Goal: Task Accomplishment & Management: Manage account settings

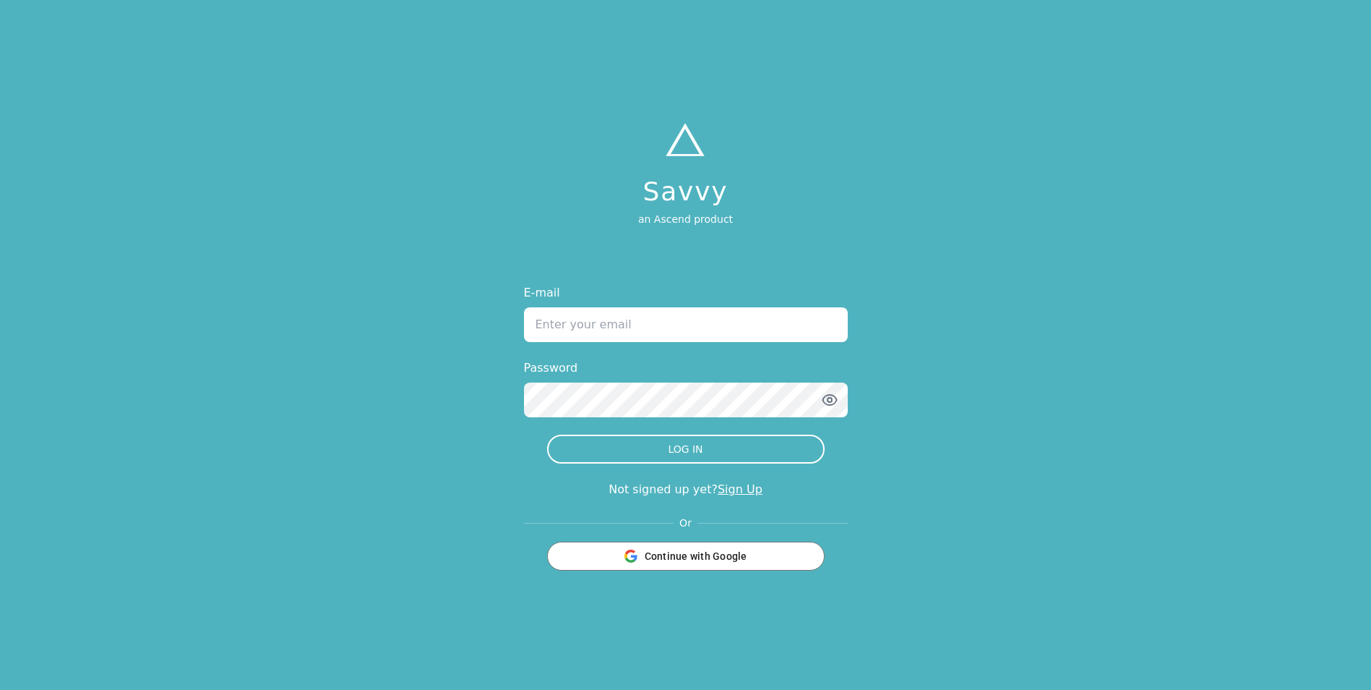
click at [703, 323] on input "E-mail" at bounding box center [686, 324] width 324 height 35
type input "[EMAIL_ADDRESS][DOMAIN_NAME]"
click at [547, 435] on button "LOG IN" at bounding box center [686, 449] width 278 height 29
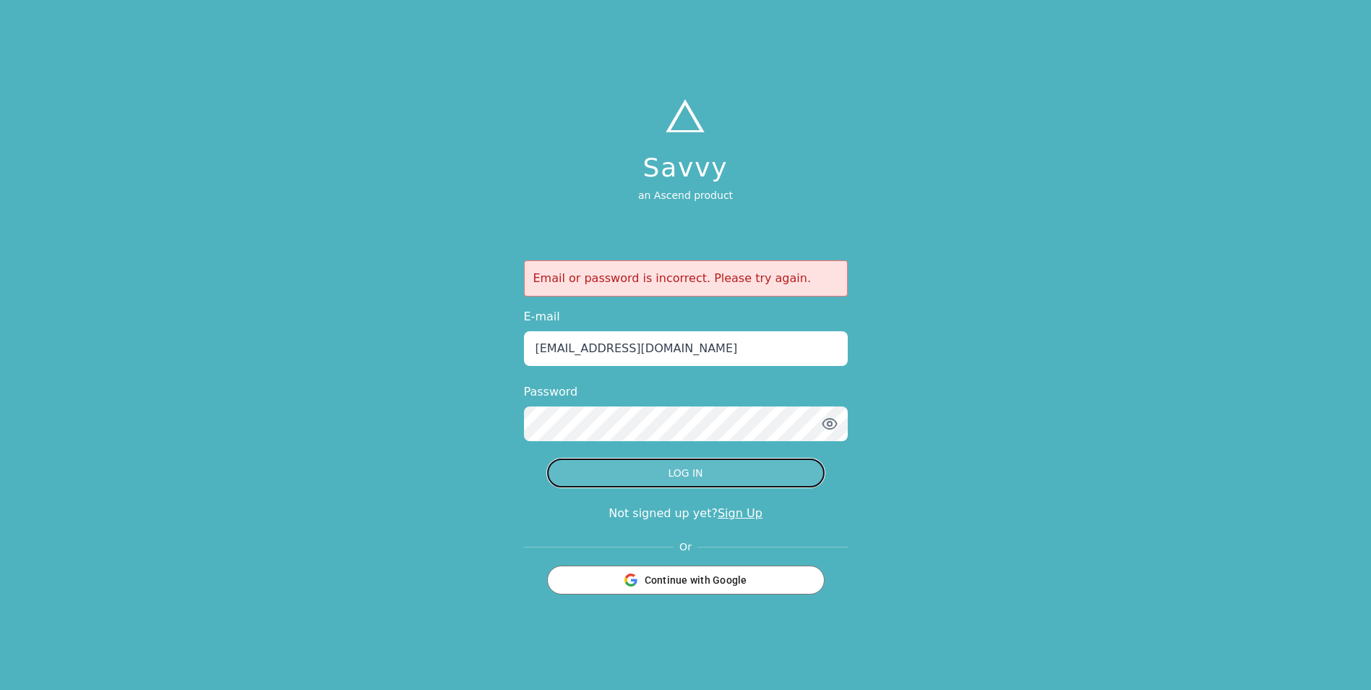
click at [673, 467] on button "LOG IN" at bounding box center [686, 472] width 278 height 29
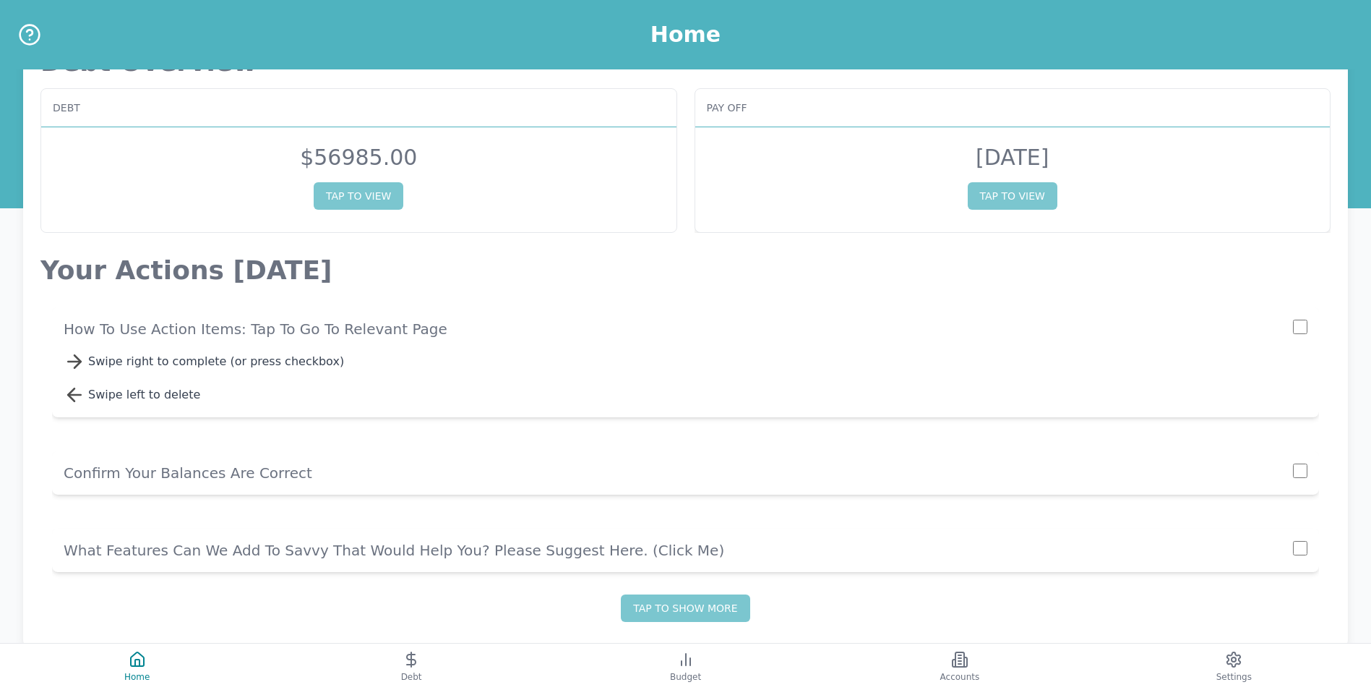
scroll to position [75, 0]
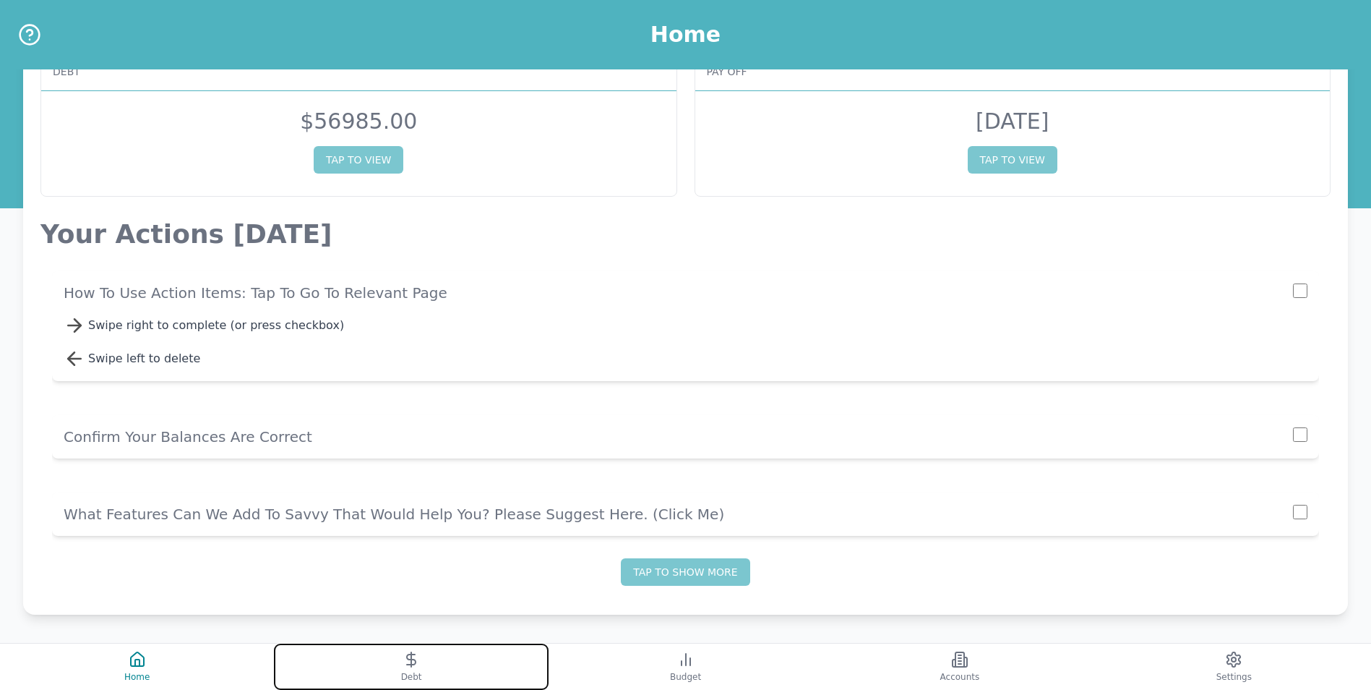
click at [445, 675] on button "Debt" at bounding box center [411, 666] width 274 height 46
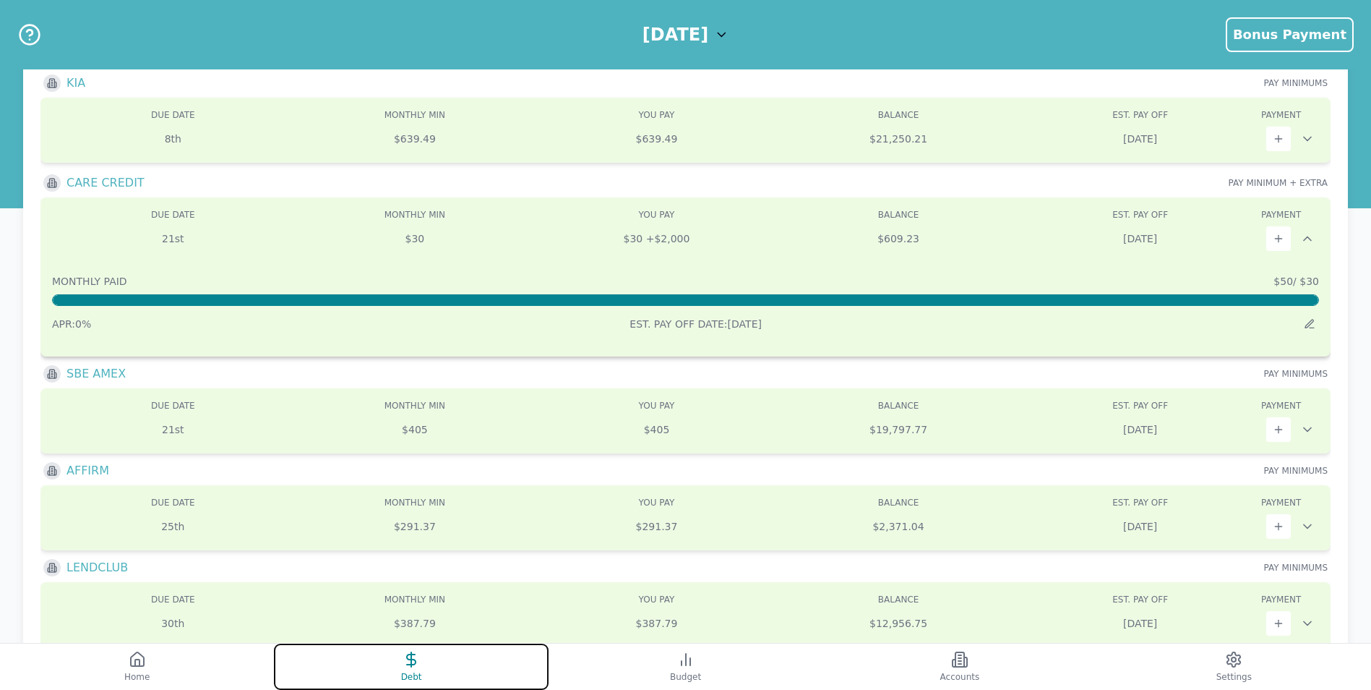
scroll to position [140, 0]
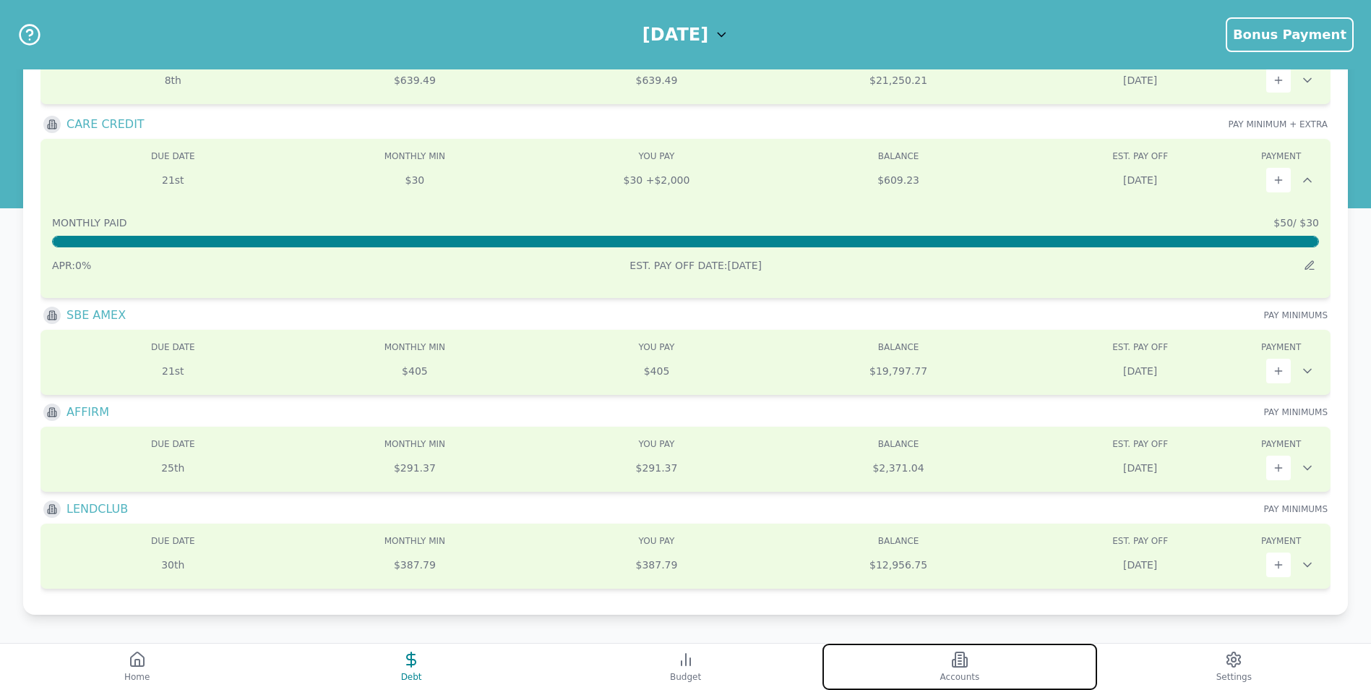
click at [941, 670] on button "Accounts" at bounding box center [960, 666] width 274 height 46
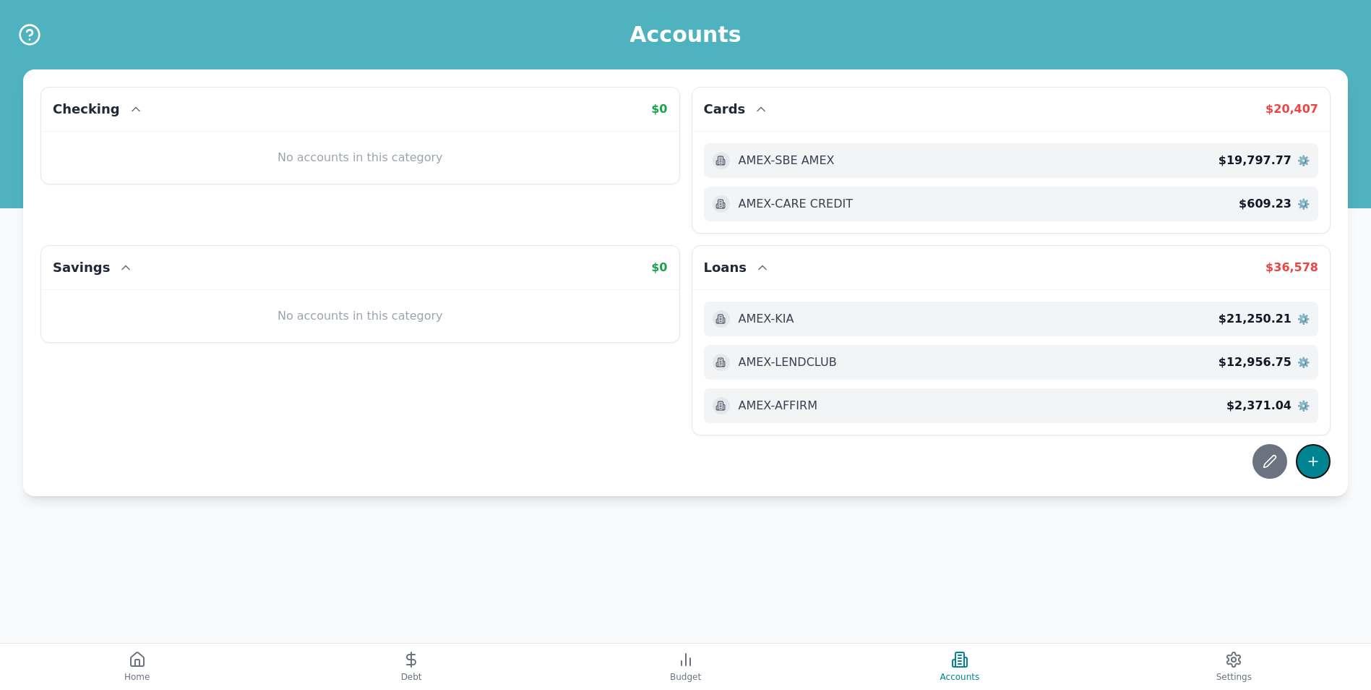
click at [1321, 463] on button at bounding box center [1313, 461] width 35 height 35
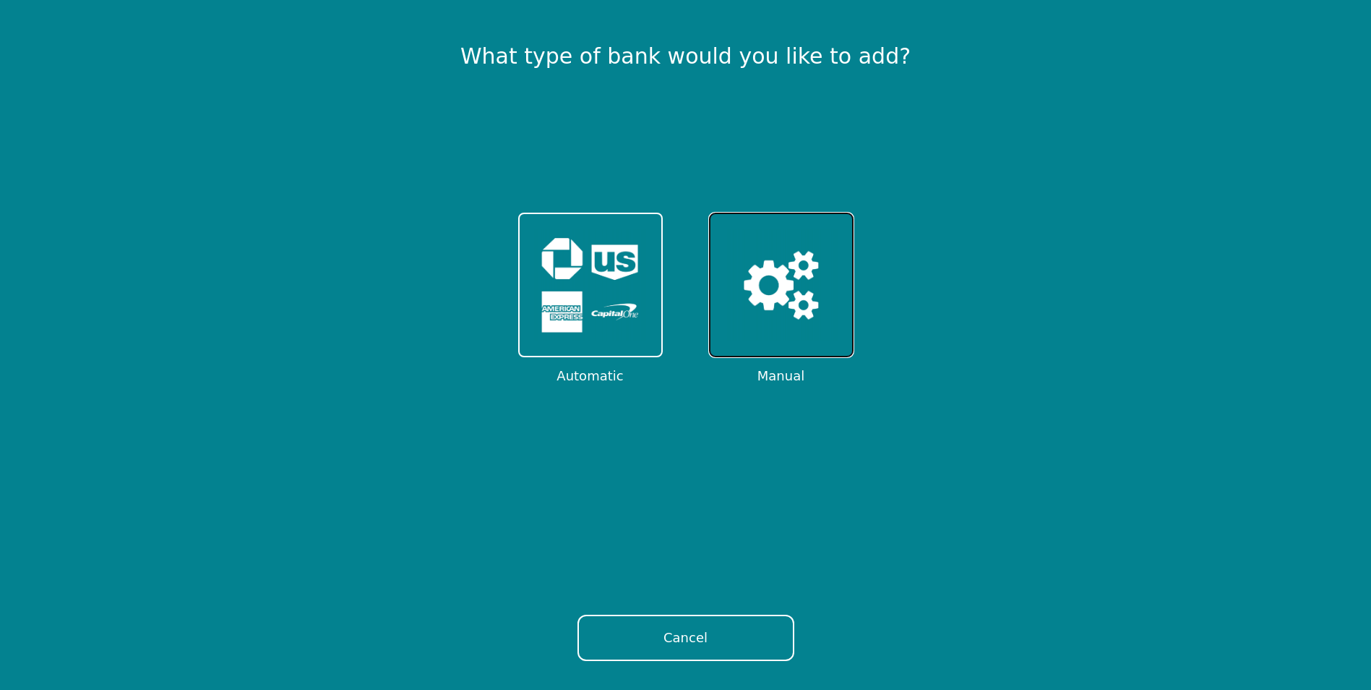
click at [769, 299] on img at bounding box center [781, 284] width 113 height 113
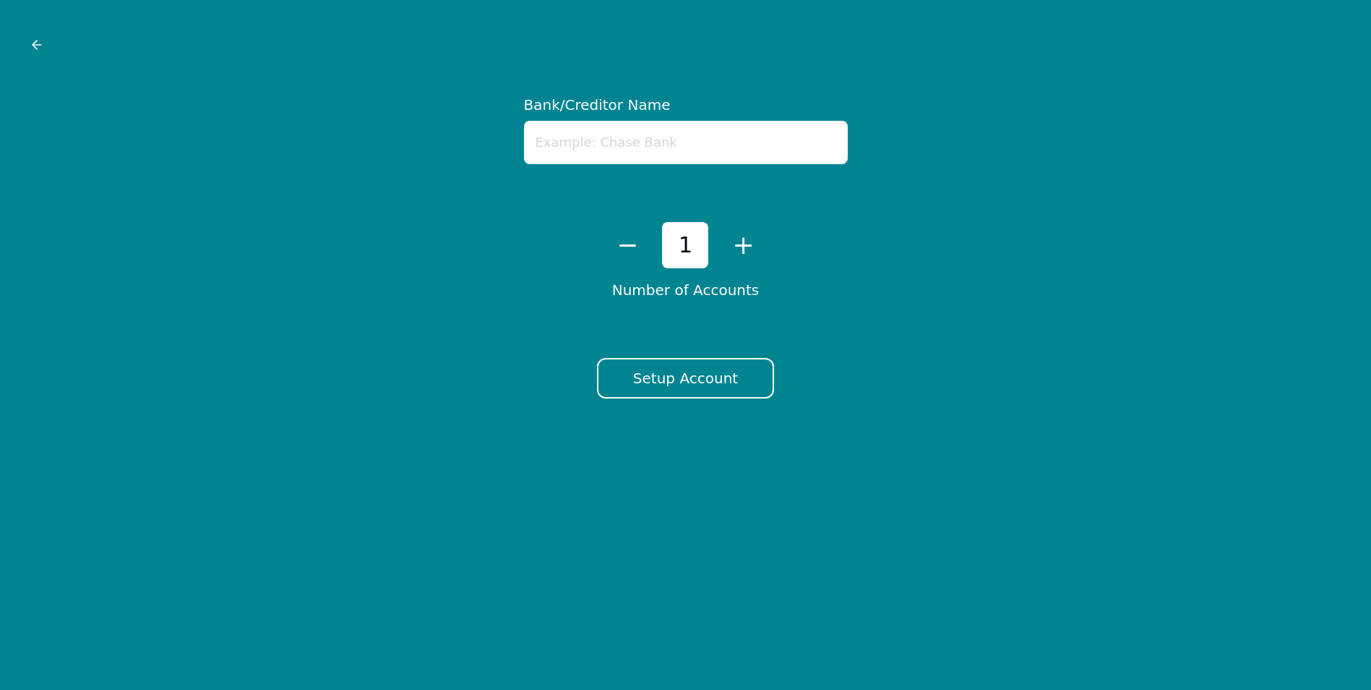
click at [669, 142] on input "text" at bounding box center [686, 142] width 324 height 43
type input "r"
type input "[PERSON_NAME] AMEX"
click at [669, 367] on button "Setup Account" at bounding box center [685, 378] width 177 height 40
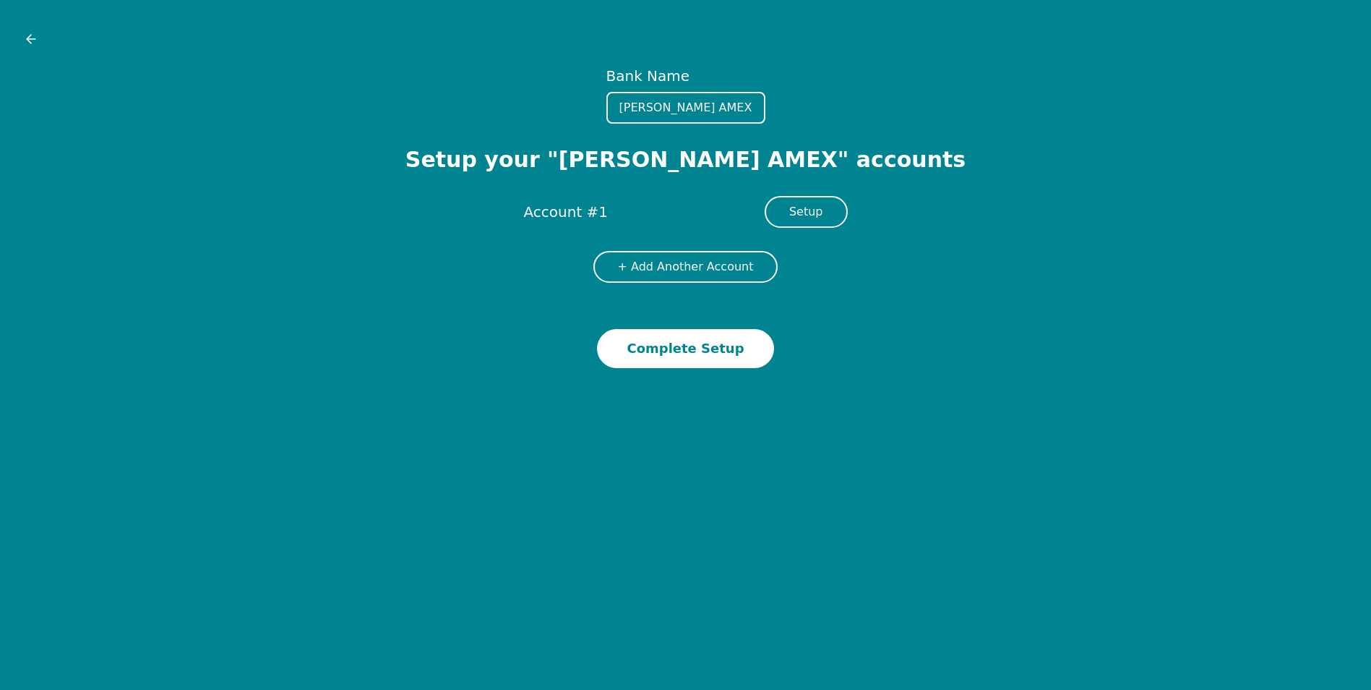
drag, startPoint x: 722, startPoint y: 112, endPoint x: 682, endPoint y: 113, distance: 39.8
click at [682, 113] on input "[PERSON_NAME] AMEX" at bounding box center [686, 108] width 159 height 32
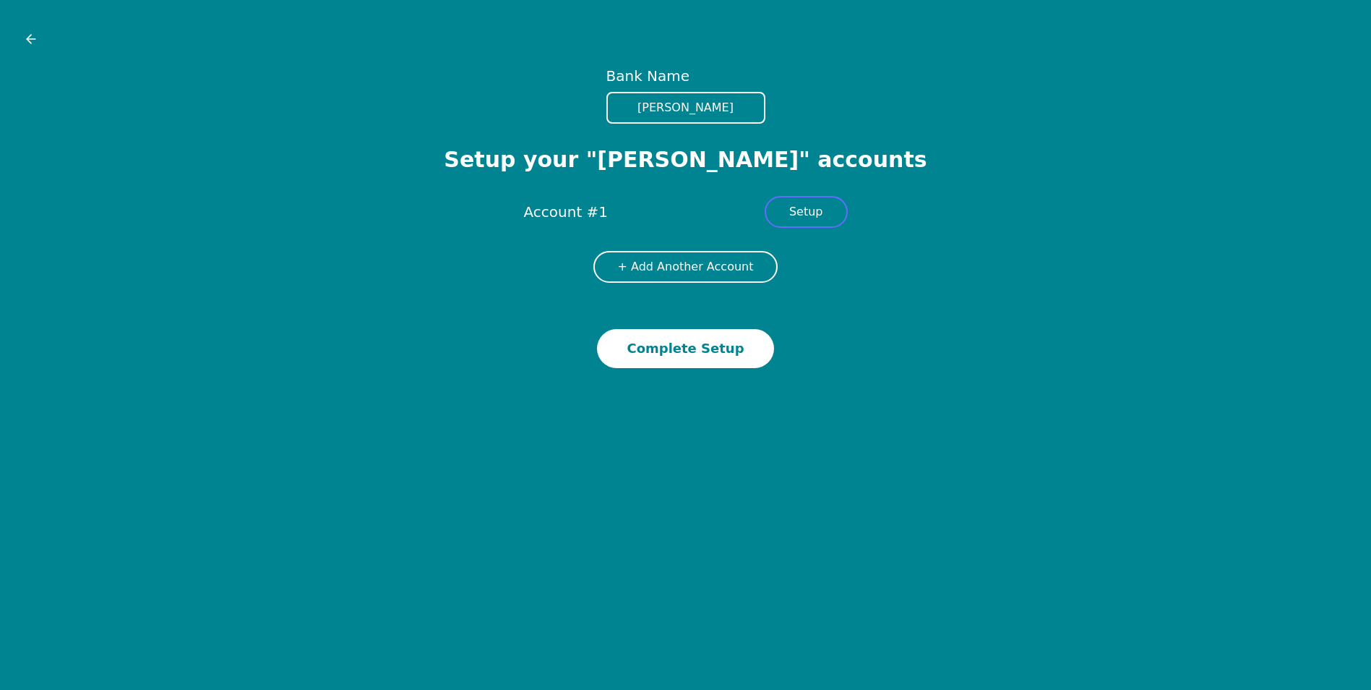
type input "[PERSON_NAME]"
click at [831, 218] on button "Setup" at bounding box center [806, 212] width 83 height 32
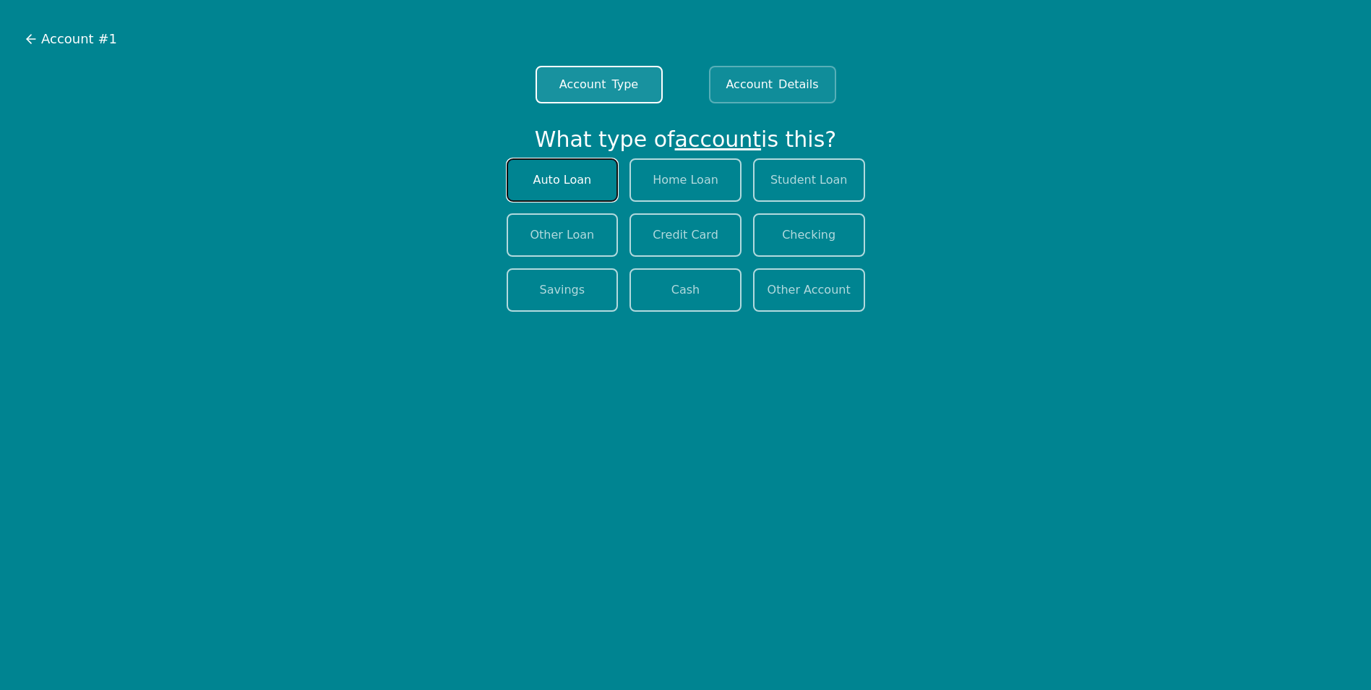
click at [549, 171] on button "Auto Loan" at bounding box center [563, 179] width 112 height 43
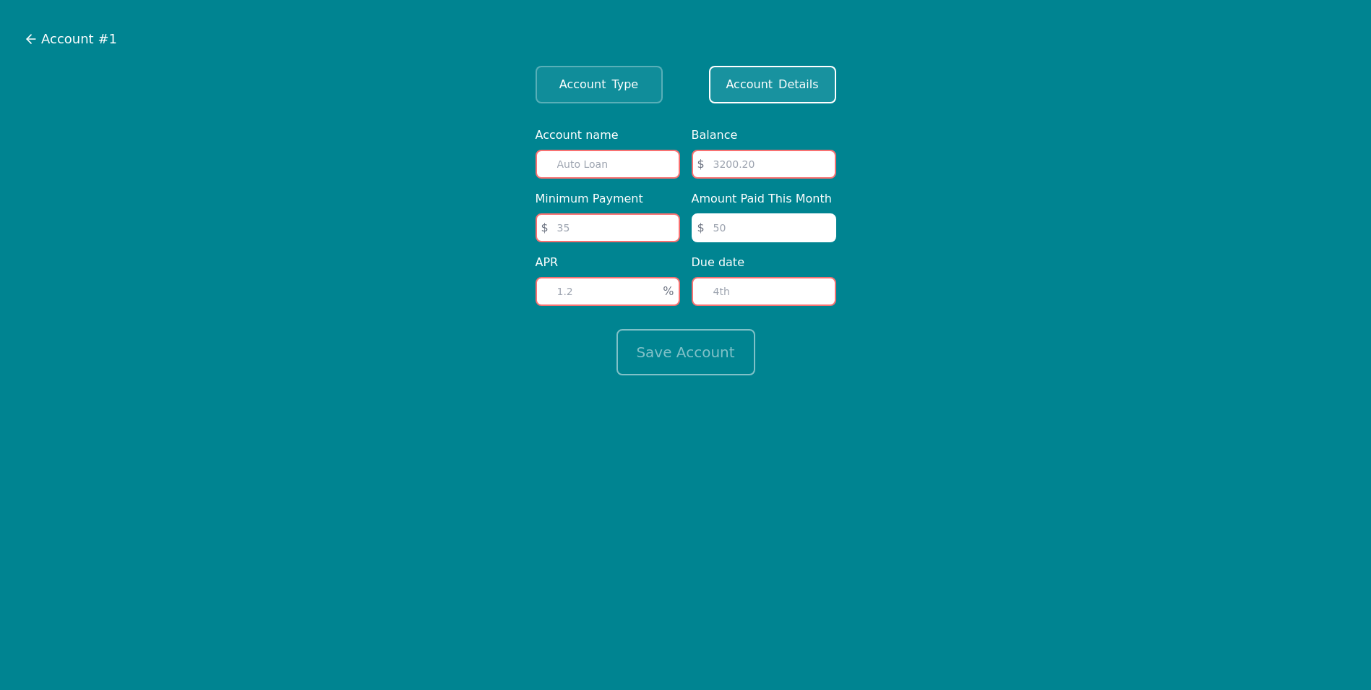
click at [594, 168] on input "text" at bounding box center [608, 164] width 145 height 29
type input "GMC"
click at [742, 168] on input "number" at bounding box center [764, 164] width 145 height 29
type input "18000"
click at [612, 230] on input "number" at bounding box center [608, 227] width 145 height 29
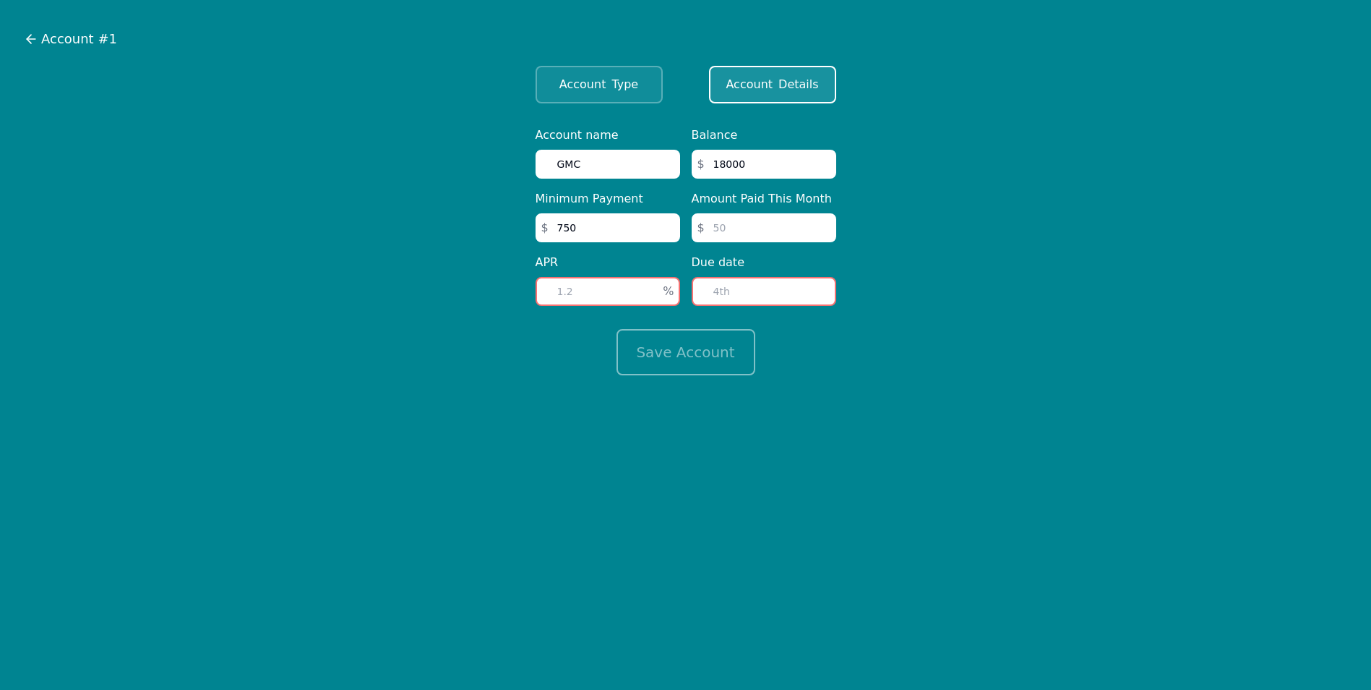
type input "750"
click at [732, 227] on input "number" at bounding box center [764, 227] width 145 height 29
type input "750"
click at [611, 286] on input "number" at bounding box center [608, 291] width 145 height 29
click at [752, 291] on input "number" at bounding box center [764, 291] width 145 height 29
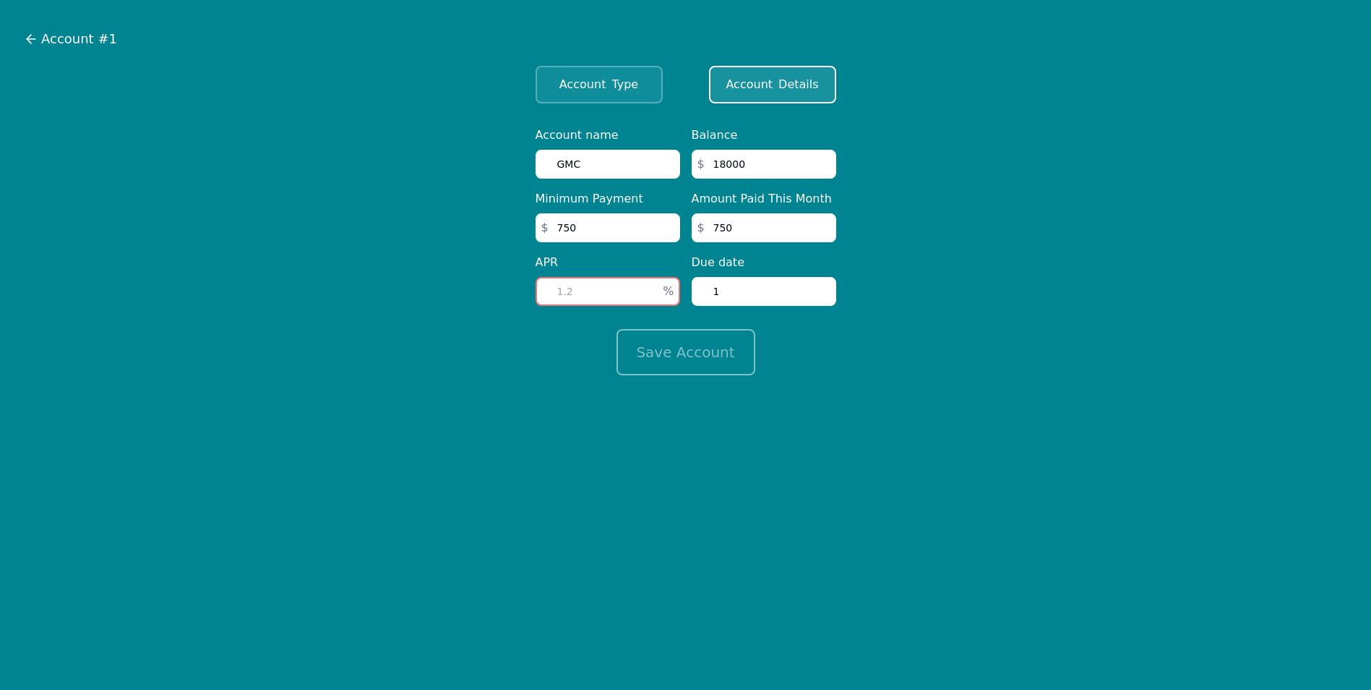
type input "1"
click at [565, 284] on input "number" at bounding box center [608, 291] width 145 height 29
type input "3.5"
click at [680, 359] on button "Save Account" at bounding box center [686, 352] width 139 height 46
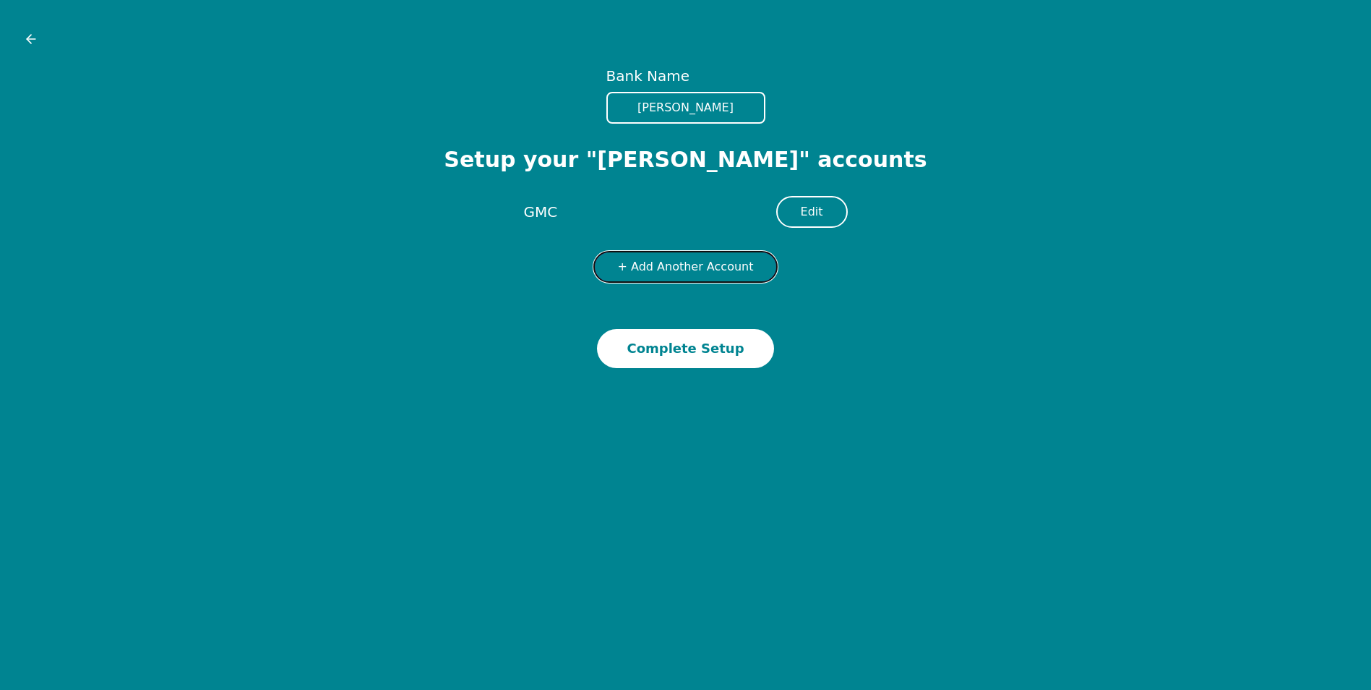
click at [668, 275] on button "+ Add Another Account" at bounding box center [686, 267] width 185 height 32
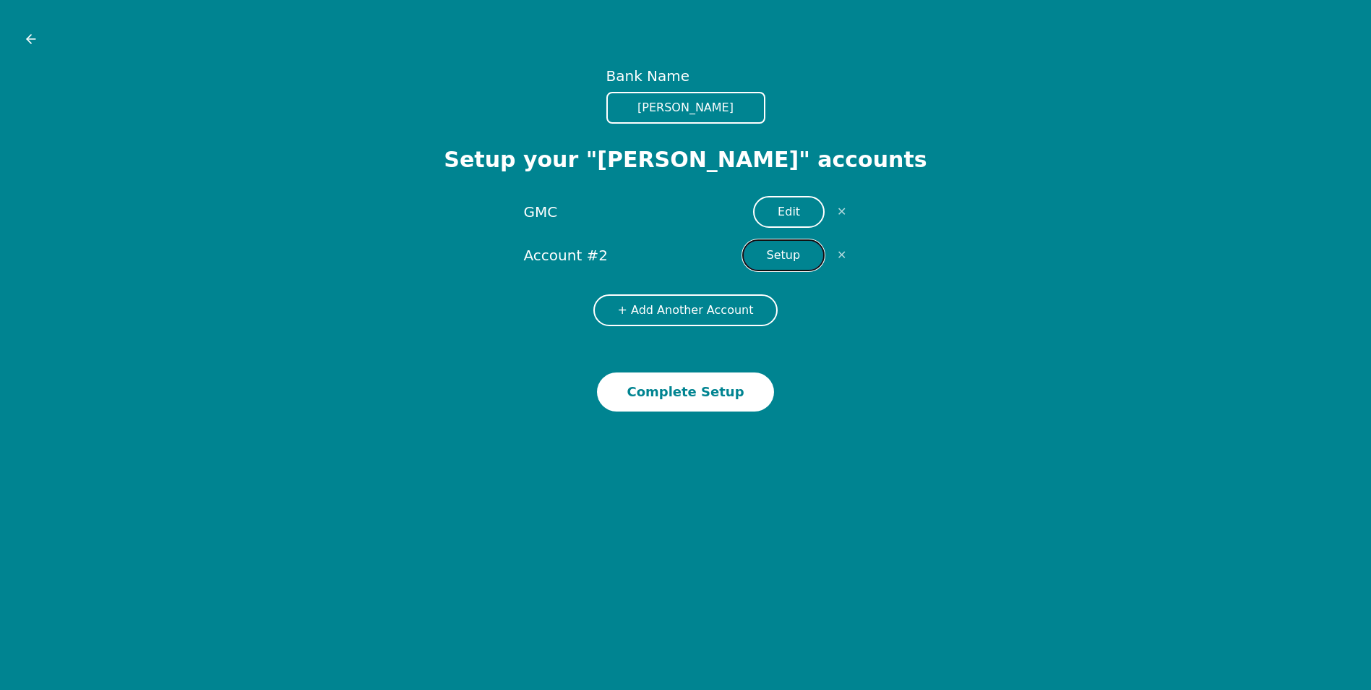
click at [771, 261] on button "Setup" at bounding box center [783, 255] width 83 height 32
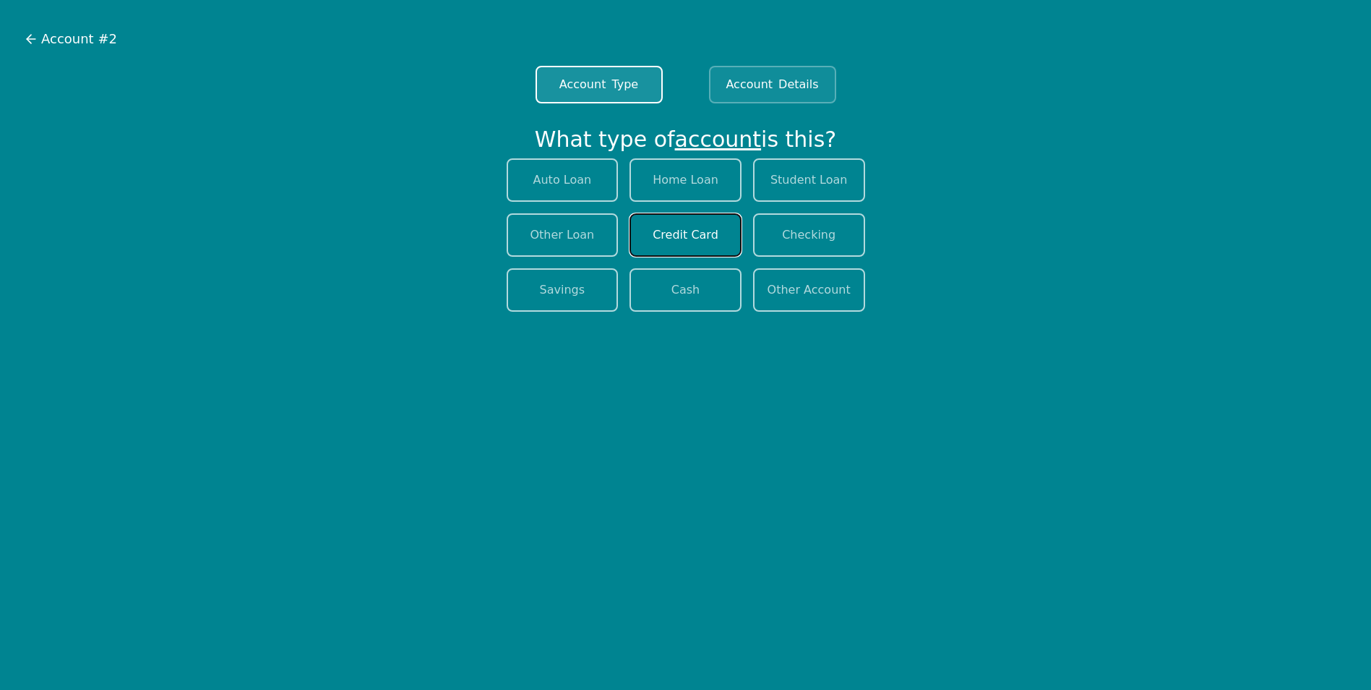
click at [684, 232] on button "Credit Card" at bounding box center [686, 234] width 112 height 43
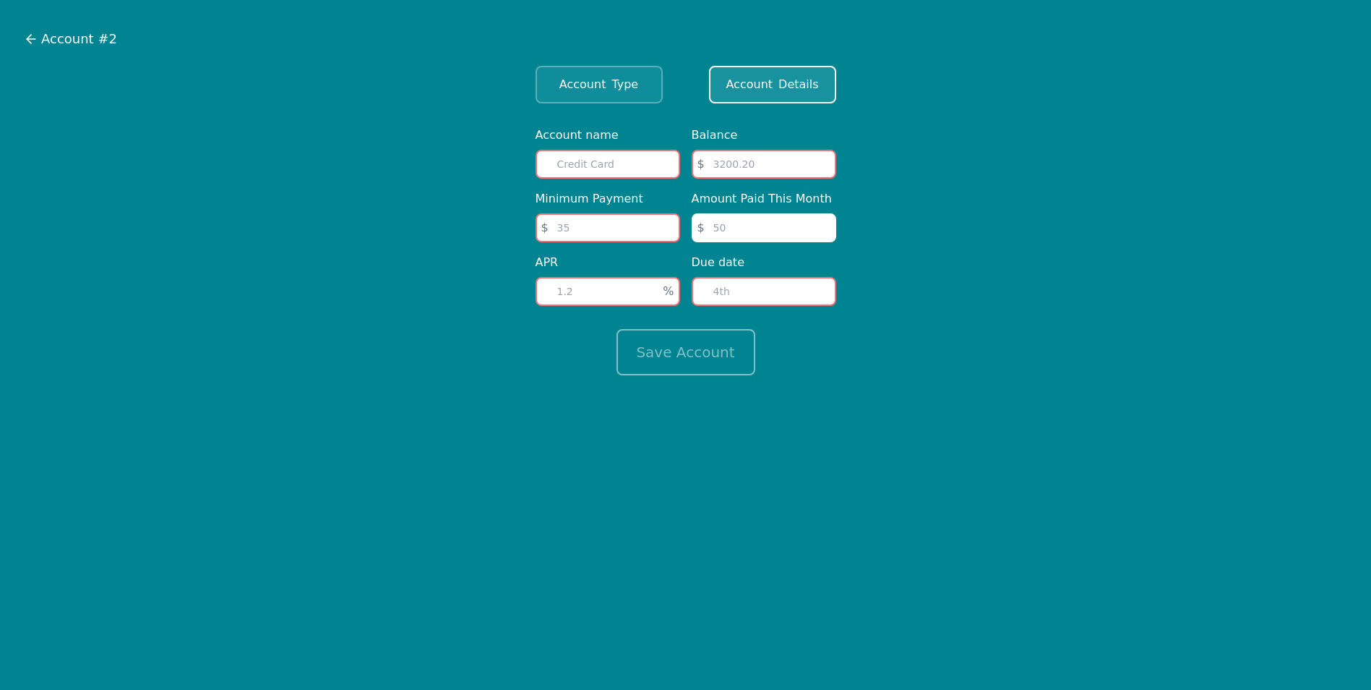
click at [618, 172] on input "text" at bounding box center [608, 164] width 145 height 29
type input "[PERSON_NAME] AMEX"
click at [776, 155] on input "number" at bounding box center [764, 164] width 145 height 29
type input "35000"
click at [594, 220] on input "number" at bounding box center [608, 227] width 145 height 29
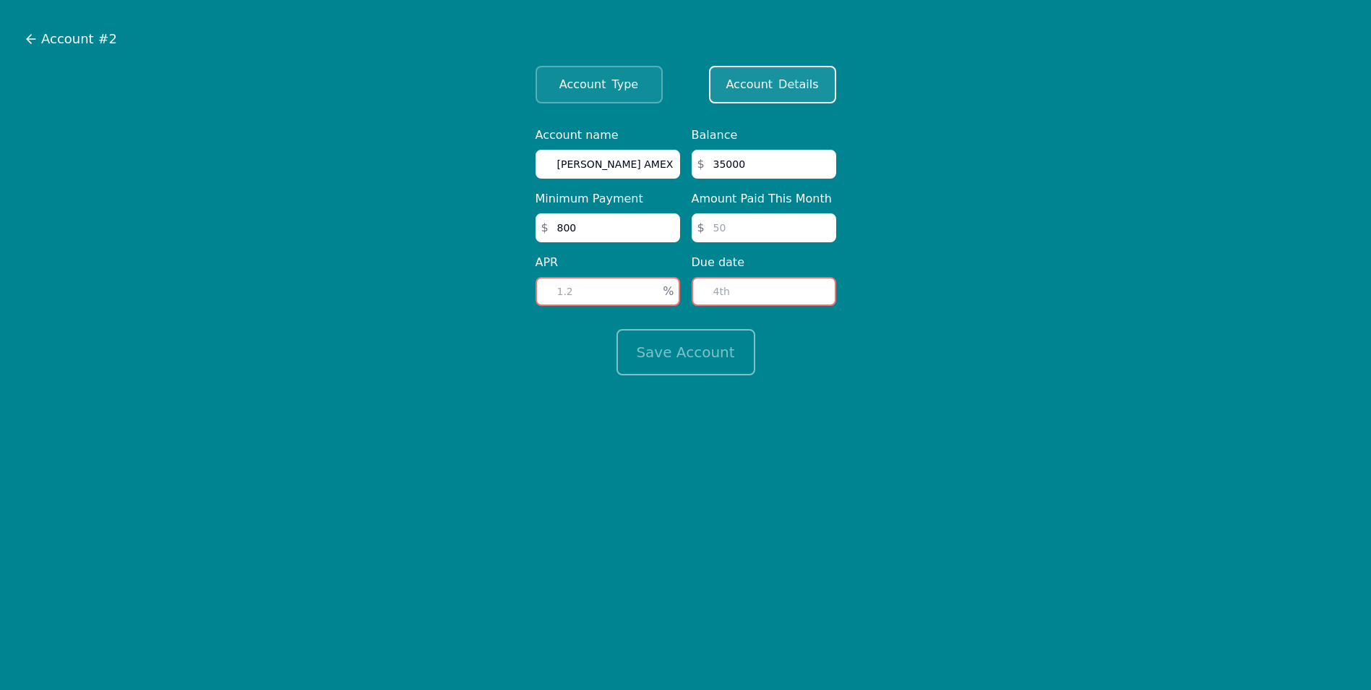
type input "800"
click at [752, 236] on input "number" at bounding box center [764, 227] width 145 height 29
type input "800"
click at [625, 293] on input "number" at bounding box center [608, 291] width 145 height 29
type input "21.99"
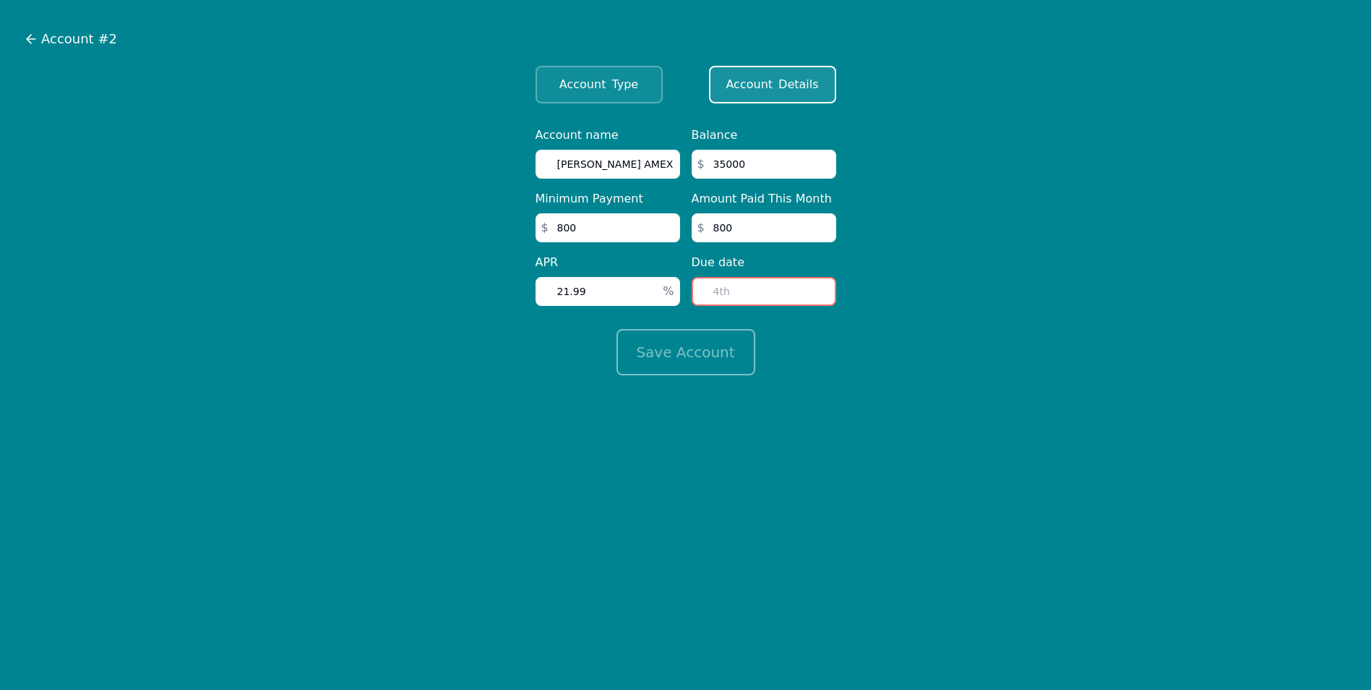
click at [729, 292] on input "number" at bounding box center [764, 291] width 145 height 29
type input "21"
click at [701, 350] on button "Save Account" at bounding box center [686, 352] width 139 height 46
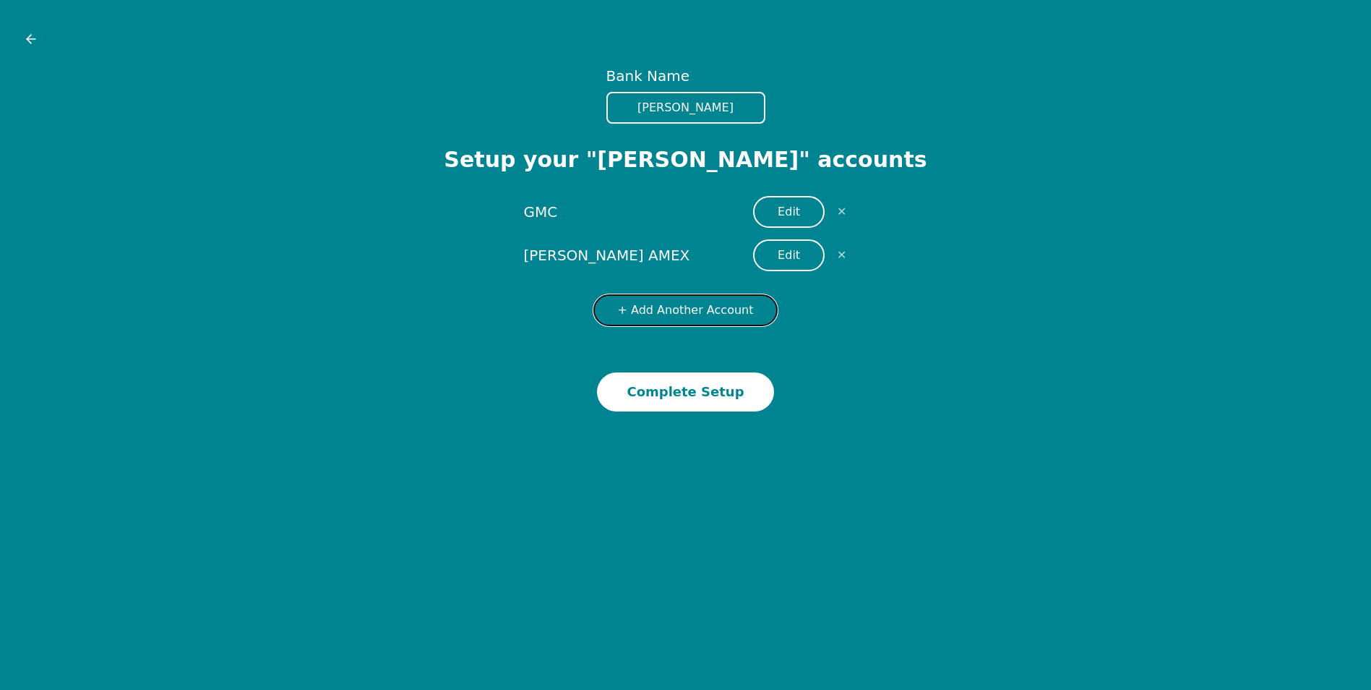
click at [692, 316] on button "+ Add Another Account" at bounding box center [686, 310] width 185 height 32
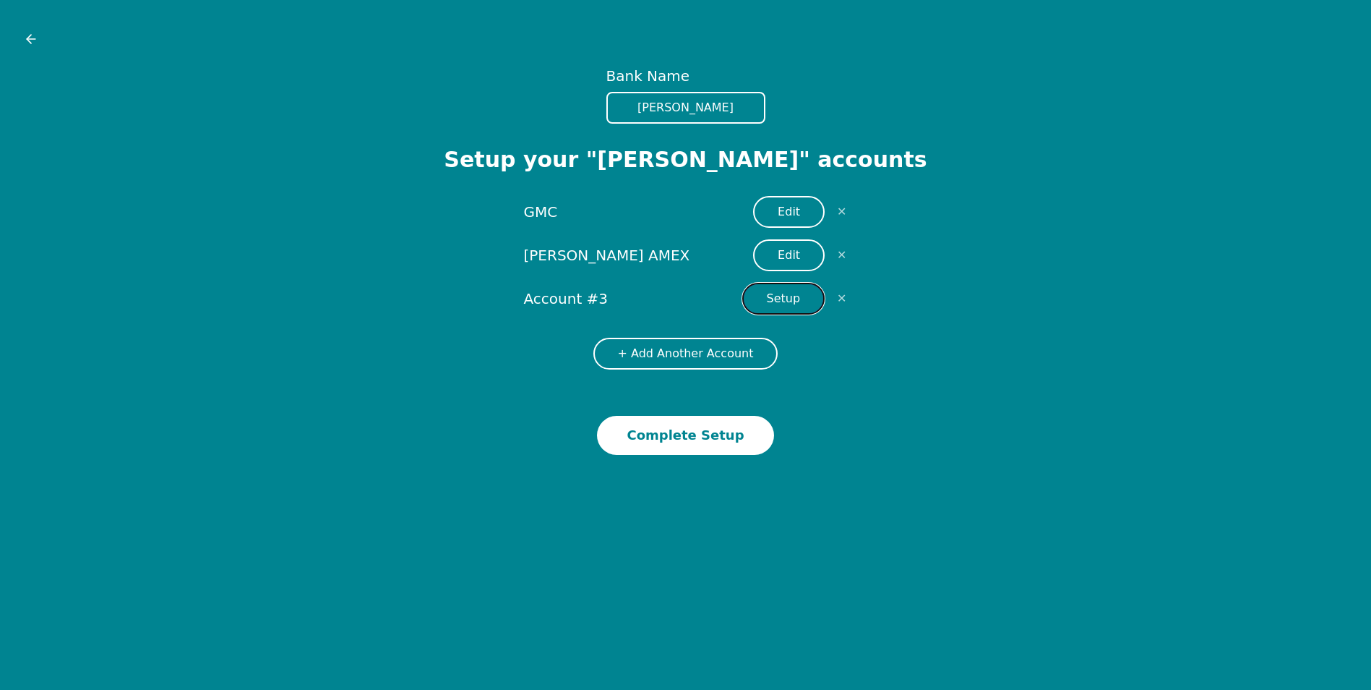
click at [770, 304] on button "Setup" at bounding box center [783, 299] width 83 height 32
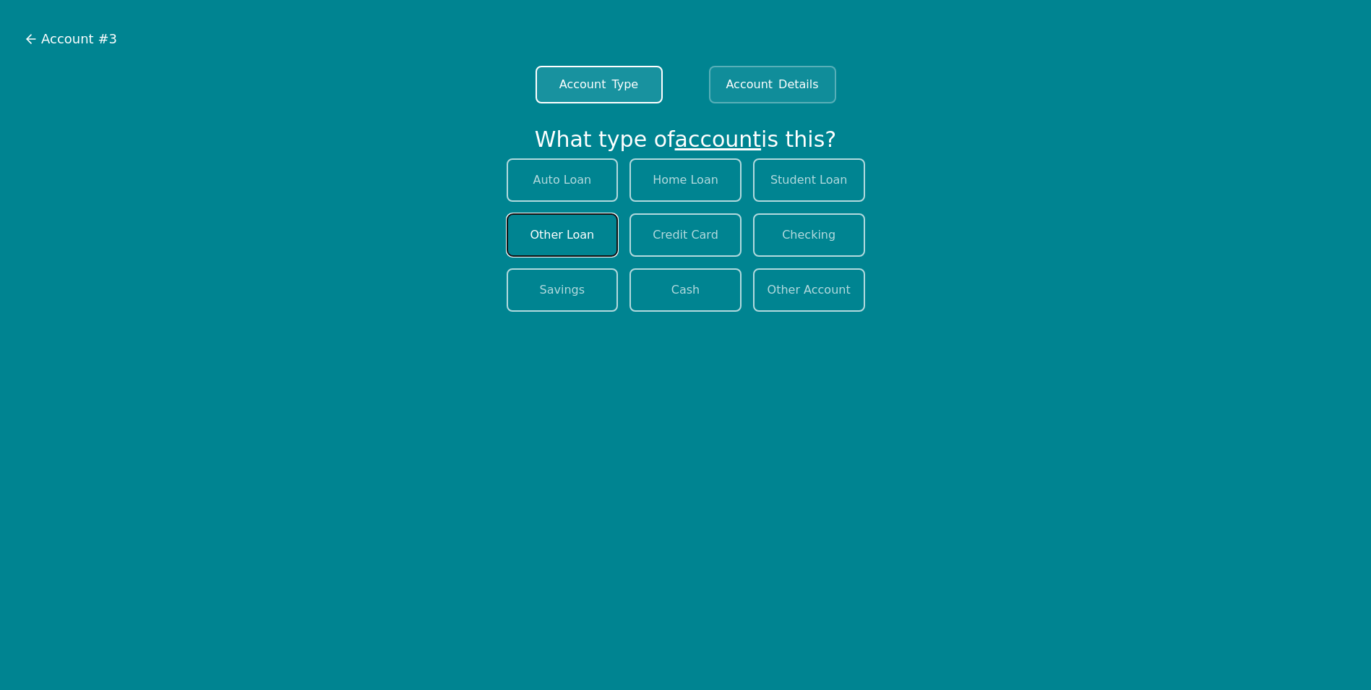
click at [568, 234] on button "Other Loan" at bounding box center [563, 234] width 112 height 43
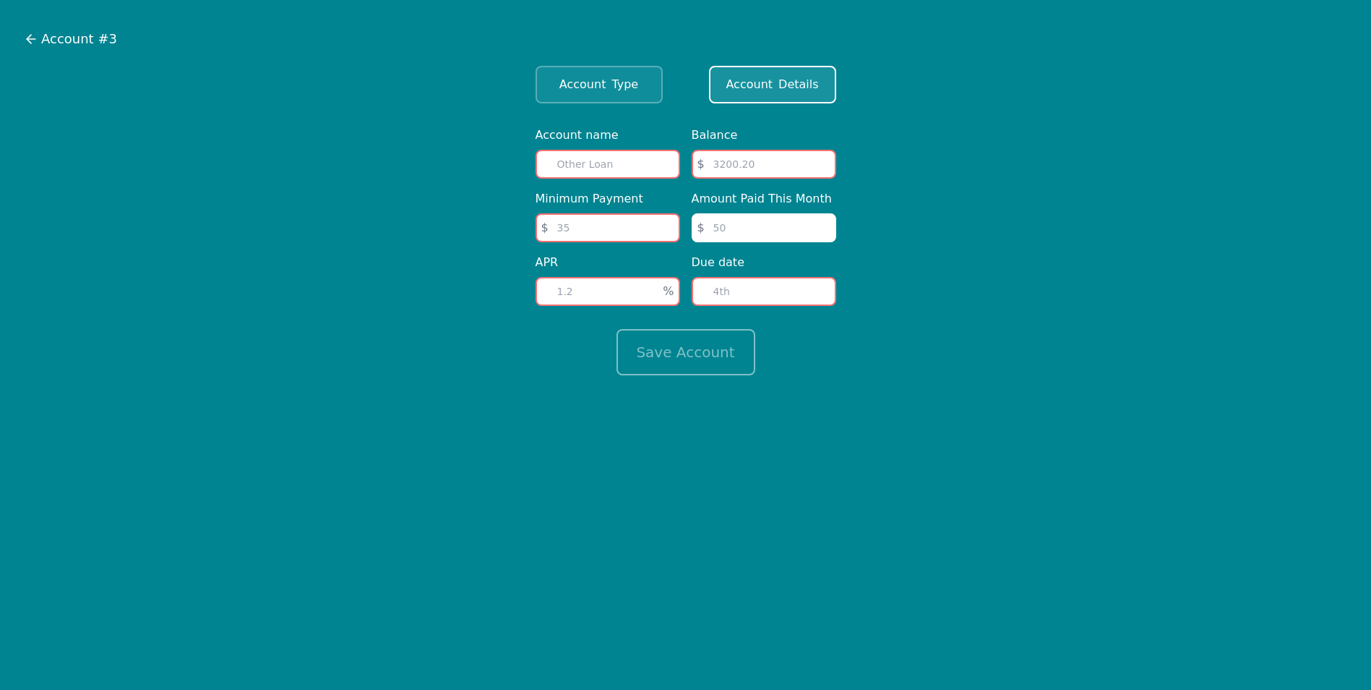
click at [599, 165] on input "text" at bounding box center [608, 164] width 145 height 29
type input "[PERSON_NAME]"
click at [740, 174] on input "number" at bounding box center [764, 164] width 145 height 29
type input "2100"
click at [628, 227] on input "number" at bounding box center [608, 227] width 145 height 29
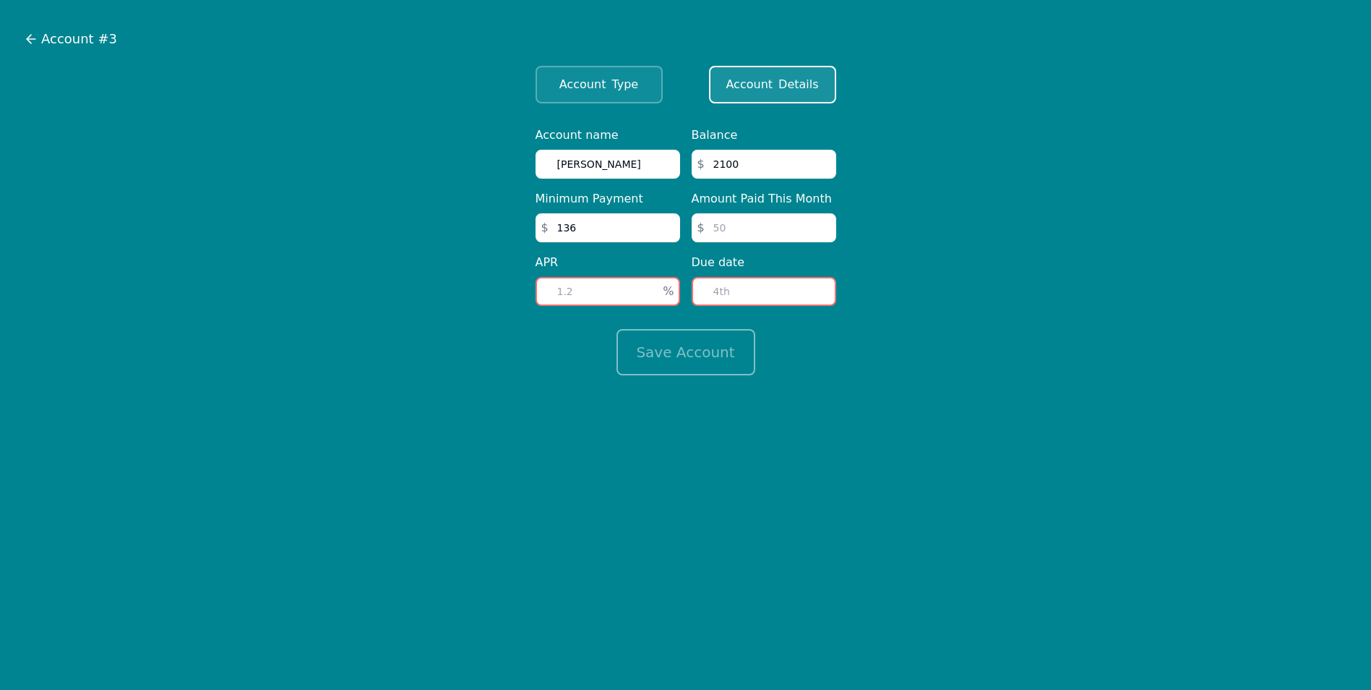
type input "136"
click at [744, 231] on input "number" at bounding box center [764, 227] width 145 height 29
type input "136"
click at [617, 292] on input "number" at bounding box center [608, 291] width 145 height 29
click at [617, 278] on input "number" at bounding box center [608, 291] width 145 height 29
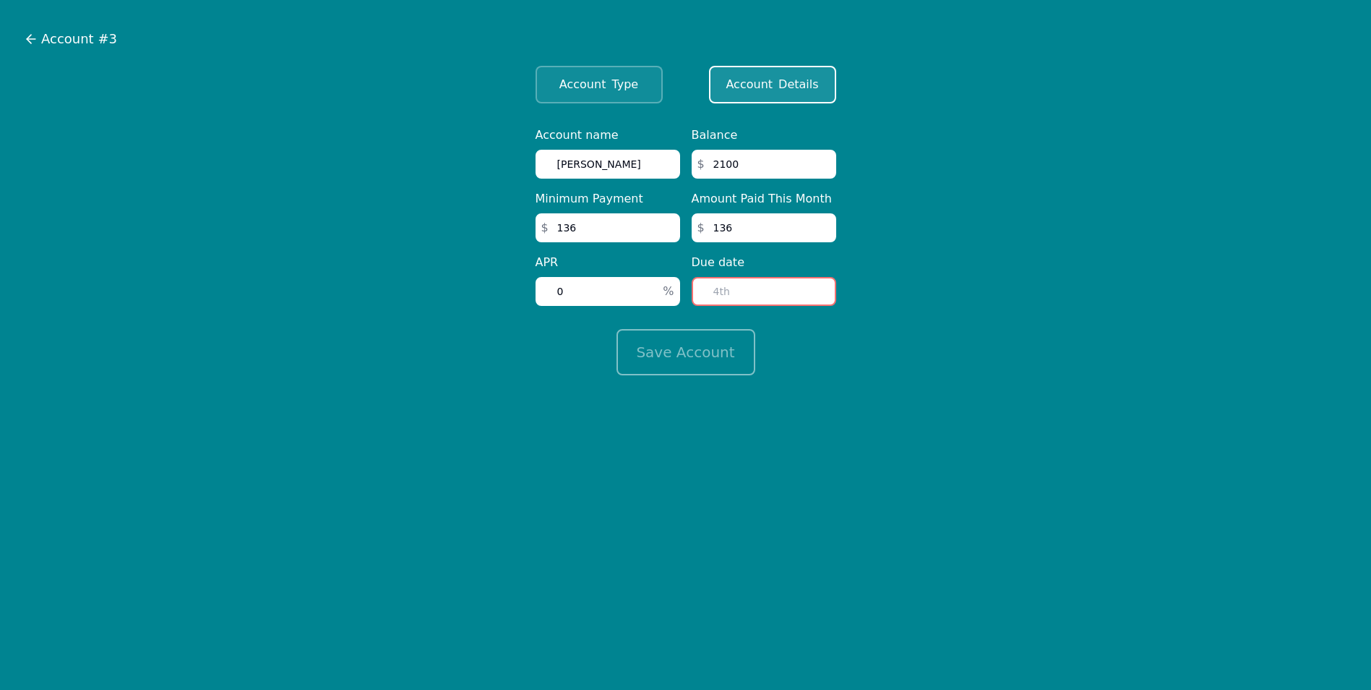
type input "0"
click at [727, 291] on input "number" at bounding box center [764, 291] width 145 height 29
type input "10"
click at [710, 356] on button "Save Account" at bounding box center [686, 352] width 139 height 46
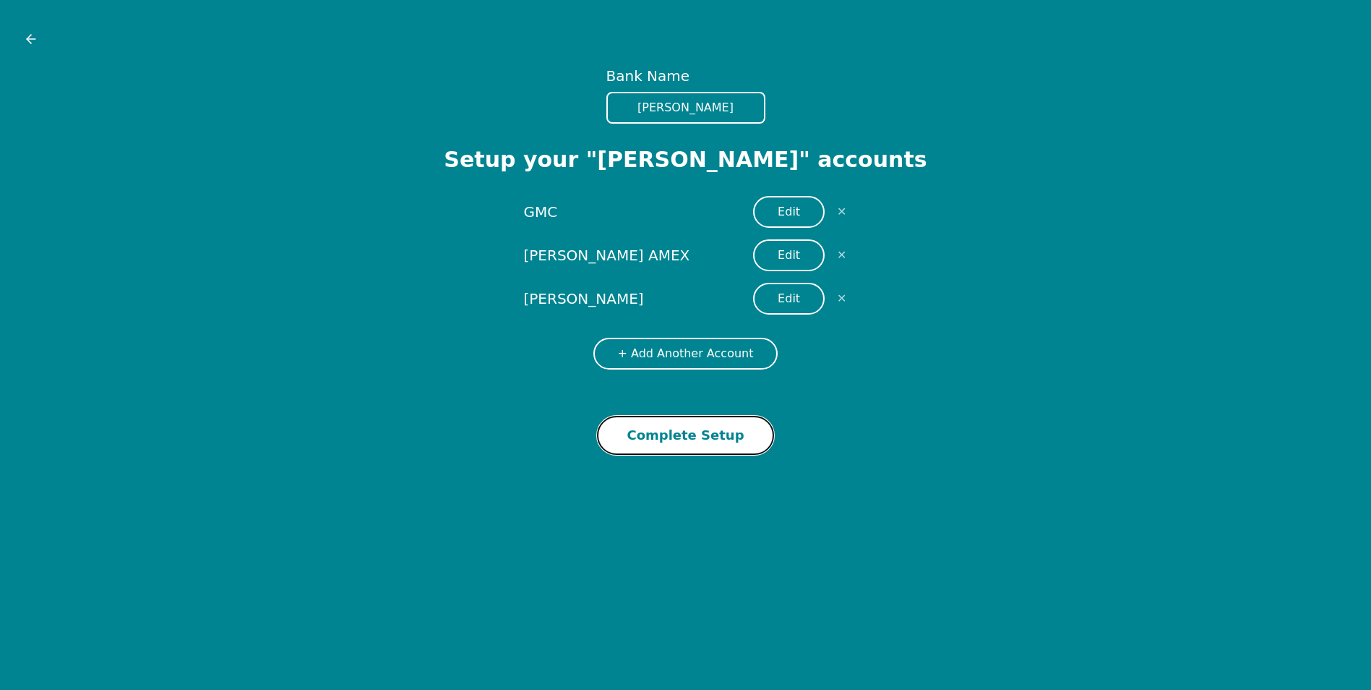
click at [712, 442] on button "Complete Setup" at bounding box center [685, 435] width 176 height 39
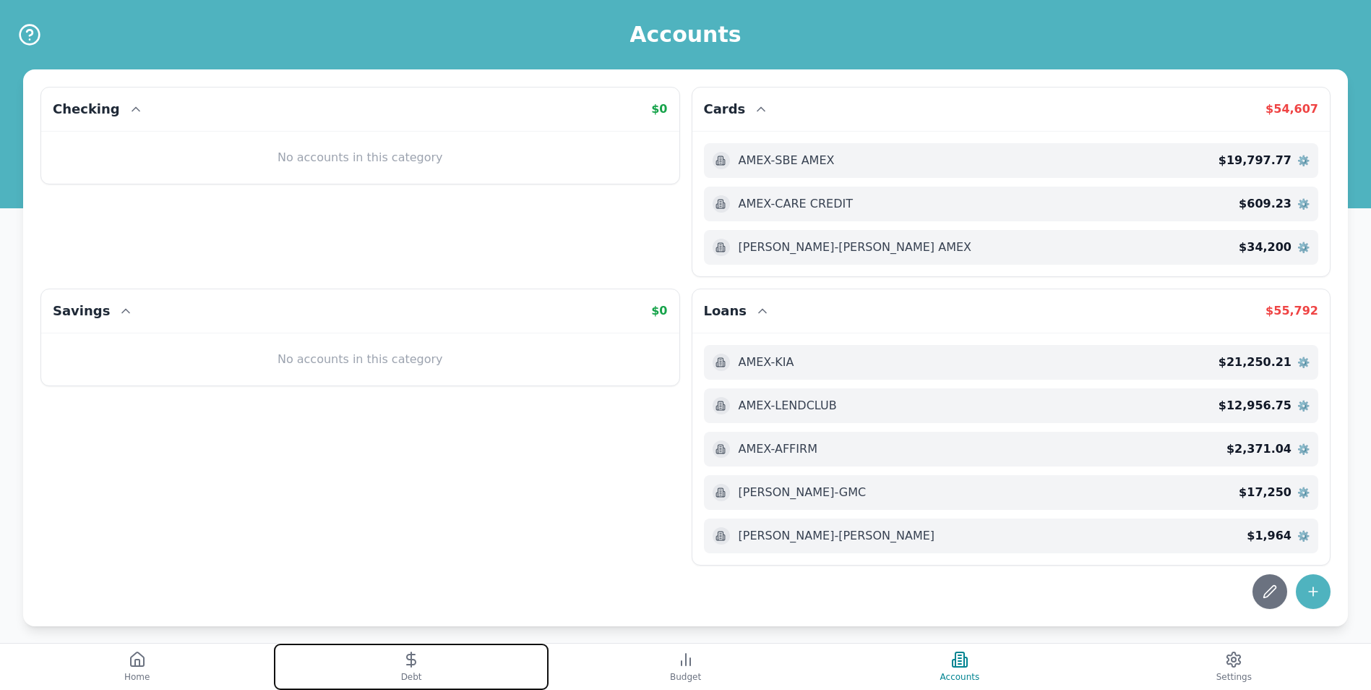
click at [464, 676] on button "Debt" at bounding box center [411, 666] width 274 height 46
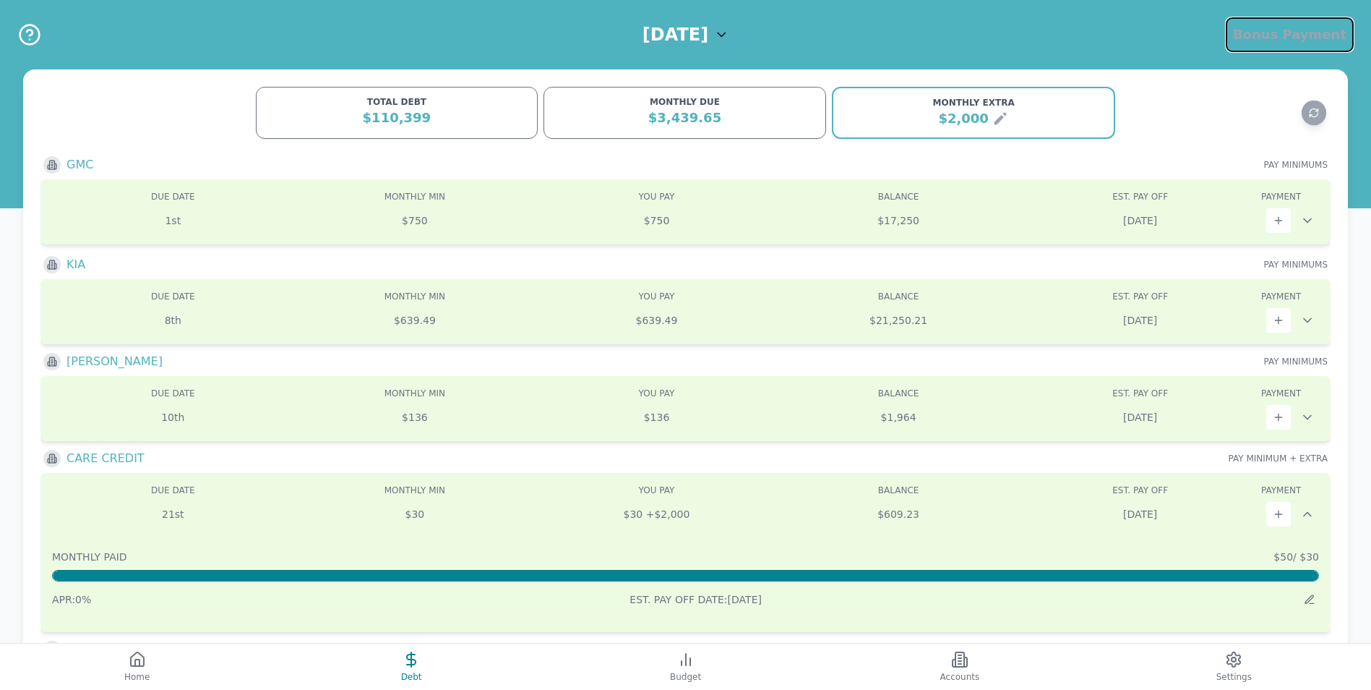
click at [1320, 41] on span "Bonus Payment" at bounding box center [1290, 34] width 114 height 15
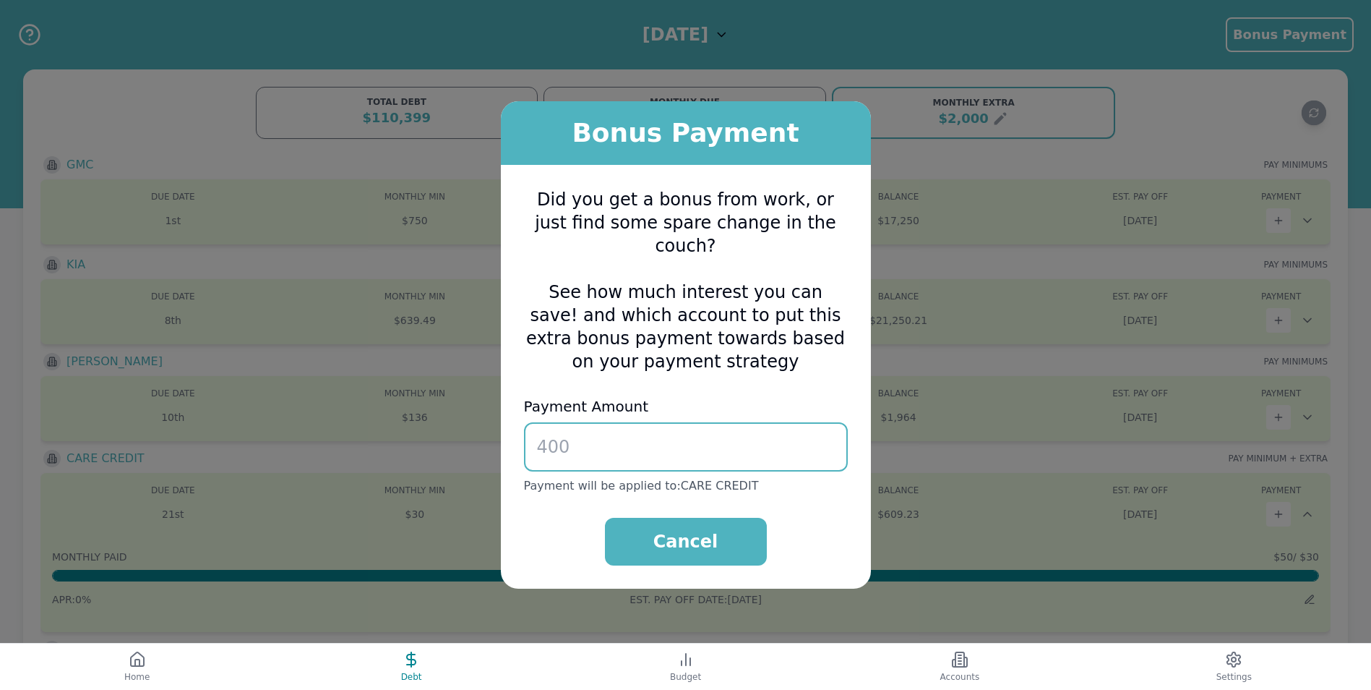
click at [677, 444] on input "number" at bounding box center [686, 446] width 324 height 49
drag, startPoint x: 677, startPoint y: 444, endPoint x: 550, endPoint y: 450, distance: 127.4
click at [550, 450] on input "number" at bounding box center [686, 446] width 324 height 49
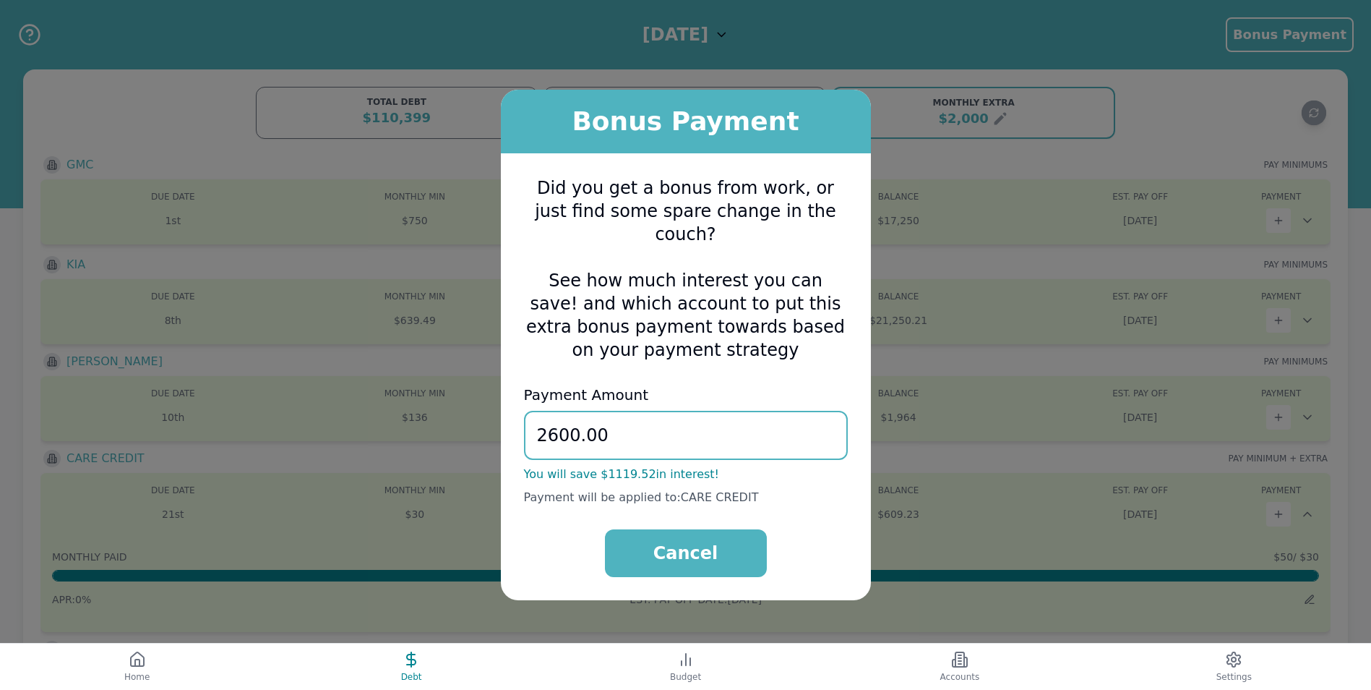
type input "2600.00"
click at [826, 536] on div "Cancel" at bounding box center [686, 553] width 324 height 48
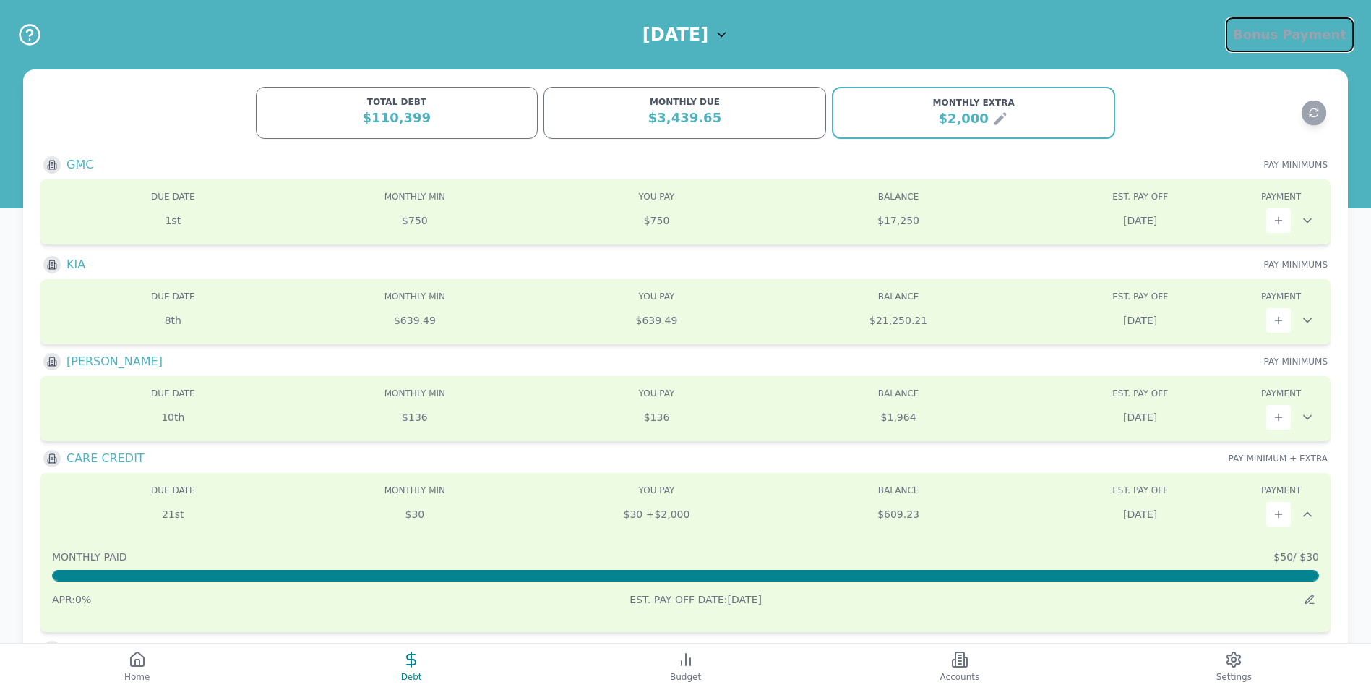
click at [1288, 29] on span "Bonus Payment" at bounding box center [1290, 34] width 114 height 15
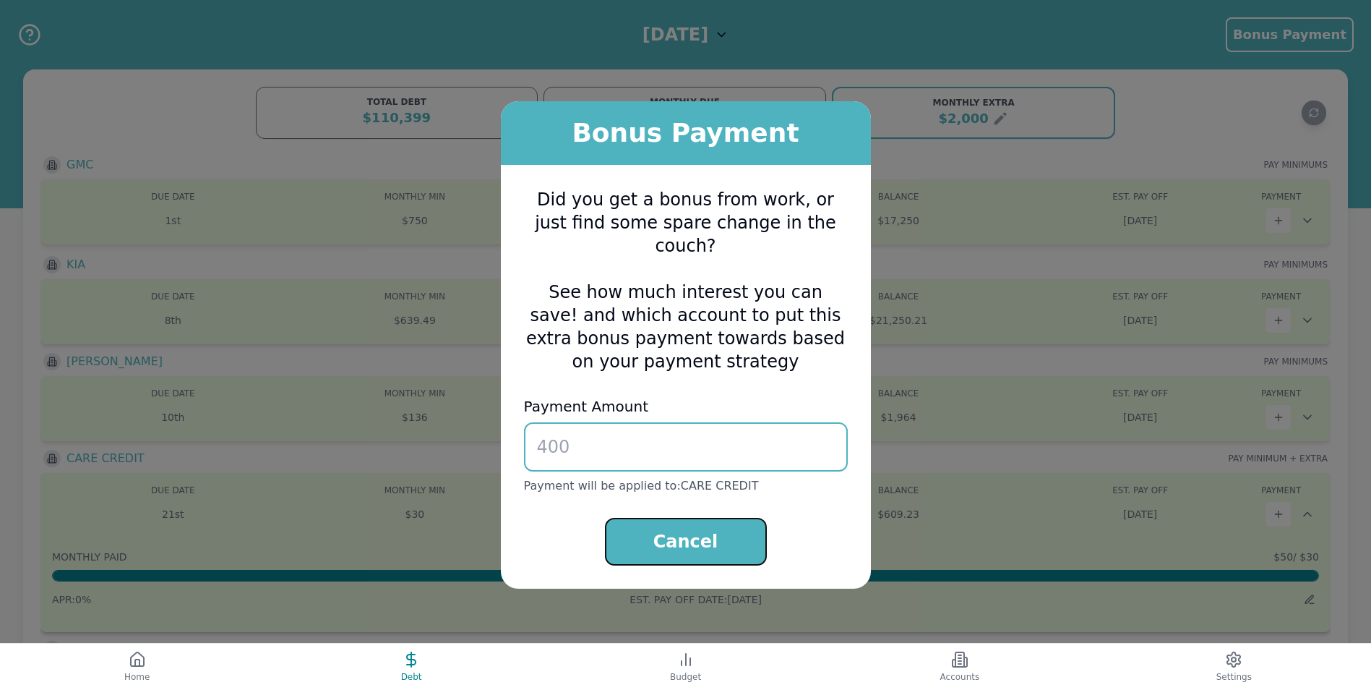
click at [743, 518] on button "Cancel" at bounding box center [686, 542] width 162 height 48
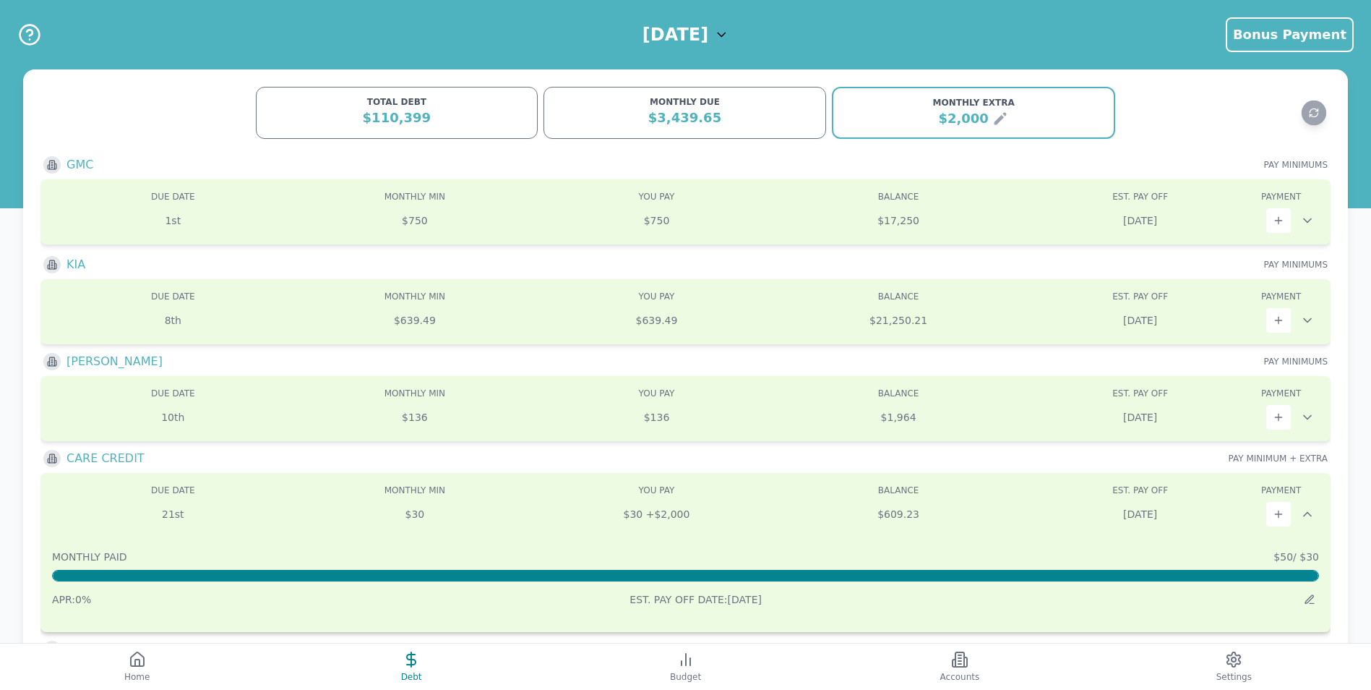
click at [659, 513] on span "+ $2,000" at bounding box center [666, 514] width 47 height 12
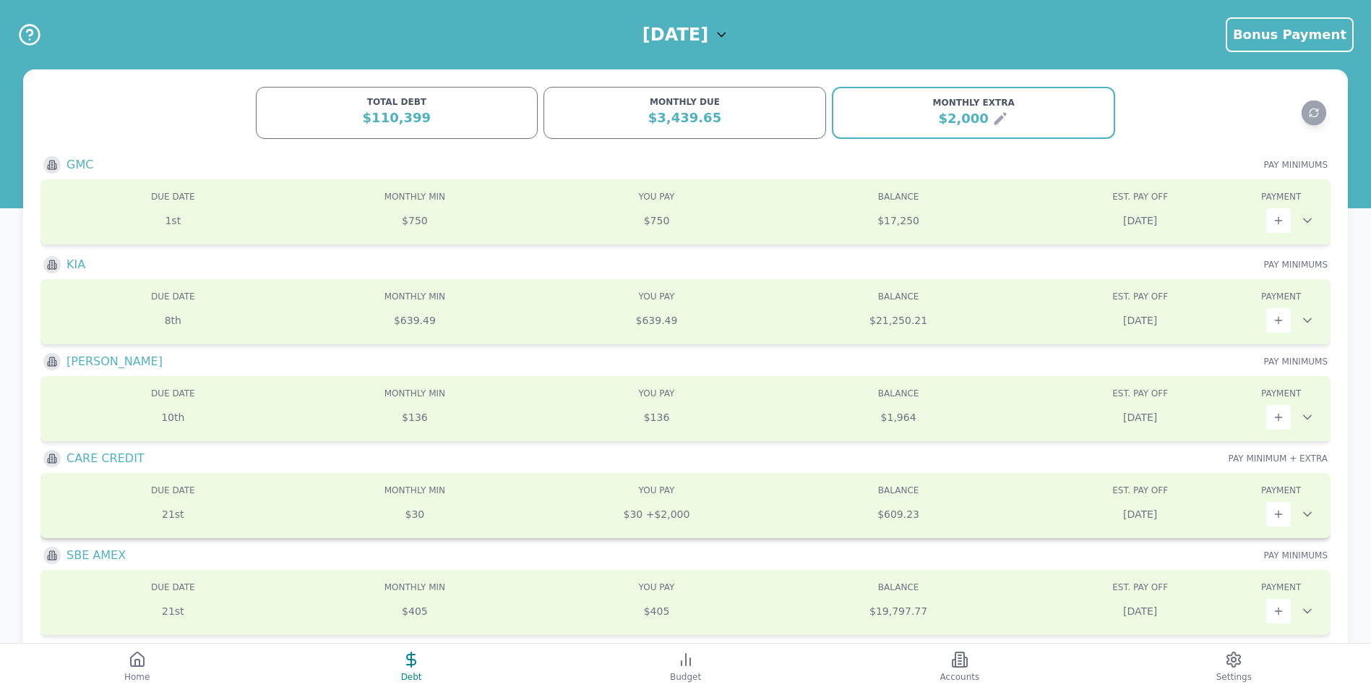
click at [659, 513] on span "+ $2,000" at bounding box center [666, 514] width 47 height 12
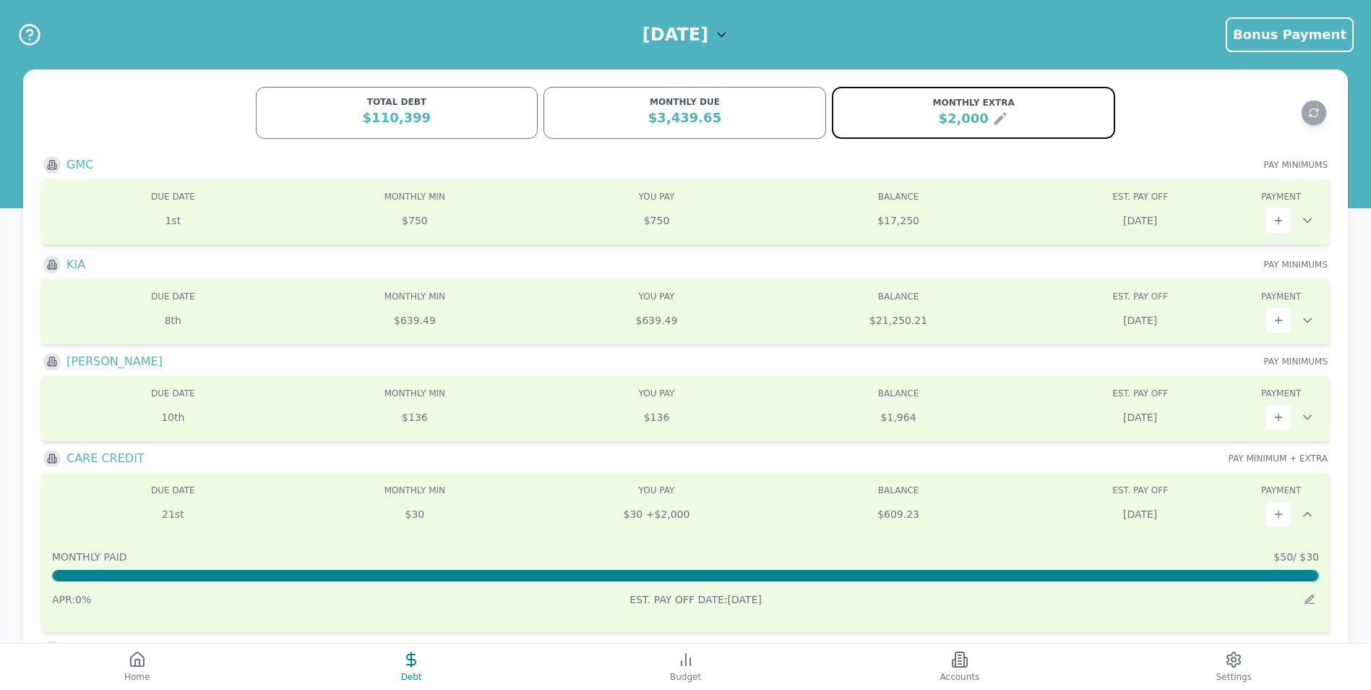
click at [994, 121] on icon at bounding box center [1000, 119] width 12 height 12
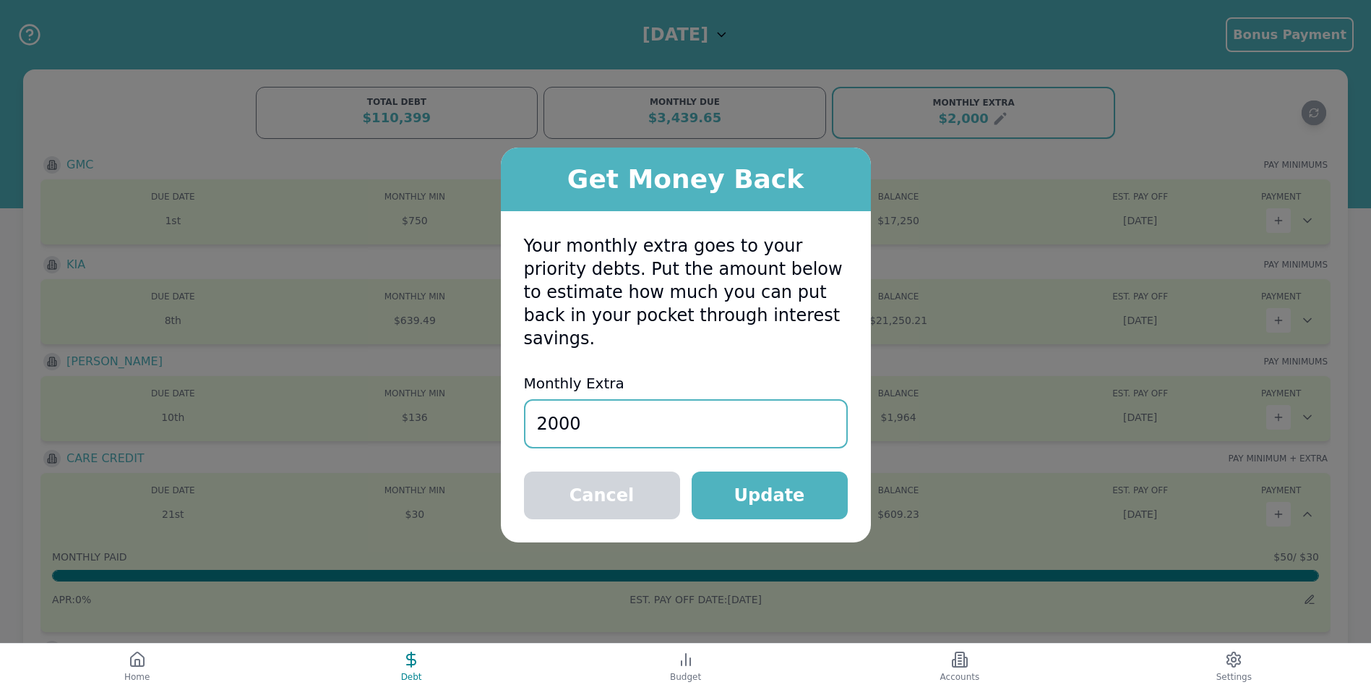
drag, startPoint x: 654, startPoint y: 435, endPoint x: 540, endPoint y: 437, distance: 113.5
click at [540, 437] on div "Your monthly extra goes to your priority debts. Put the amount below to estimat…" at bounding box center [686, 376] width 370 height 331
type input "1000"
click at [787, 494] on button "Update" at bounding box center [770, 495] width 156 height 48
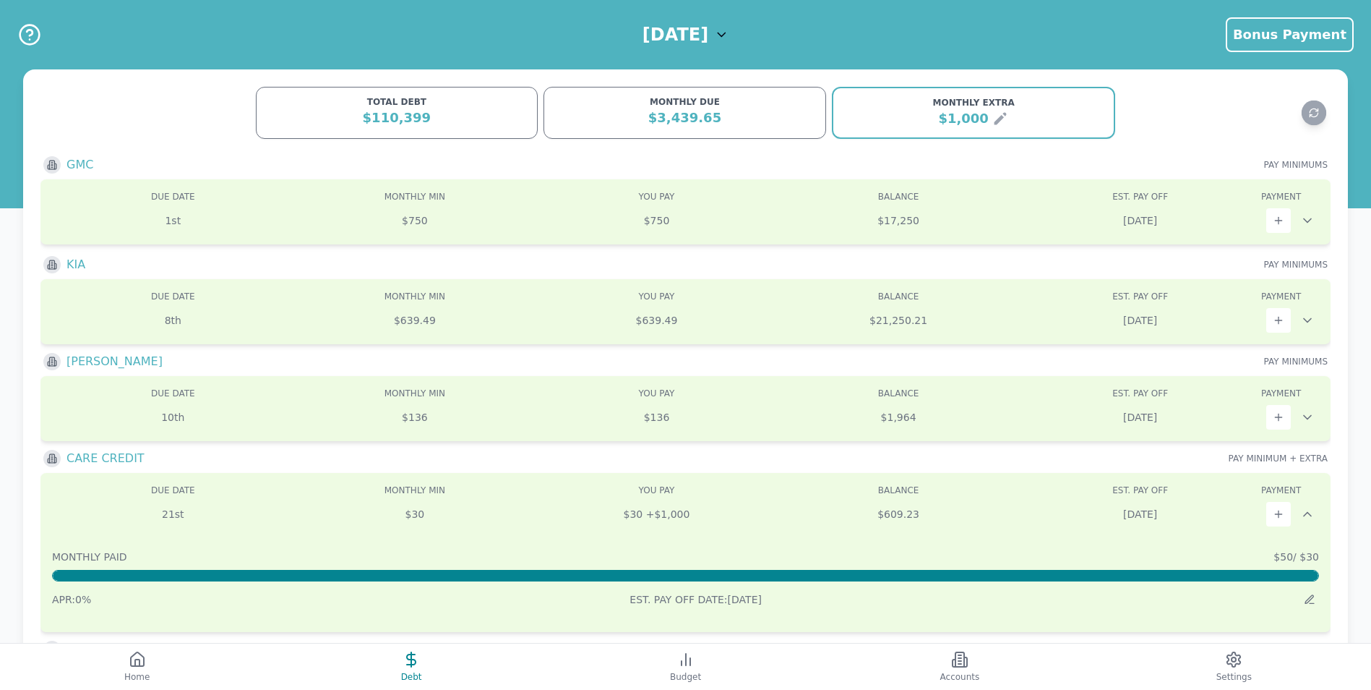
click at [1134, 122] on div at bounding box center [1223, 112] width 215 height 33
click at [994, 123] on icon at bounding box center [1000, 119] width 12 height 12
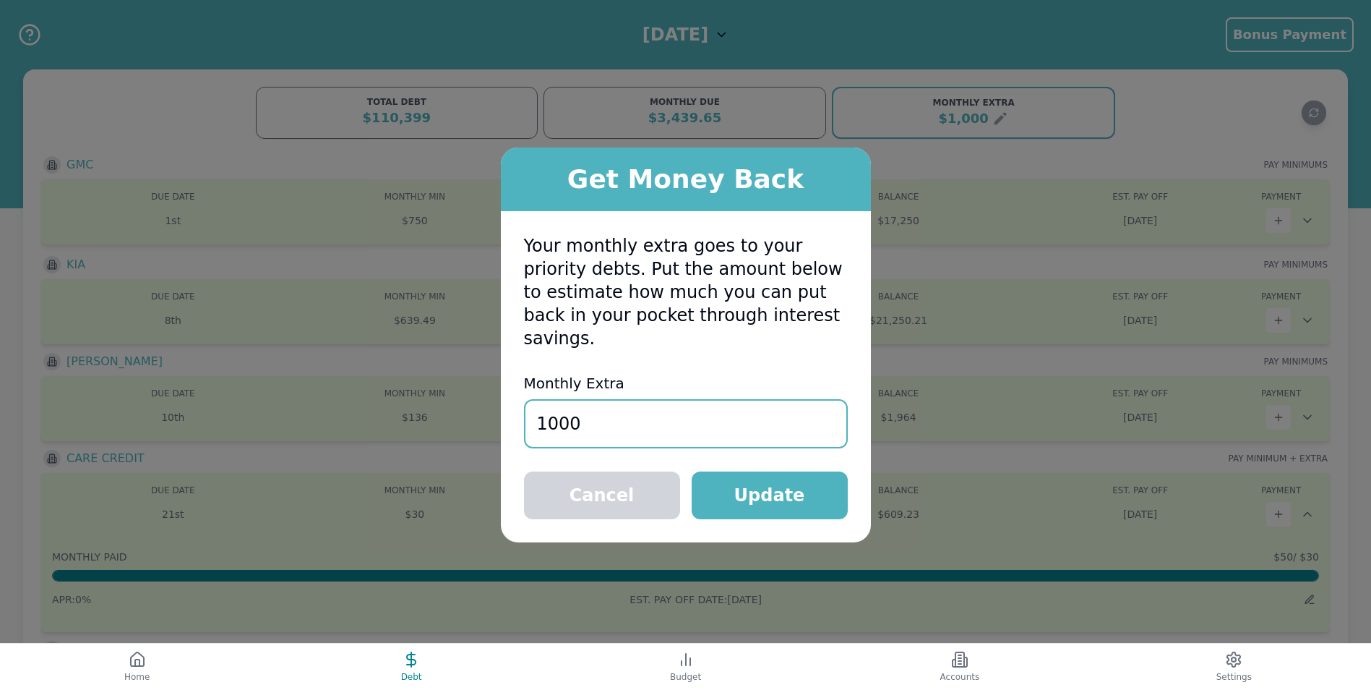
drag, startPoint x: 616, startPoint y: 419, endPoint x: 372, endPoint y: 434, distance: 244.1
click at [380, 434] on div "Get Money Back Your monthly extra goes to your priority debts. Put the amount b…" at bounding box center [685, 345] width 1371 height 690
type input "3075"
drag, startPoint x: 740, startPoint y: 480, endPoint x: 725, endPoint y: 487, distance: 16.2
click at [740, 480] on button "Update" at bounding box center [770, 495] width 156 height 48
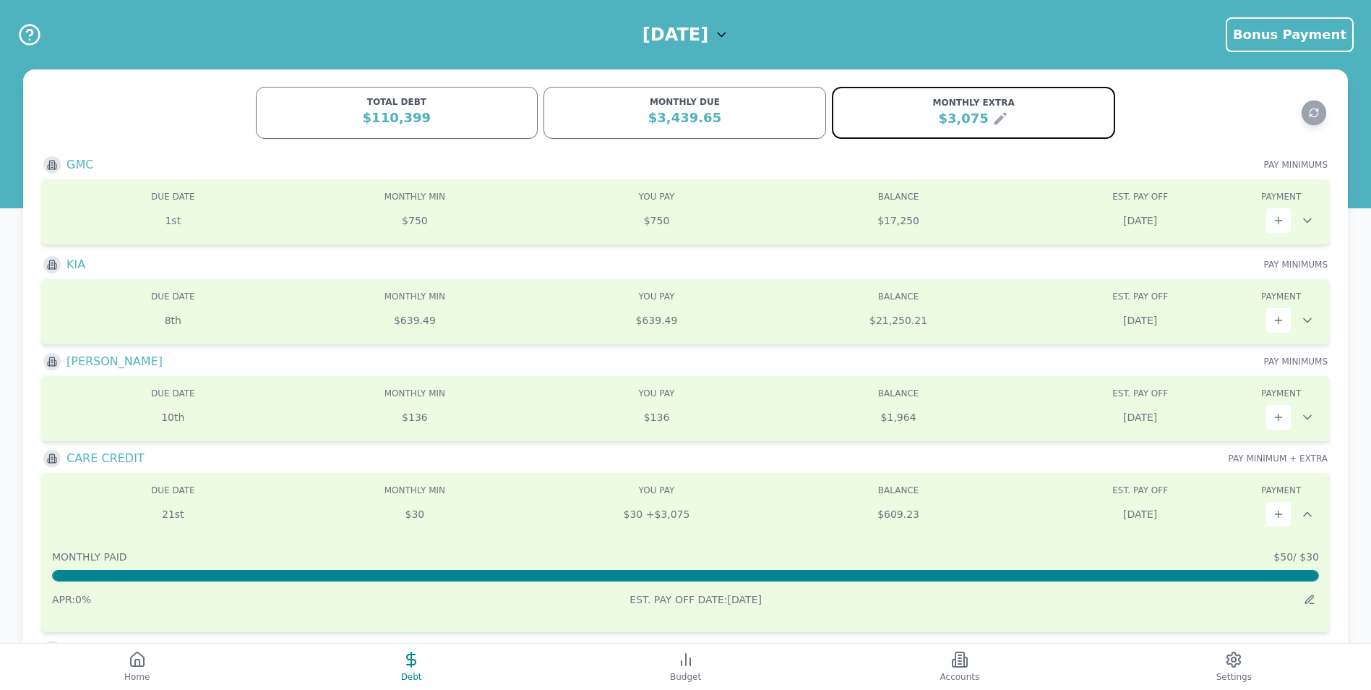
click at [1006, 121] on div "$3,075" at bounding box center [974, 118] width 264 height 20
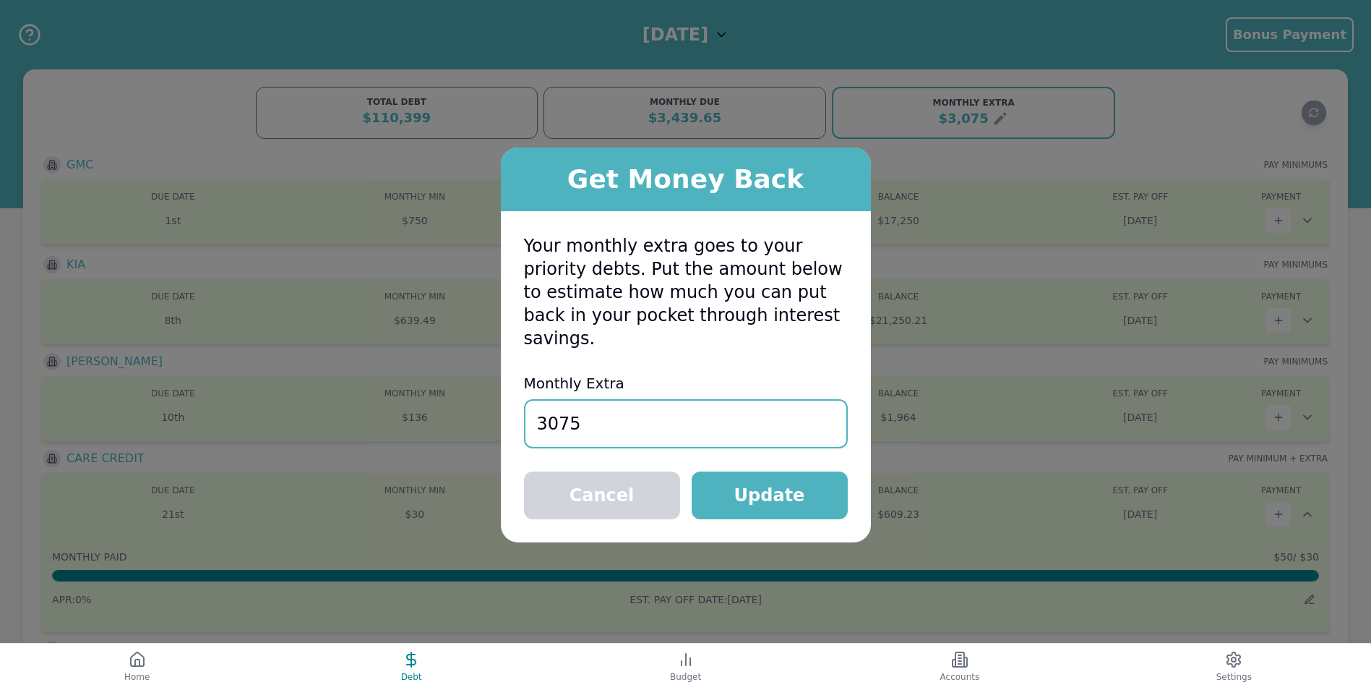
drag, startPoint x: 643, startPoint y: 438, endPoint x: 314, endPoint y: 428, distance: 329.1
click at [317, 428] on div "Get Money Back Your monthly extra goes to your priority debts. Put the amount b…" at bounding box center [685, 345] width 1371 height 690
type input "2000"
click at [797, 491] on button "Update" at bounding box center [770, 495] width 156 height 48
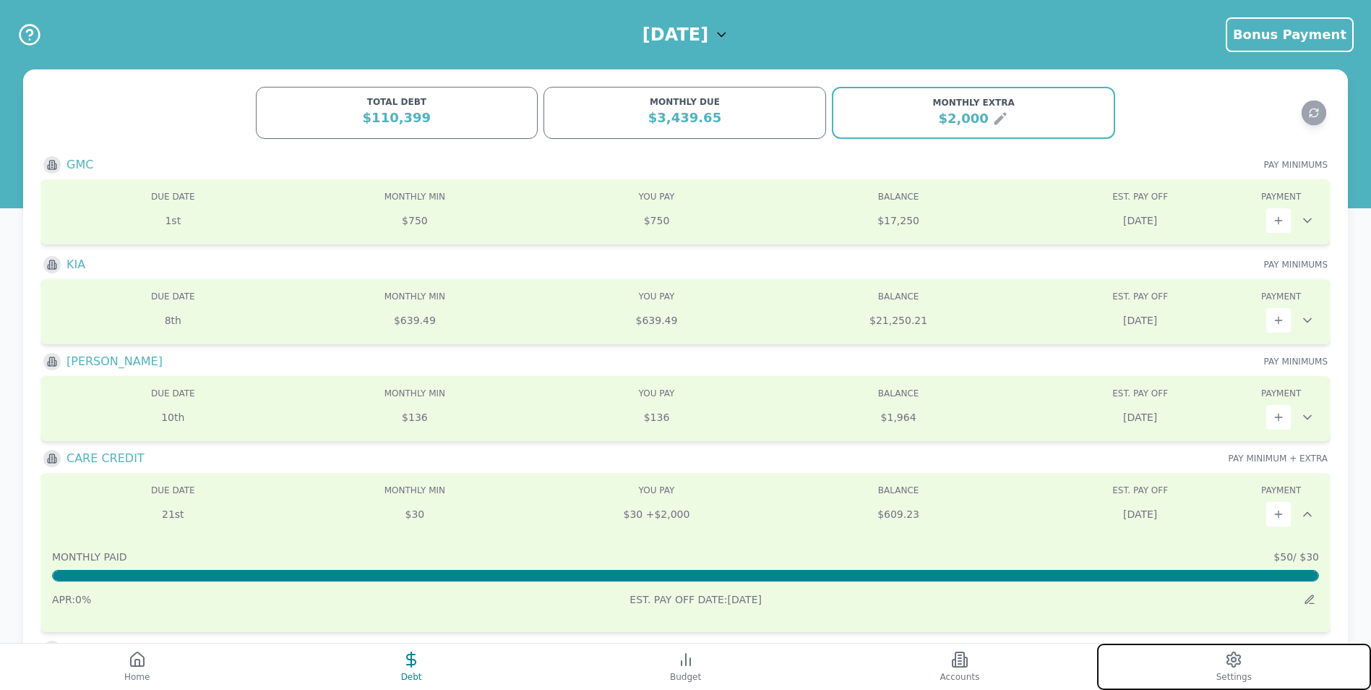
click at [1229, 659] on icon at bounding box center [1234, 659] width 13 height 14
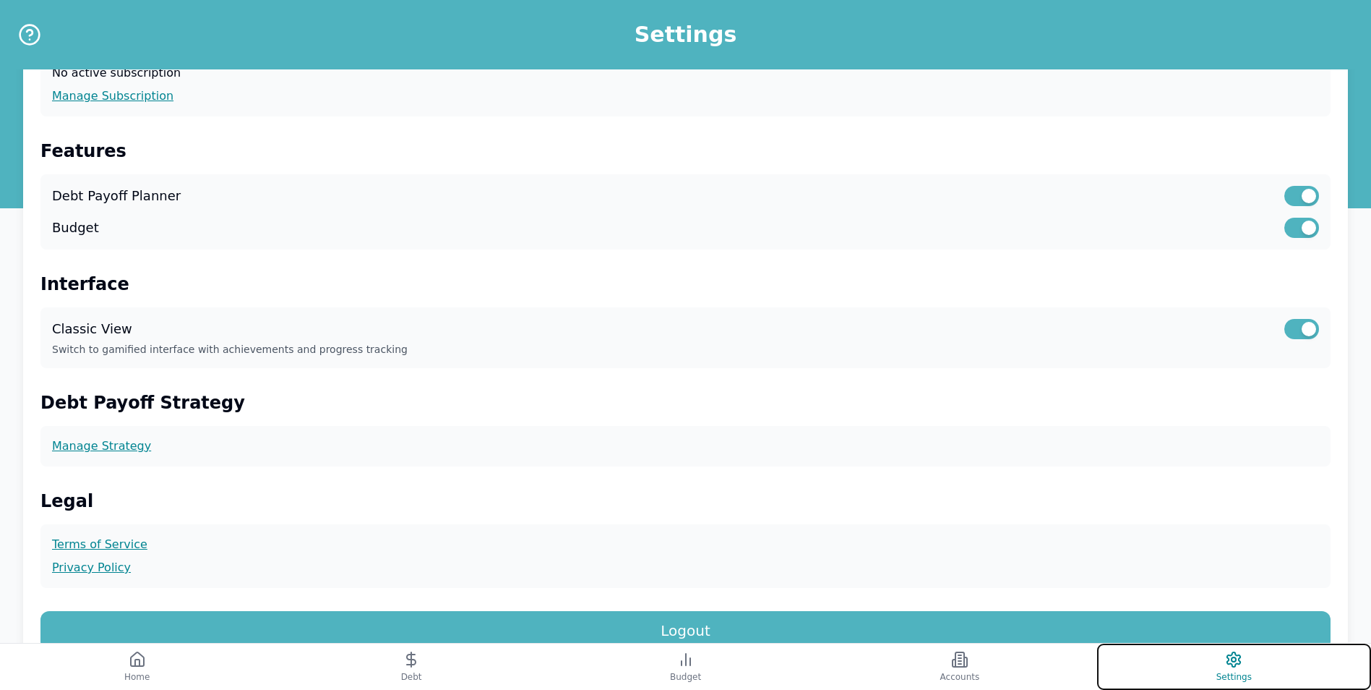
scroll to position [217, 0]
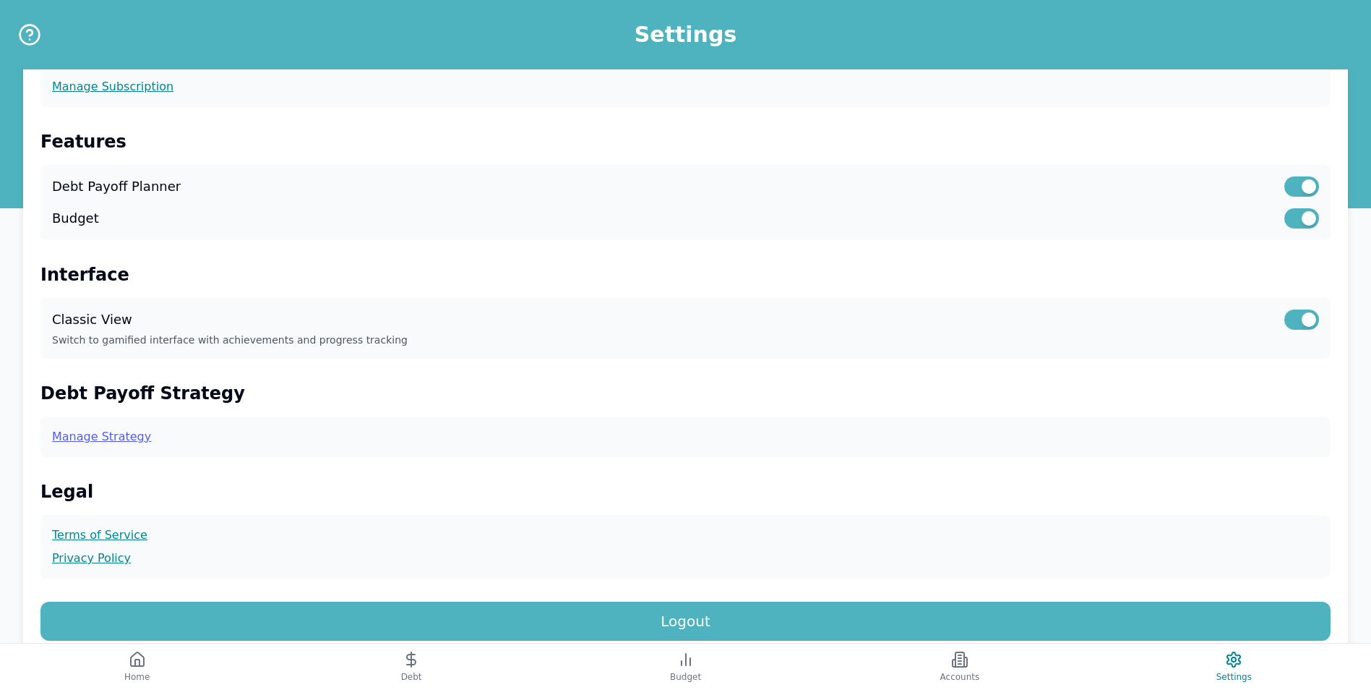
click at [132, 439] on link "Manage Strategy" at bounding box center [685, 436] width 1267 height 17
click at [702, 32] on h1 "Settings" at bounding box center [686, 35] width 103 height 26
click at [695, 41] on h1 "Settings" at bounding box center [686, 35] width 103 height 26
click at [153, 657] on button "Home" at bounding box center [137, 666] width 274 height 46
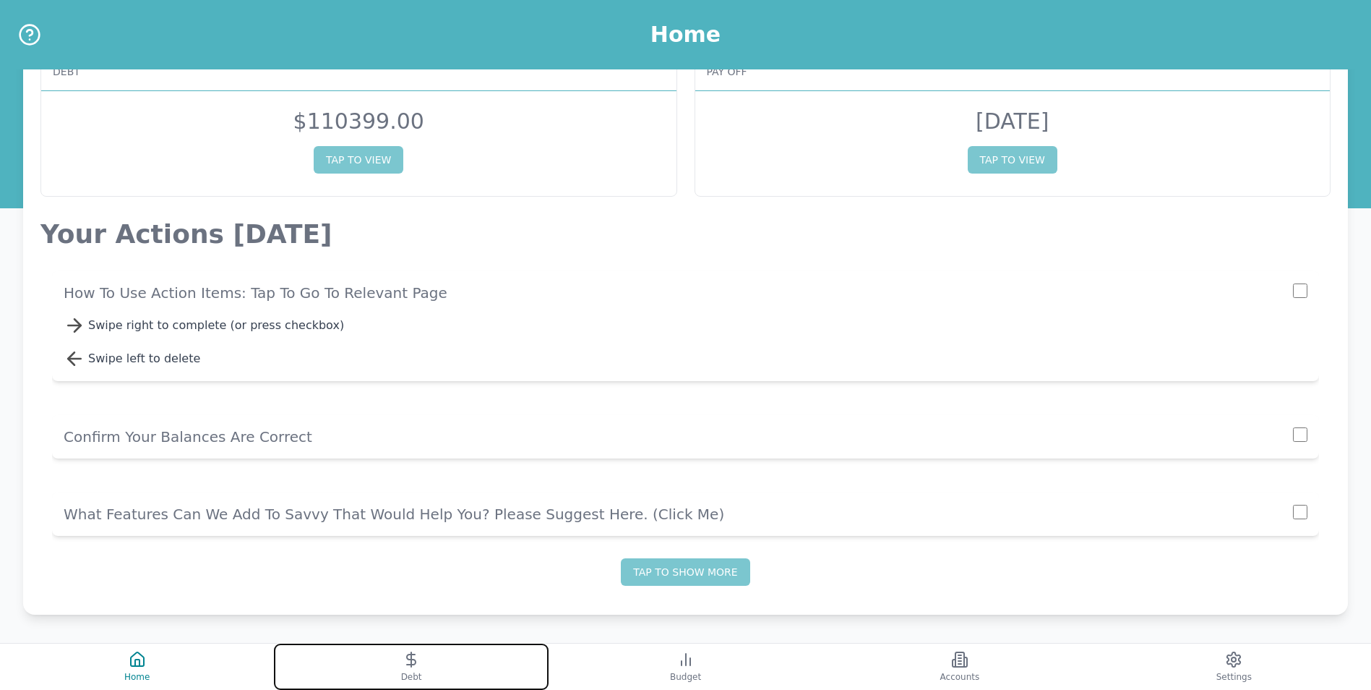
click at [415, 668] on button "Debt" at bounding box center [411, 666] width 274 height 46
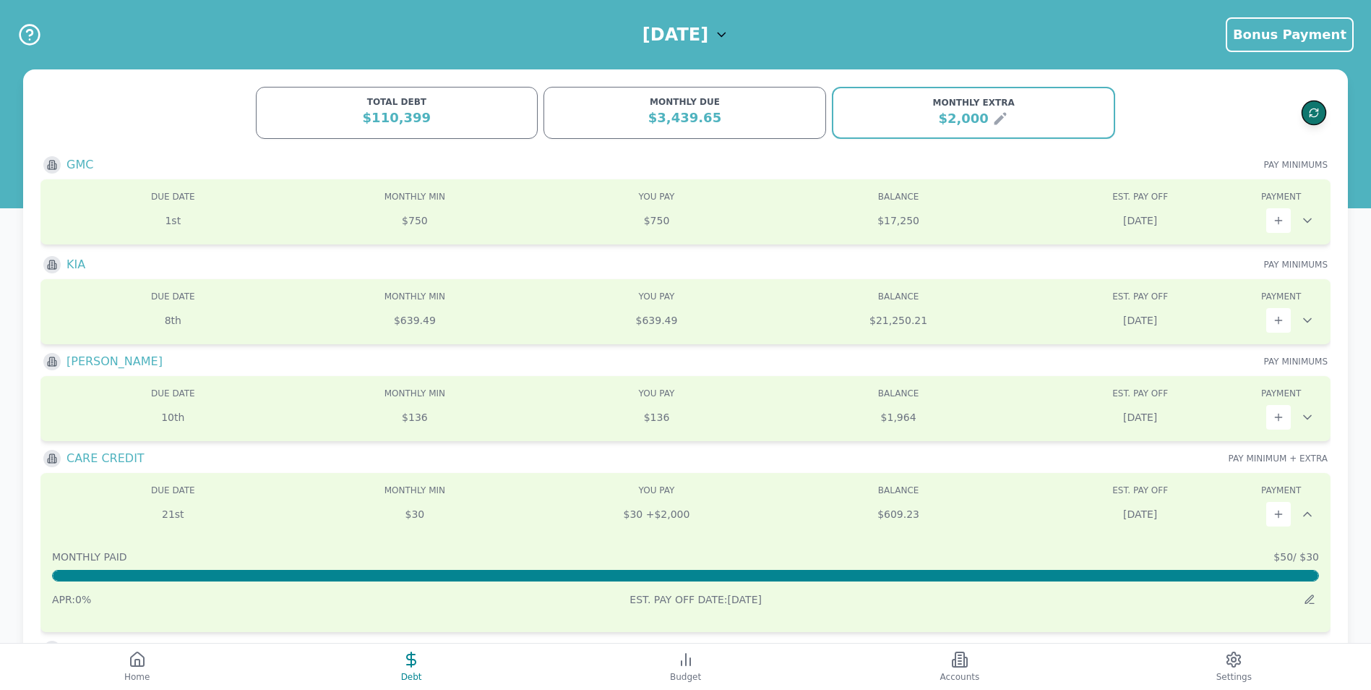
click at [1318, 109] on icon "Refresh data" at bounding box center [1318, 109] width 2 height 2
click at [997, 118] on icon at bounding box center [1000, 119] width 12 height 12
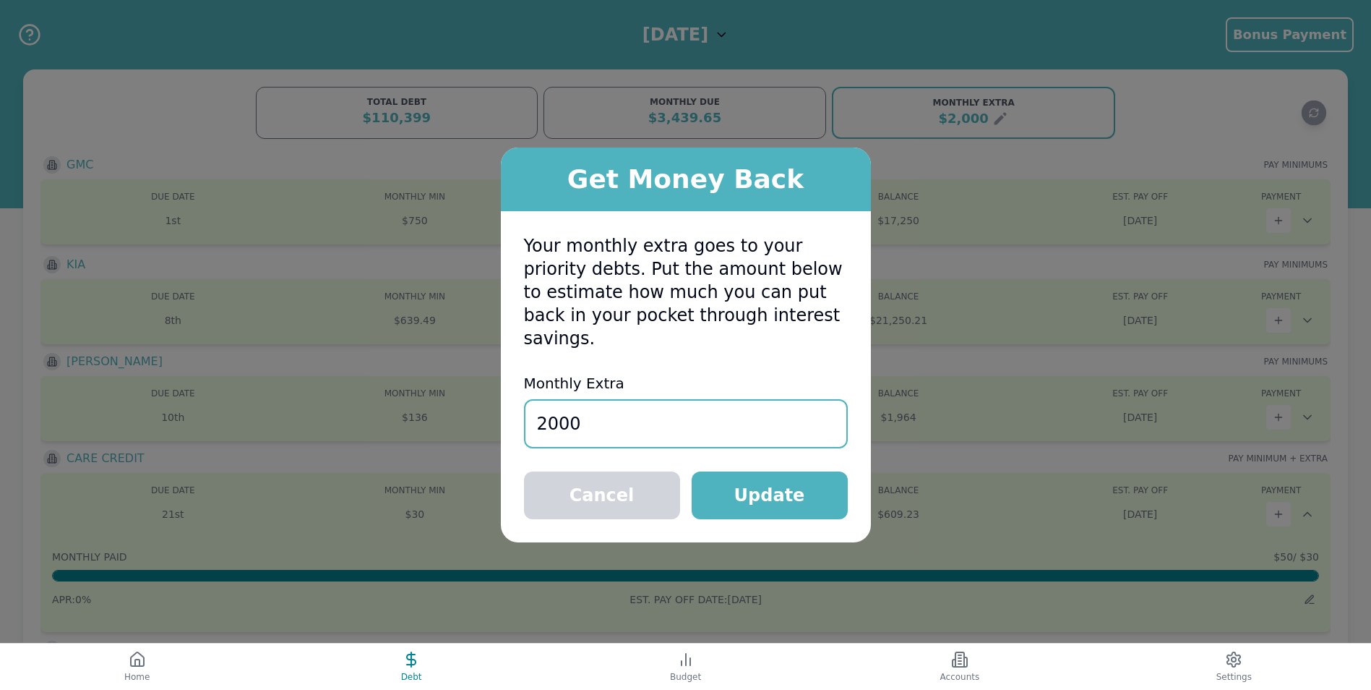
drag, startPoint x: 591, startPoint y: 427, endPoint x: 497, endPoint y: 418, distance: 94.5
click at [500, 419] on div "Get Money Back Your monthly extra goes to your priority debts. Put the amount b…" at bounding box center [685, 345] width 1371 height 690
type input "1750"
click at [730, 482] on button "Update" at bounding box center [770, 495] width 156 height 48
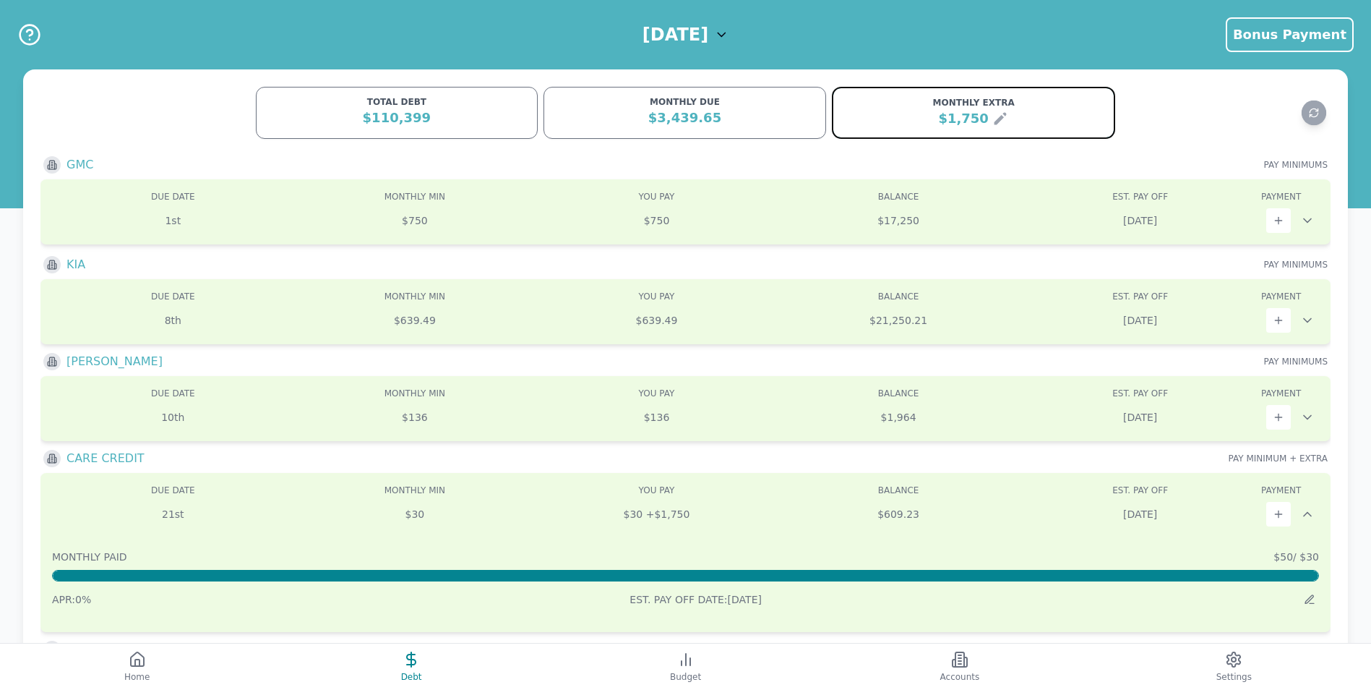
click at [999, 122] on icon at bounding box center [1000, 118] width 17 height 17
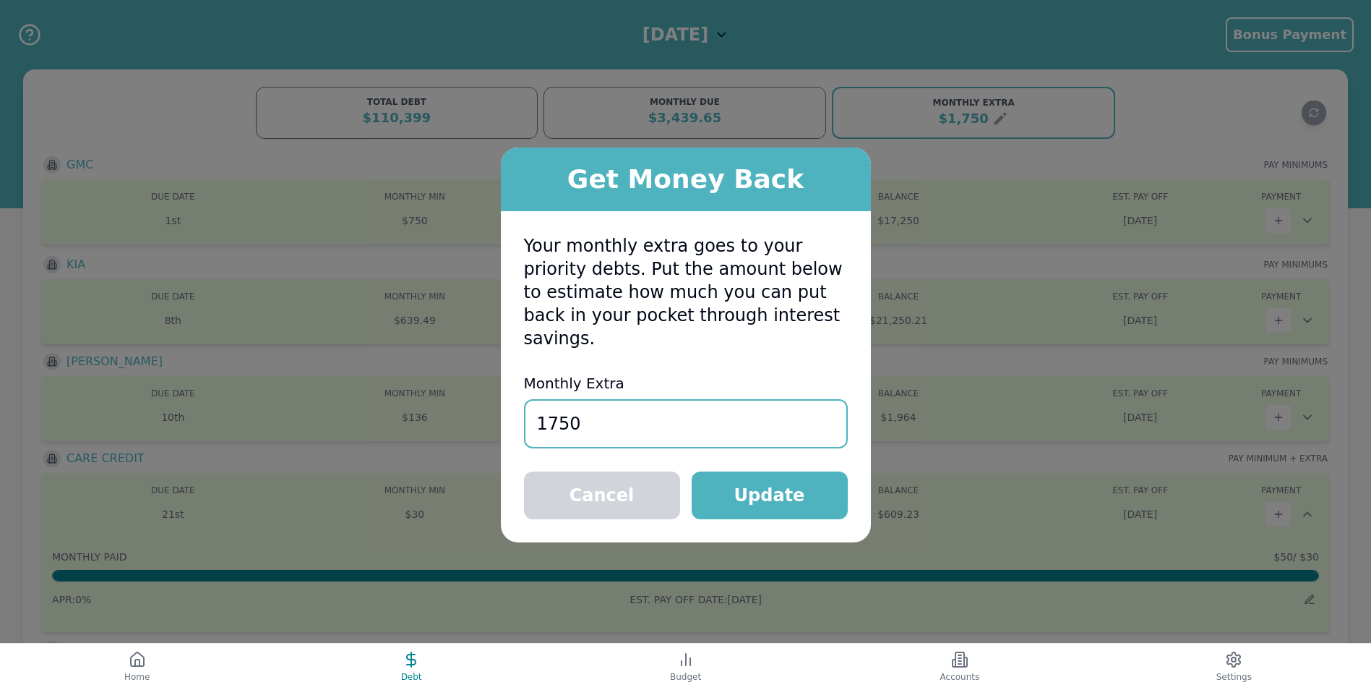
drag, startPoint x: 659, startPoint y: 414, endPoint x: 361, endPoint y: 414, distance: 297.1
click at [365, 416] on div "Get Money Back Your monthly extra goes to your priority debts. Put the amount b…" at bounding box center [685, 345] width 1371 height 690
type input "2183"
click at [810, 474] on button "Update" at bounding box center [770, 495] width 156 height 48
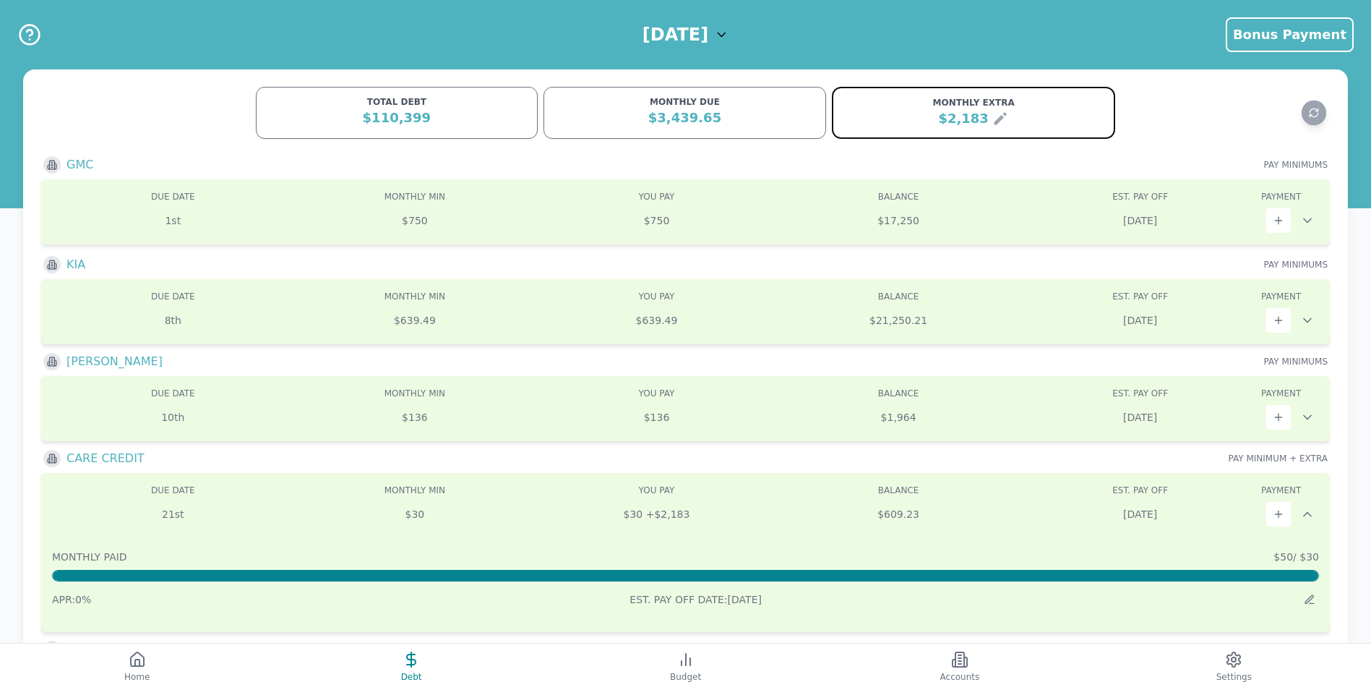
click at [992, 120] on icon at bounding box center [1000, 118] width 17 height 17
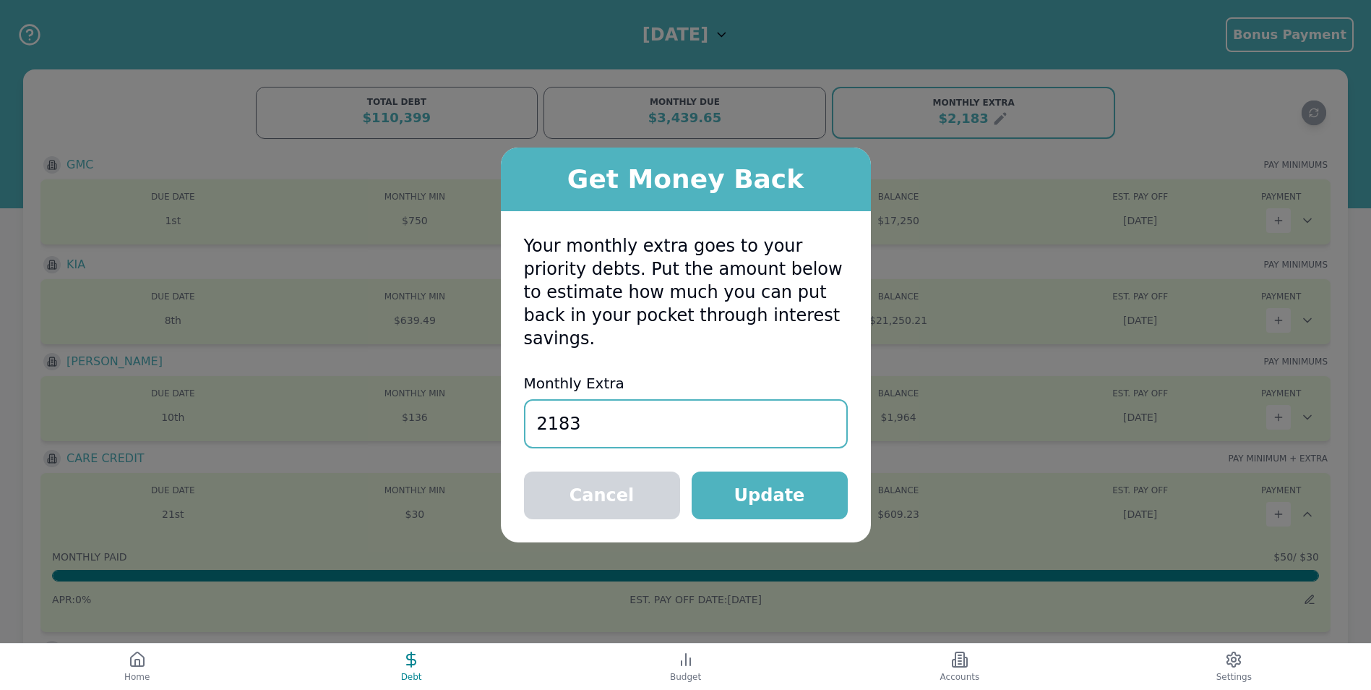
click at [333, 424] on div "Get Money Back Your monthly extra goes to your priority debts. Put the amount b…" at bounding box center [685, 345] width 1371 height 690
type input "2850"
click at [781, 497] on button "Update" at bounding box center [770, 495] width 156 height 48
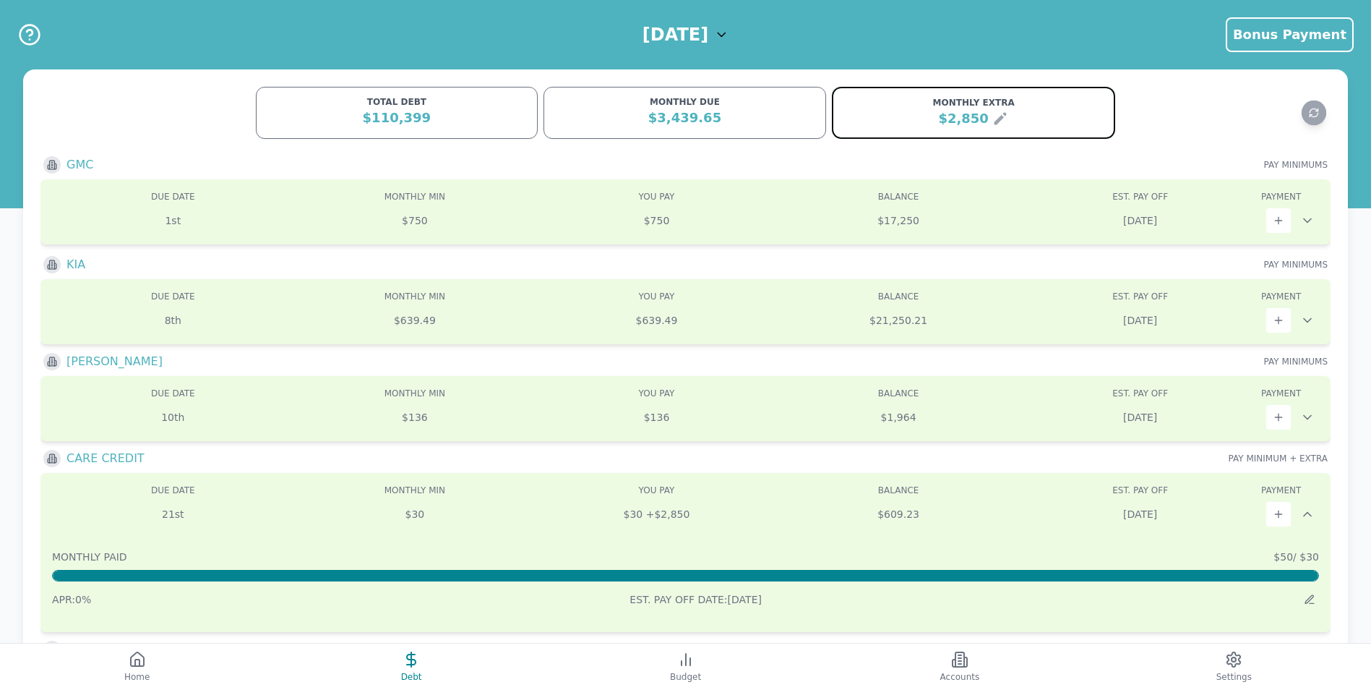
click at [1001, 125] on icon at bounding box center [1000, 118] width 17 height 17
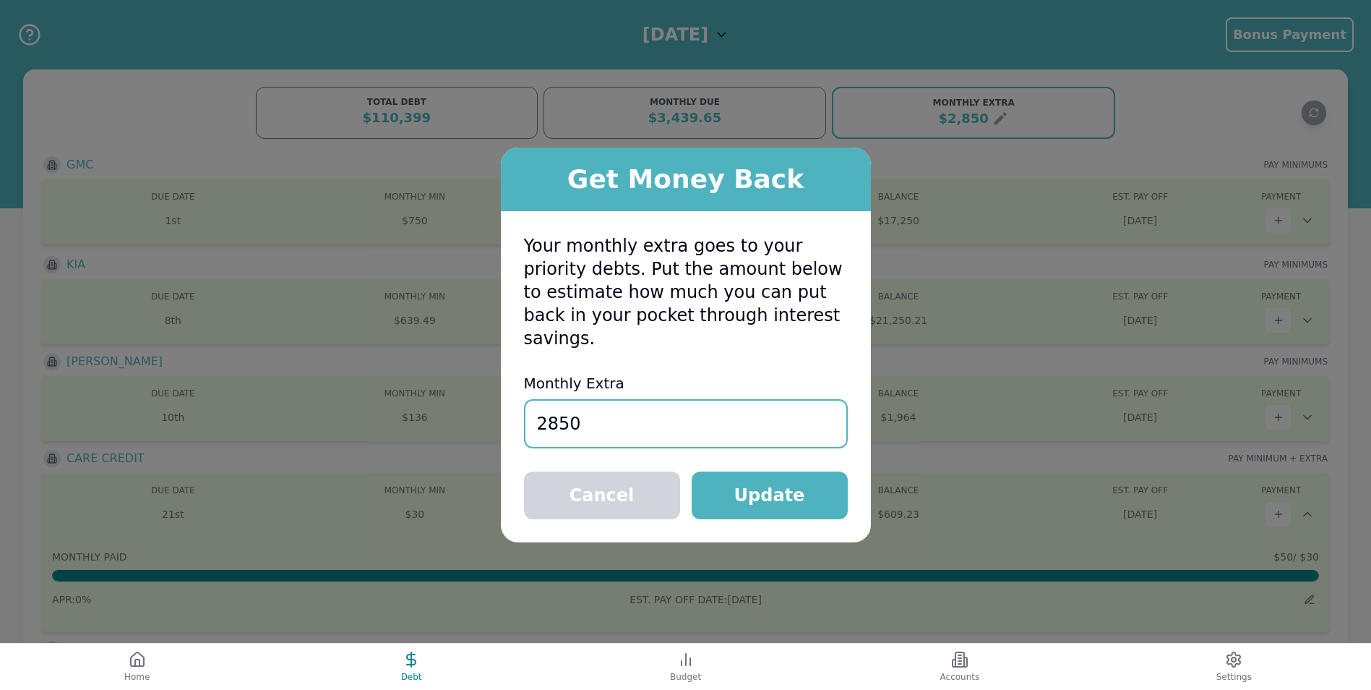
drag, startPoint x: 682, startPoint y: 424, endPoint x: 408, endPoint y: 423, distance: 274.0
click at [408, 423] on div "Get Money Back Your monthly extra goes to your priority debts. Put the amount b…" at bounding box center [685, 345] width 1371 height 690
type input "1750"
click at [796, 488] on button "Update" at bounding box center [770, 495] width 156 height 48
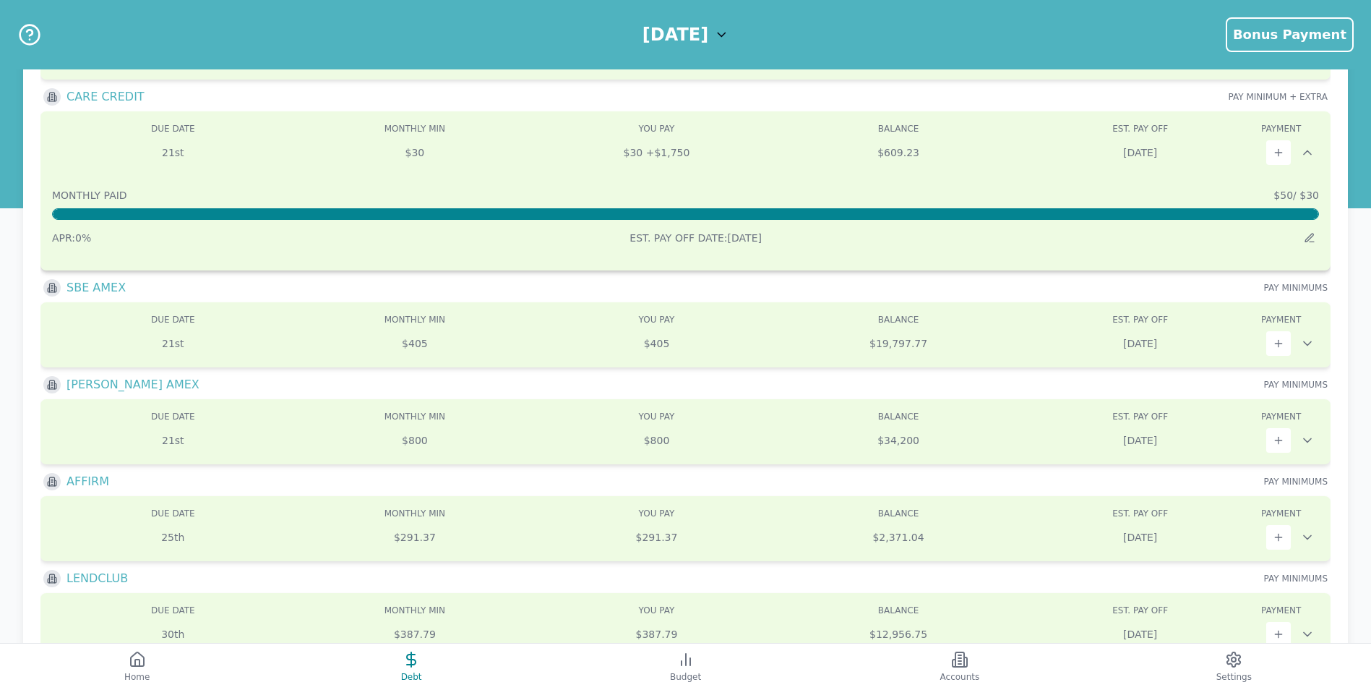
scroll to position [431, 0]
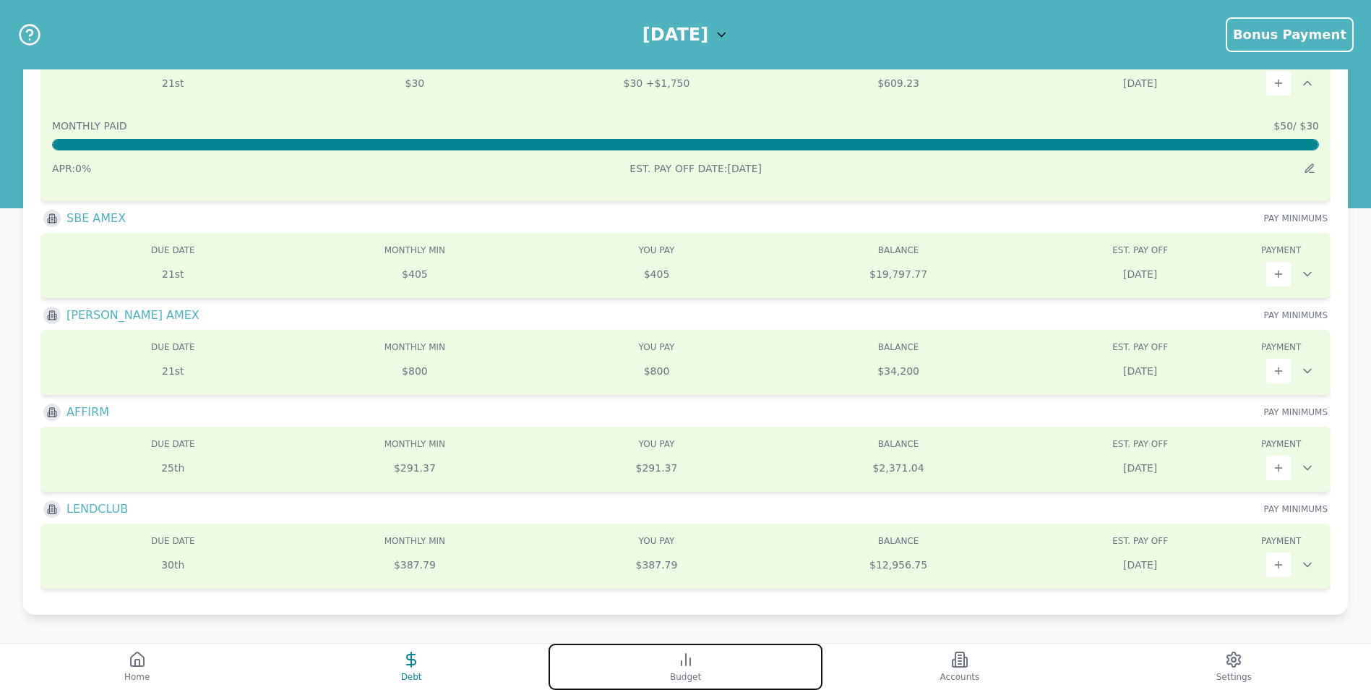
click at [735, 667] on button "Budget" at bounding box center [686, 666] width 274 height 46
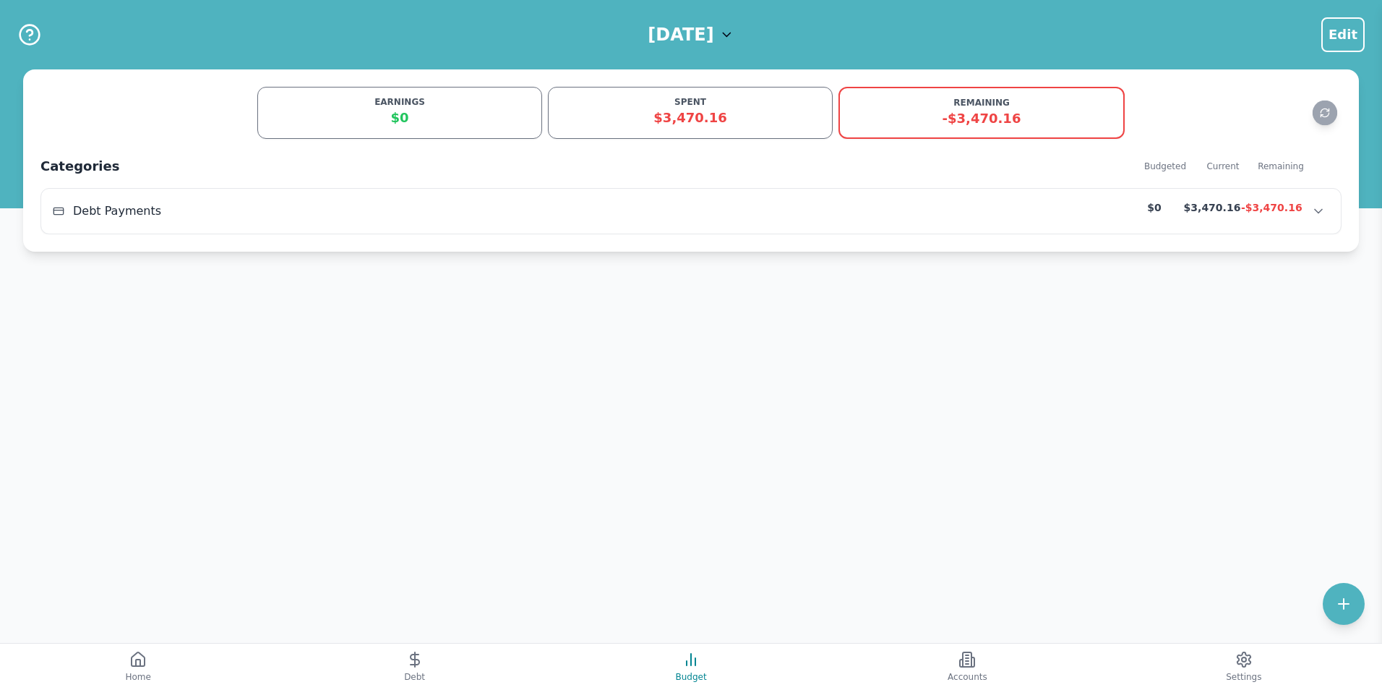
click at [384, 119] on div "$0" at bounding box center [400, 118] width 266 height 20
click at [406, 111] on div "$0" at bounding box center [400, 118] width 266 height 20
click at [131, 665] on icon at bounding box center [137, 659] width 17 height 17
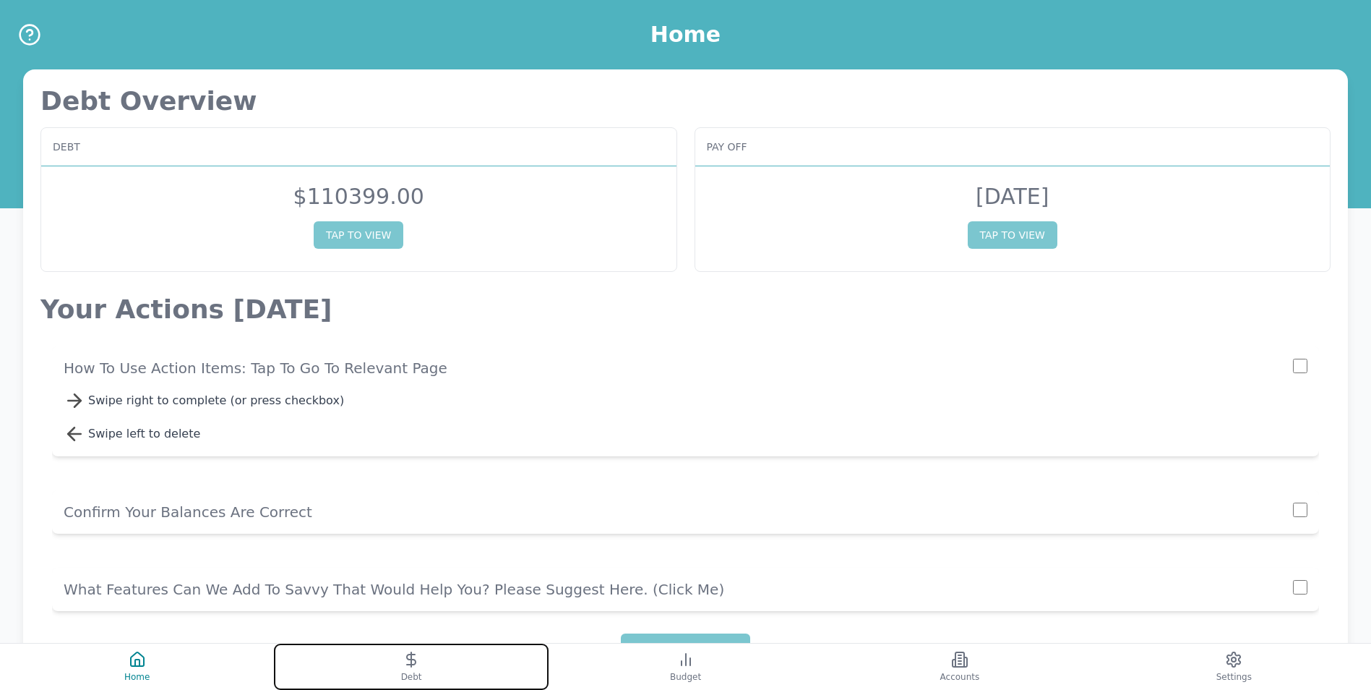
click at [415, 674] on span "Debt" at bounding box center [411, 677] width 21 height 12
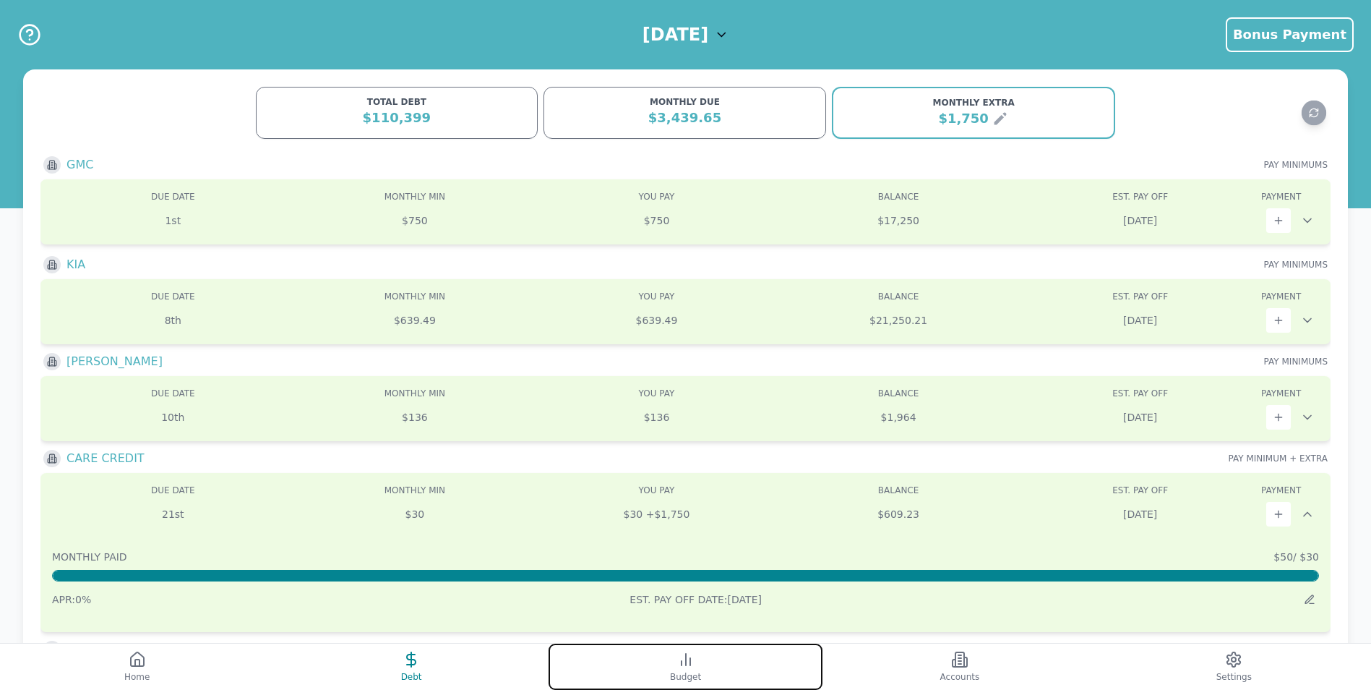
click at [703, 670] on button "Budget" at bounding box center [686, 666] width 274 height 46
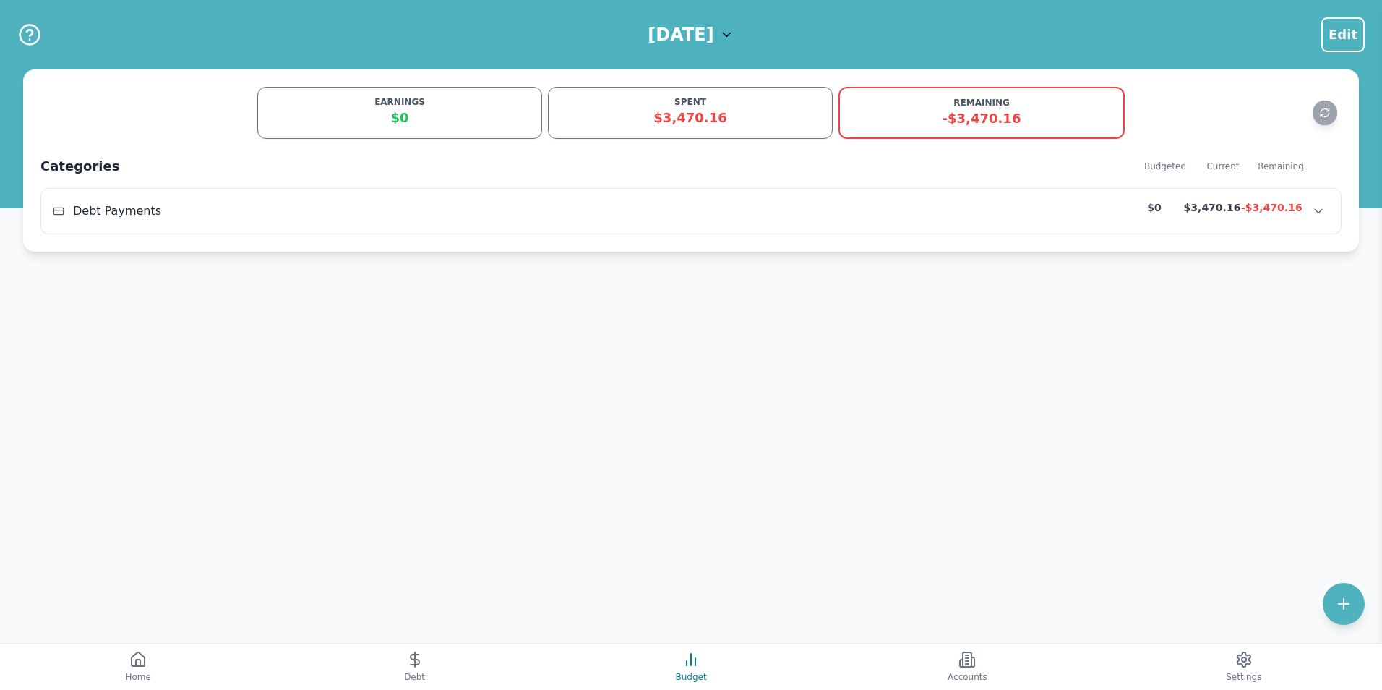
click at [403, 115] on div "$0" at bounding box center [400, 118] width 266 height 20
click at [398, 95] on div "EARNINGS $0" at bounding box center [399, 113] width 285 height 52
click at [402, 117] on div "$0" at bounding box center [400, 118] width 266 height 20
click at [1343, 27] on span "Edit" at bounding box center [1343, 35] width 29 height 20
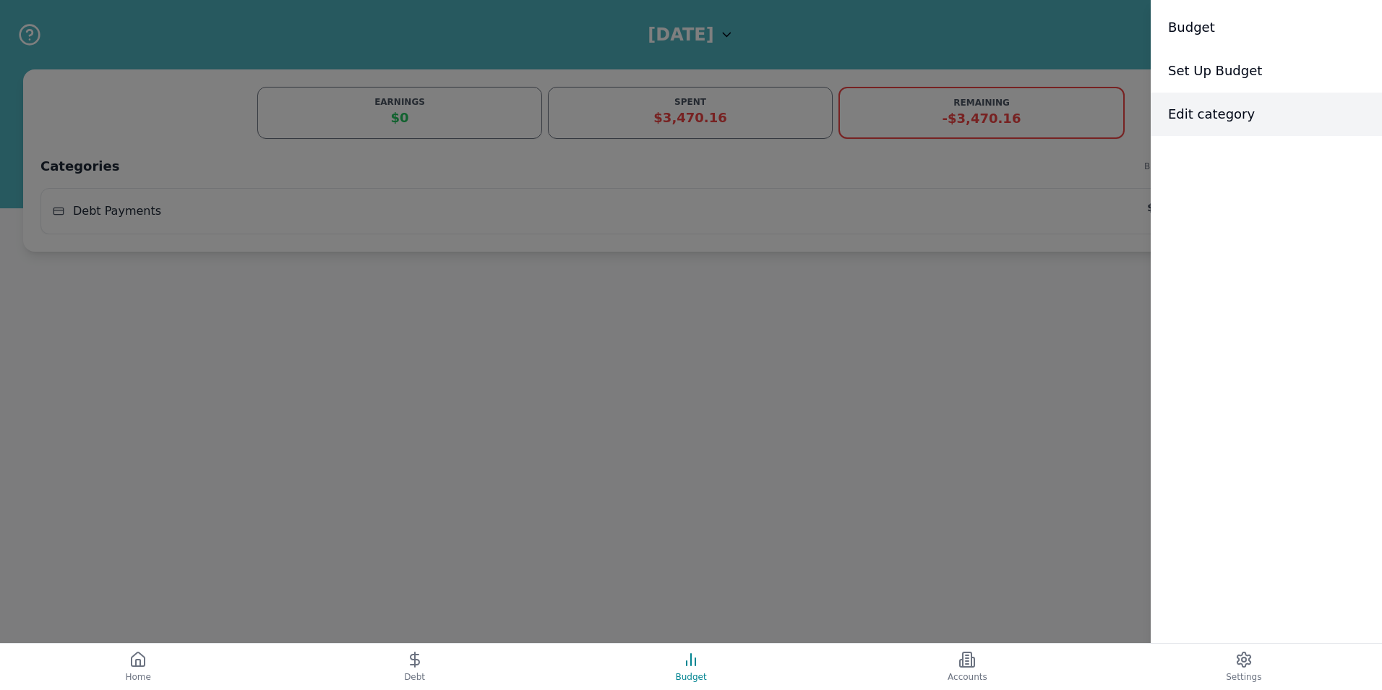
click at [1223, 116] on span "Edit category" at bounding box center [1211, 114] width 87 height 20
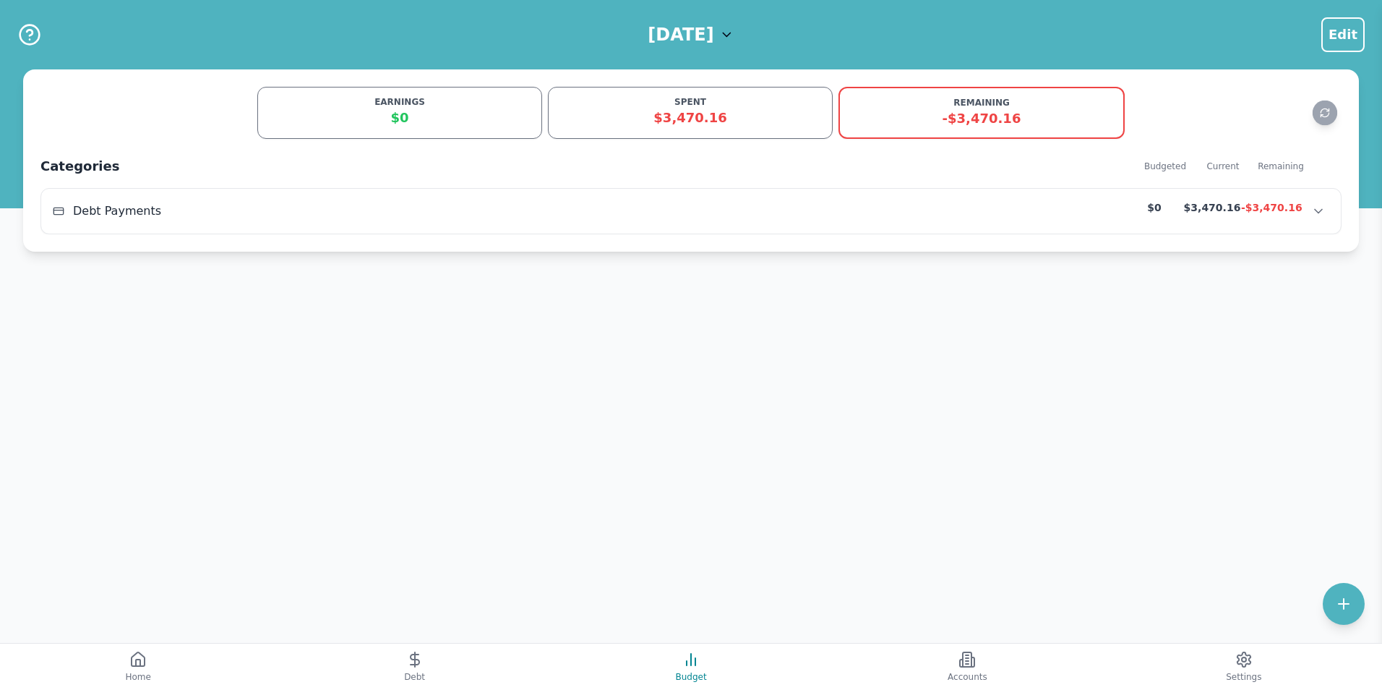
click at [476, 140] on div "EARNINGS $0 SPENT $3,470.16 REMAINING -$3,470.16 Categories Budgeted Current Re…" at bounding box center [691, 160] width 1336 height 182
click at [1320, 118] on icon "Refresh data" at bounding box center [1325, 113] width 11 height 11
click at [1320, 211] on icon "Show transactions" at bounding box center [1318, 212] width 7 height 4
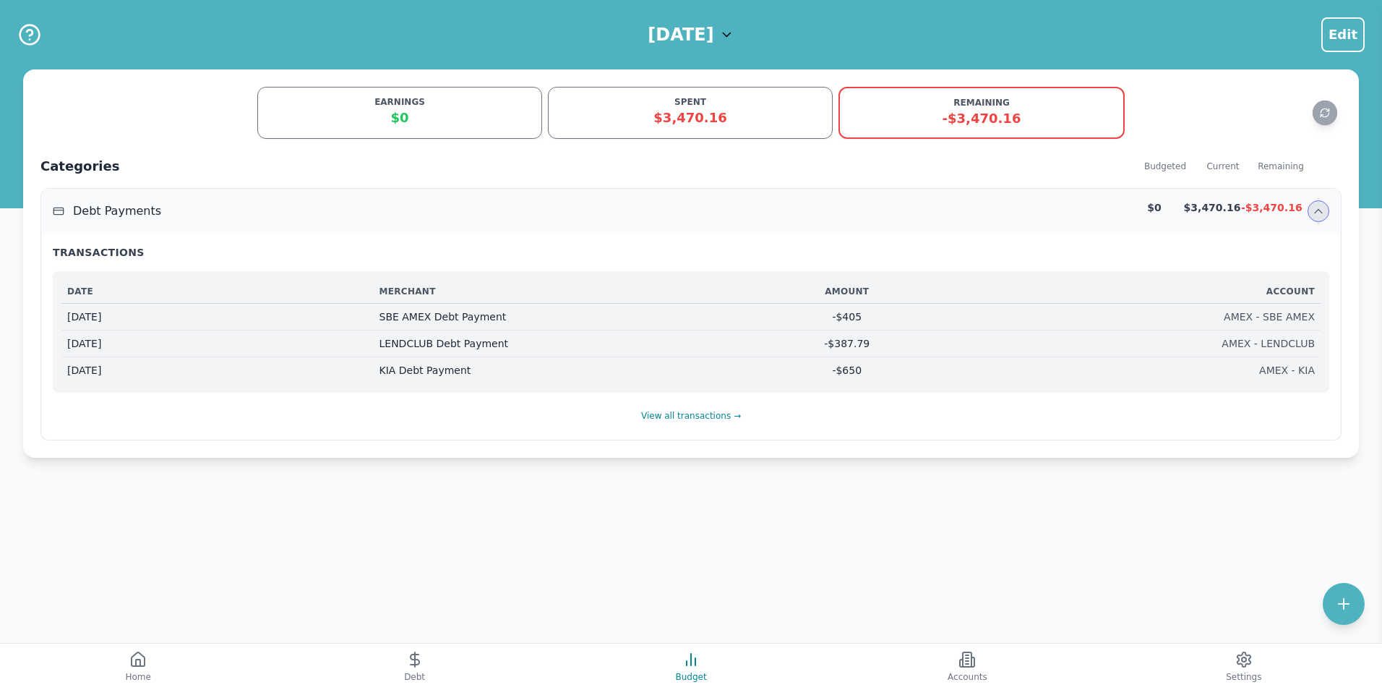
click at [457, 121] on div "$0" at bounding box center [400, 118] width 266 height 20
click at [1339, 40] on span "Edit" at bounding box center [1343, 35] width 29 height 20
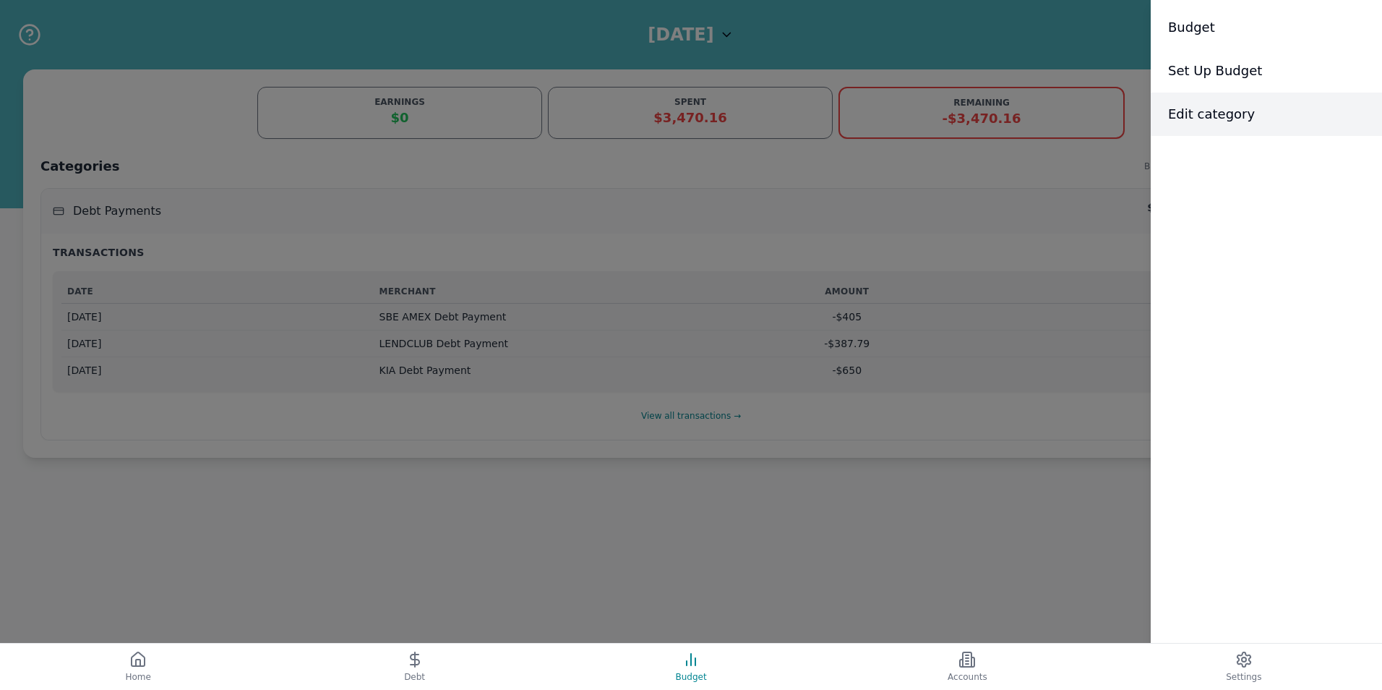
click at [1234, 105] on span "Edit category" at bounding box center [1211, 114] width 87 height 20
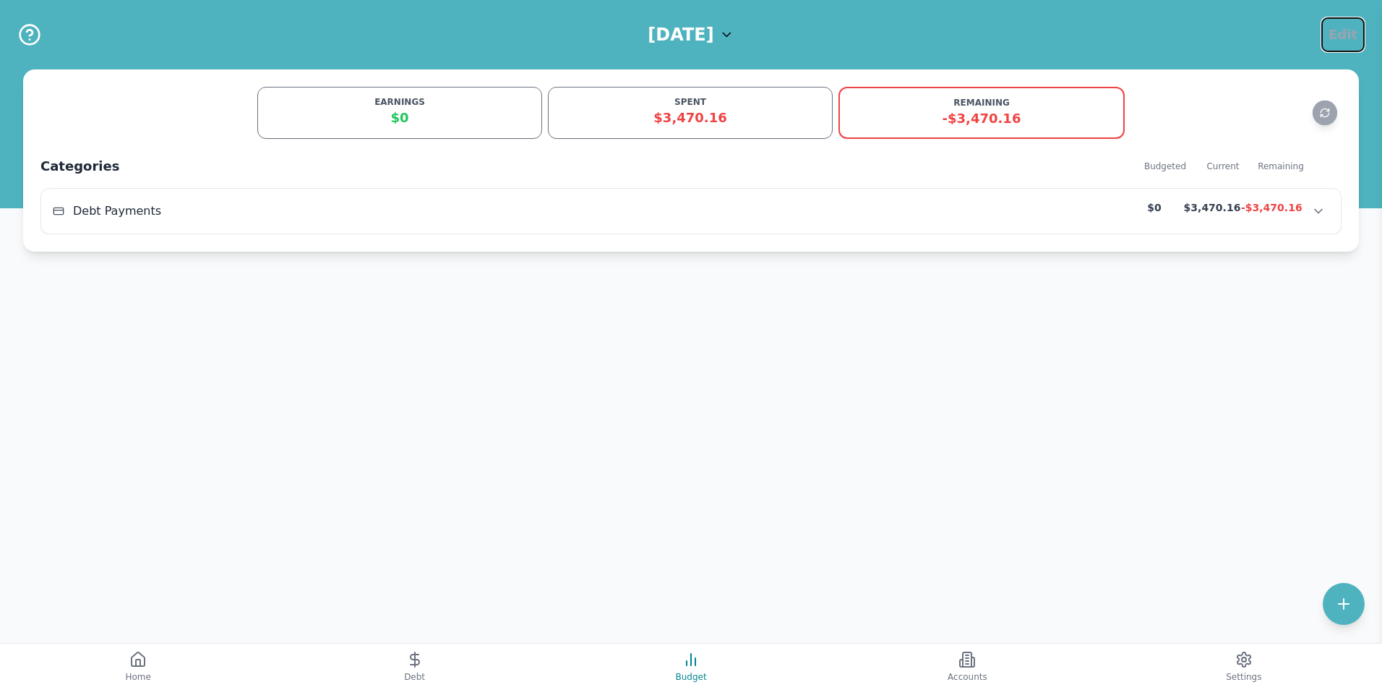
click at [1353, 33] on span "Edit" at bounding box center [1343, 35] width 29 height 20
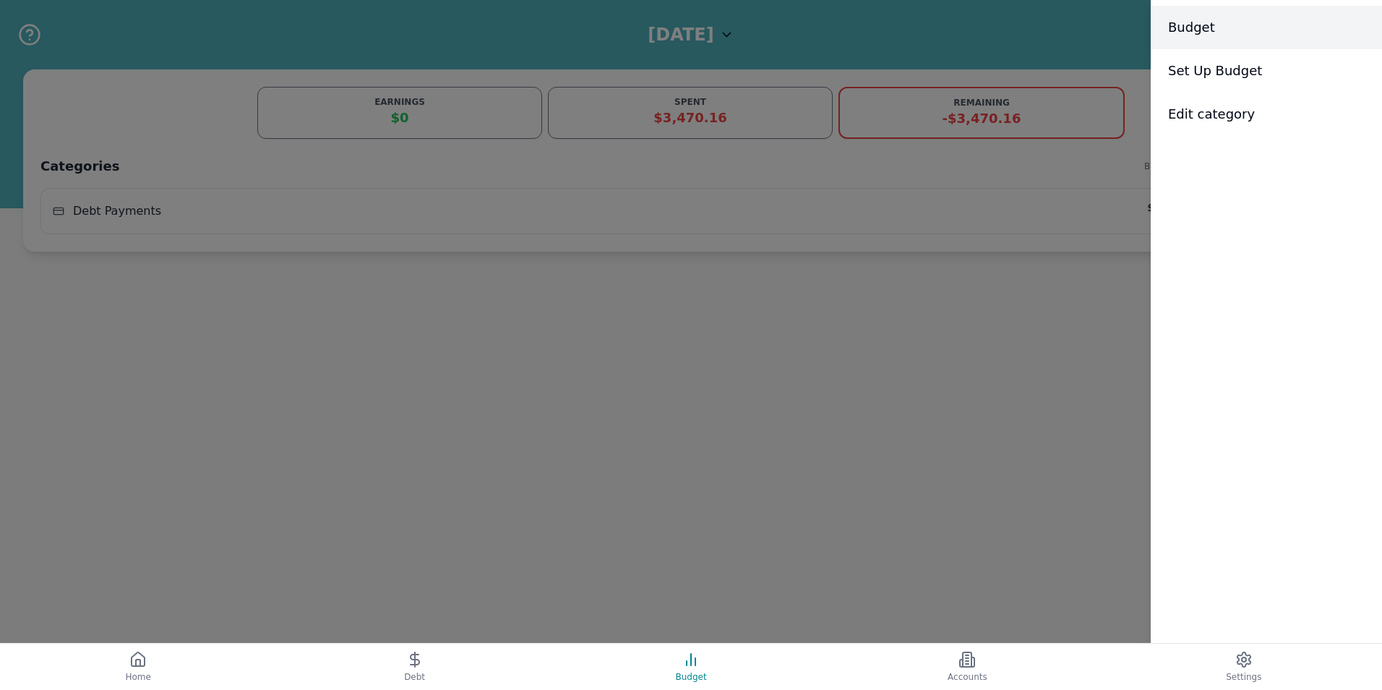
click at [1202, 26] on span "Budget" at bounding box center [1191, 27] width 47 height 20
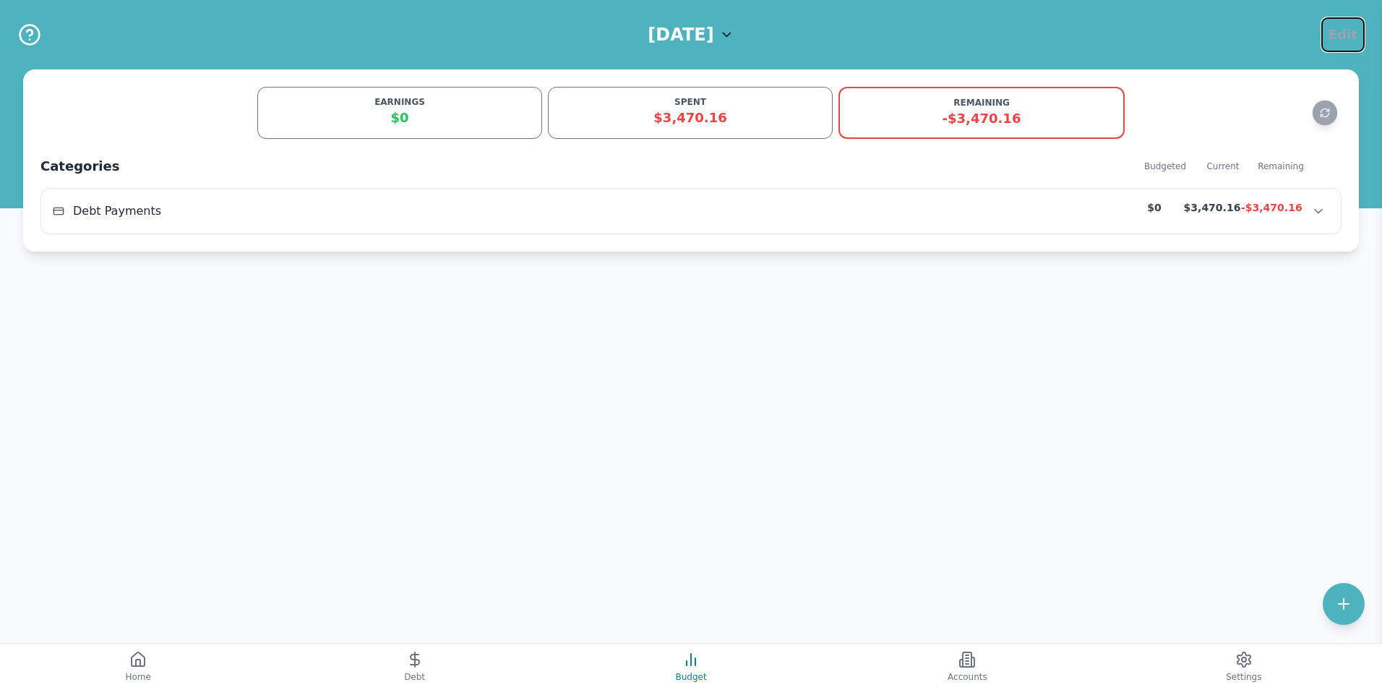
click at [1351, 46] on button "Edit" at bounding box center [1343, 34] width 43 height 35
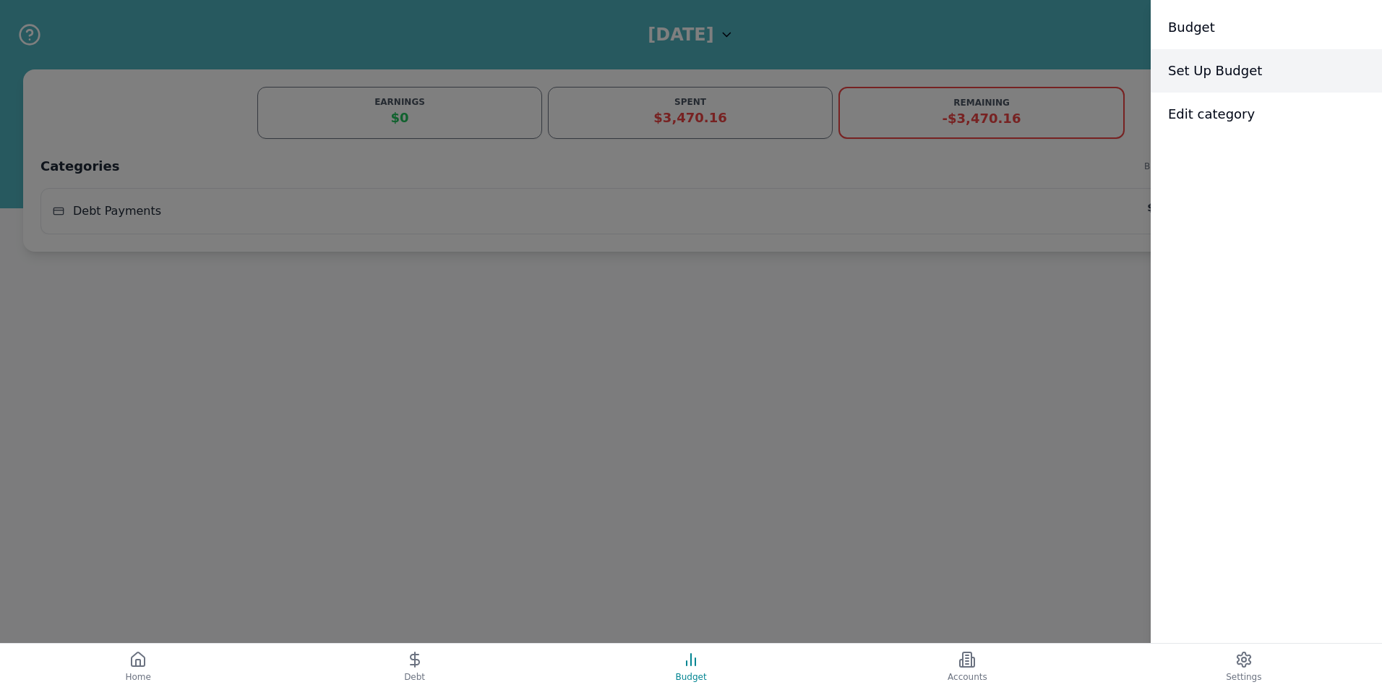
click at [1246, 72] on span "Set Up Budget" at bounding box center [1215, 71] width 94 height 20
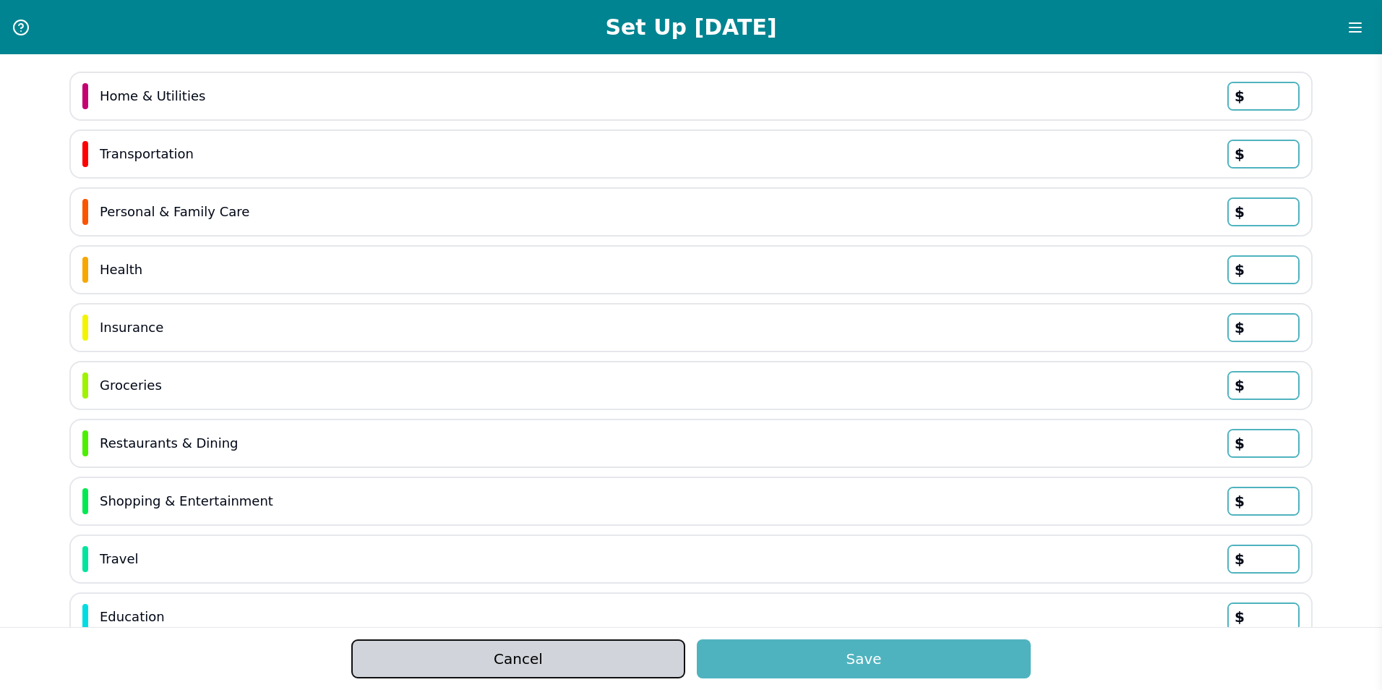
click at [611, 657] on button "Cancel" at bounding box center [518, 658] width 334 height 39
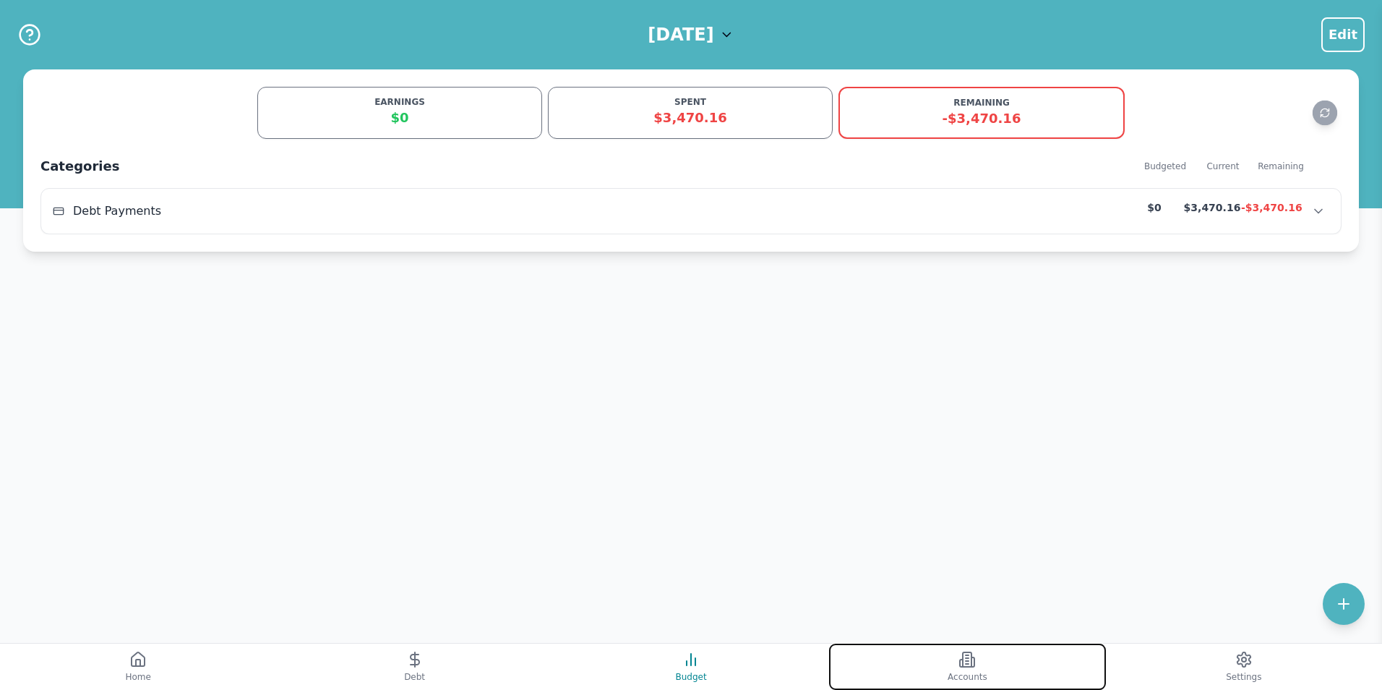
click at [962, 662] on icon at bounding box center [967, 659] width 17 height 17
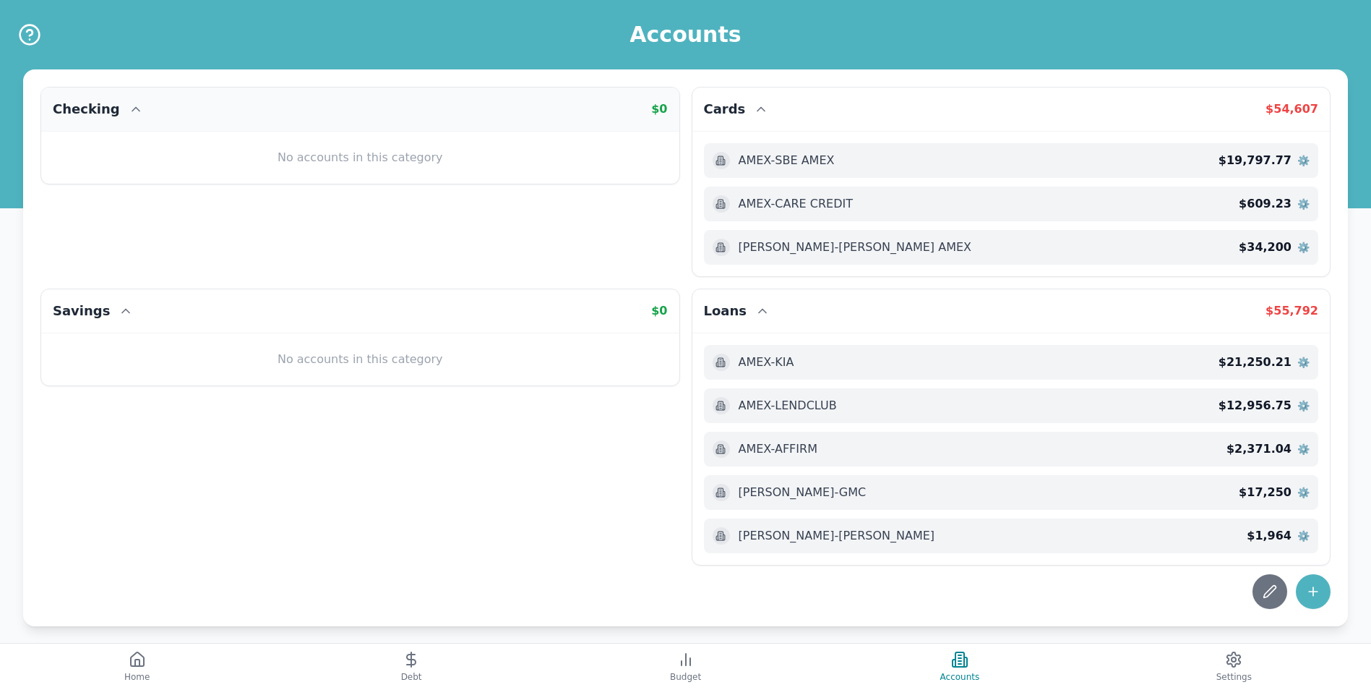
click at [670, 109] on div "Checking $ 0" at bounding box center [360, 109] width 638 height 44
click at [663, 107] on span "$ 0" at bounding box center [659, 109] width 16 height 14
click at [151, 665] on button "Home" at bounding box center [137, 666] width 274 height 46
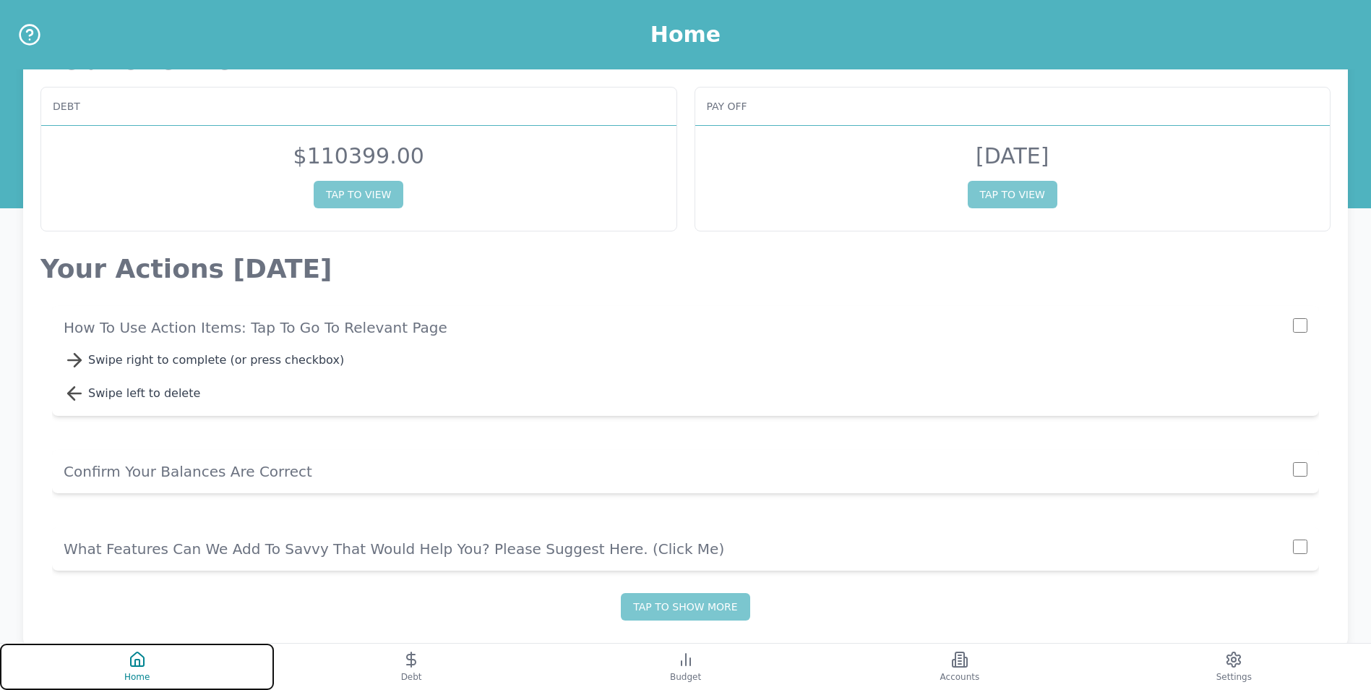
scroll to position [75, 0]
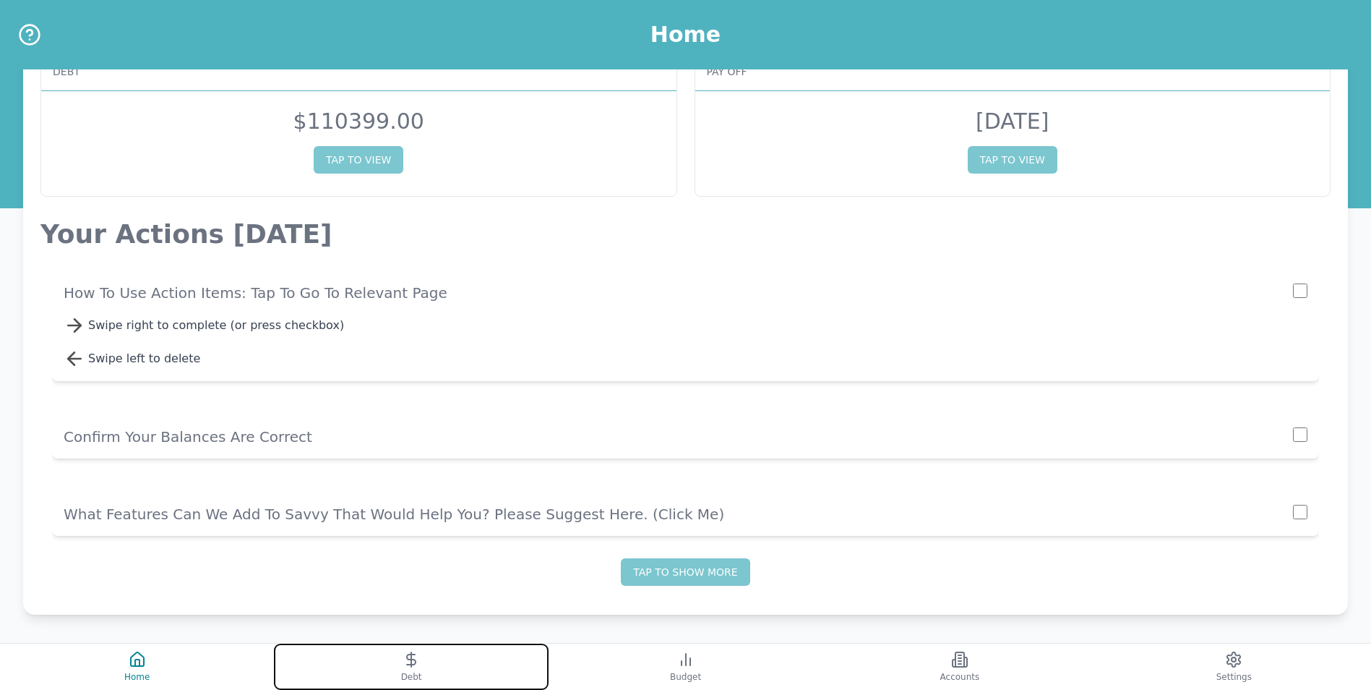
click at [424, 652] on button "Debt" at bounding box center [411, 666] width 274 height 46
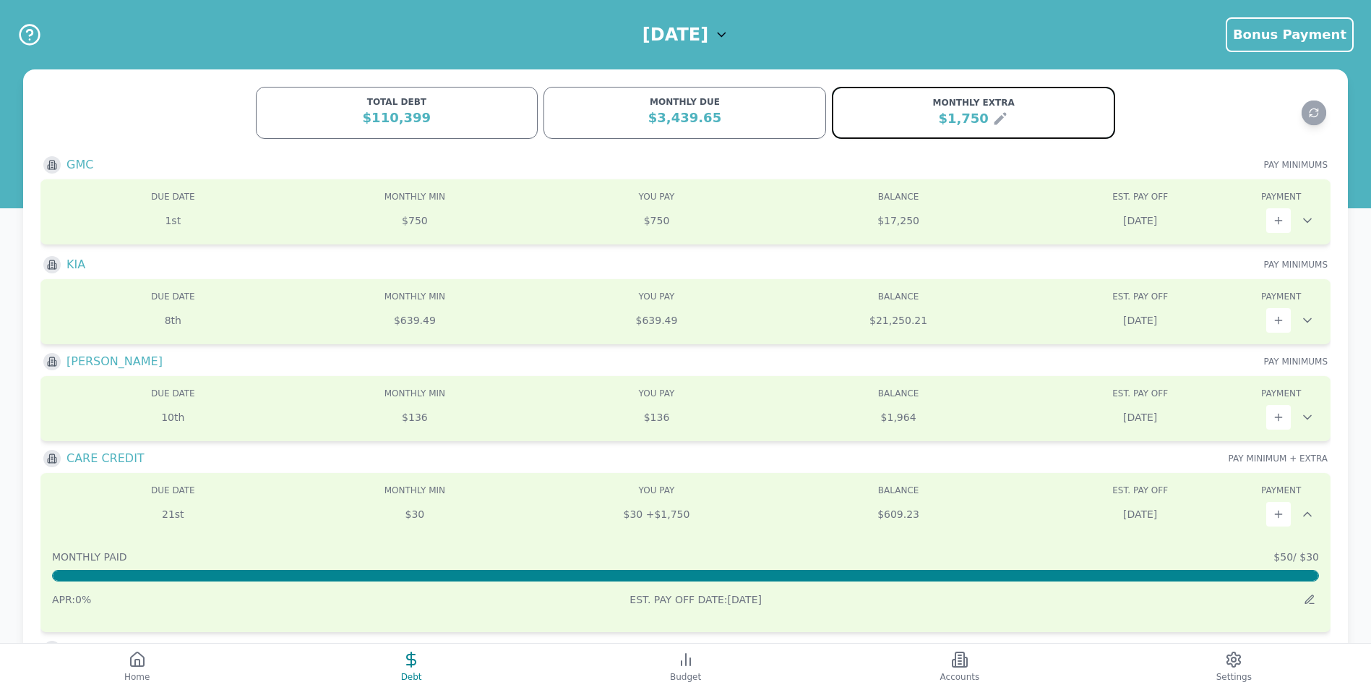
click at [999, 117] on icon at bounding box center [1000, 119] width 12 height 12
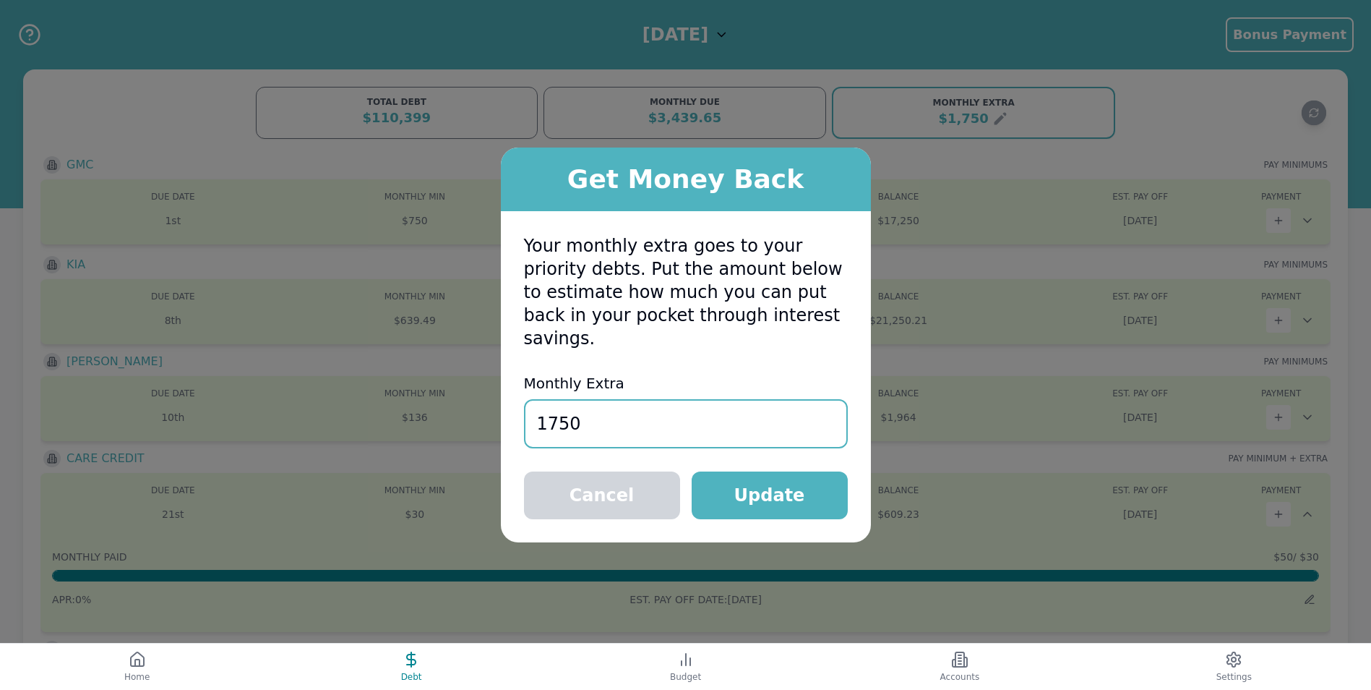
click at [355, 403] on div "Get Money Back Your monthly extra goes to your priority debts. Put the amount b…" at bounding box center [685, 345] width 1371 height 690
type input "2850"
click at [773, 471] on button "Update" at bounding box center [770, 495] width 156 height 48
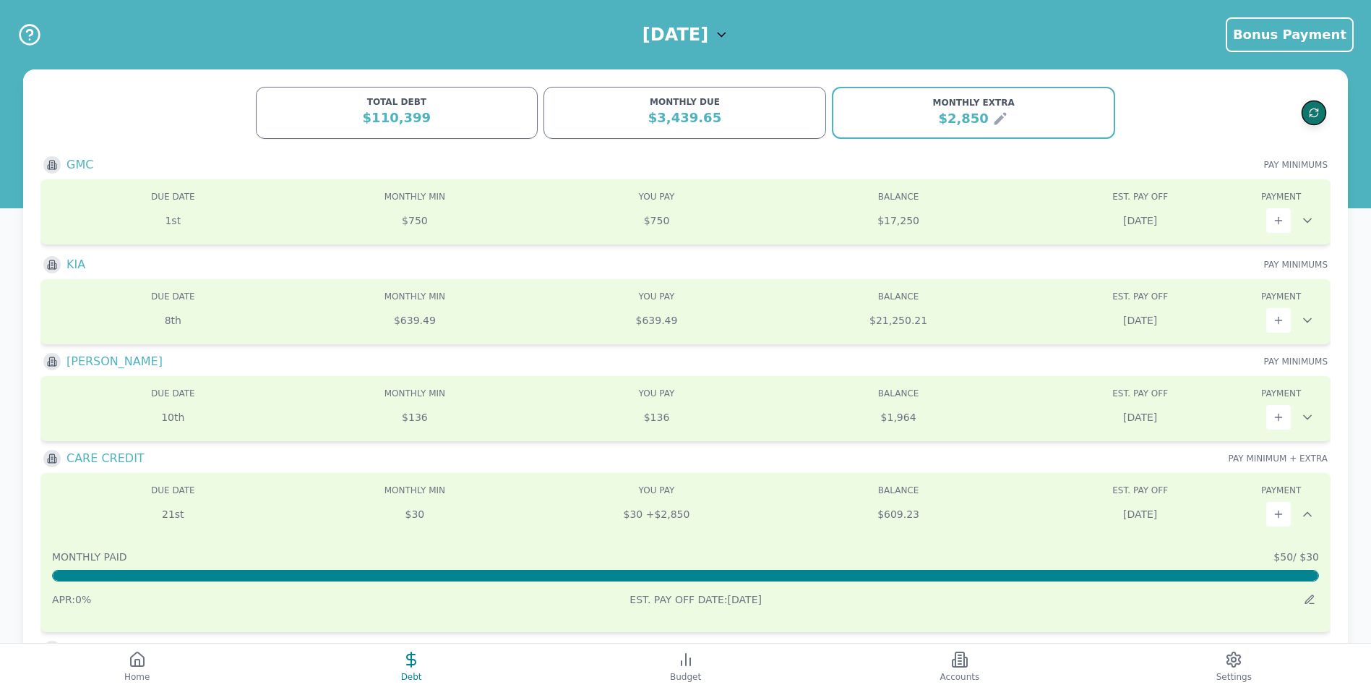
click at [1314, 110] on icon "Refresh data" at bounding box center [1314, 113] width 11 height 11
click at [998, 121] on icon at bounding box center [1000, 118] width 17 height 17
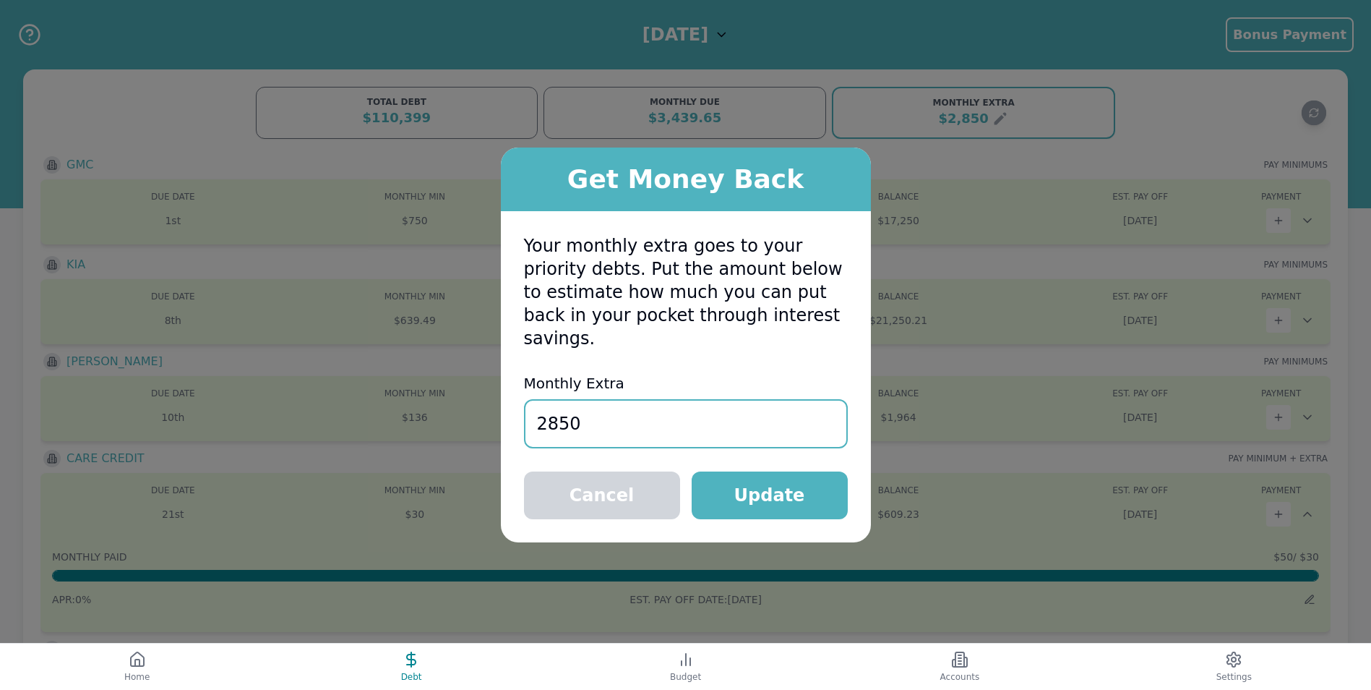
drag, startPoint x: 601, startPoint y: 429, endPoint x: 474, endPoint y: 434, distance: 127.3
click at [474, 434] on div "Get Money Back Your monthly extra goes to your priority debts. Put the amount b…" at bounding box center [685, 345] width 1371 height 690
type input "1750"
click at [809, 493] on button "Update" at bounding box center [770, 495] width 156 height 48
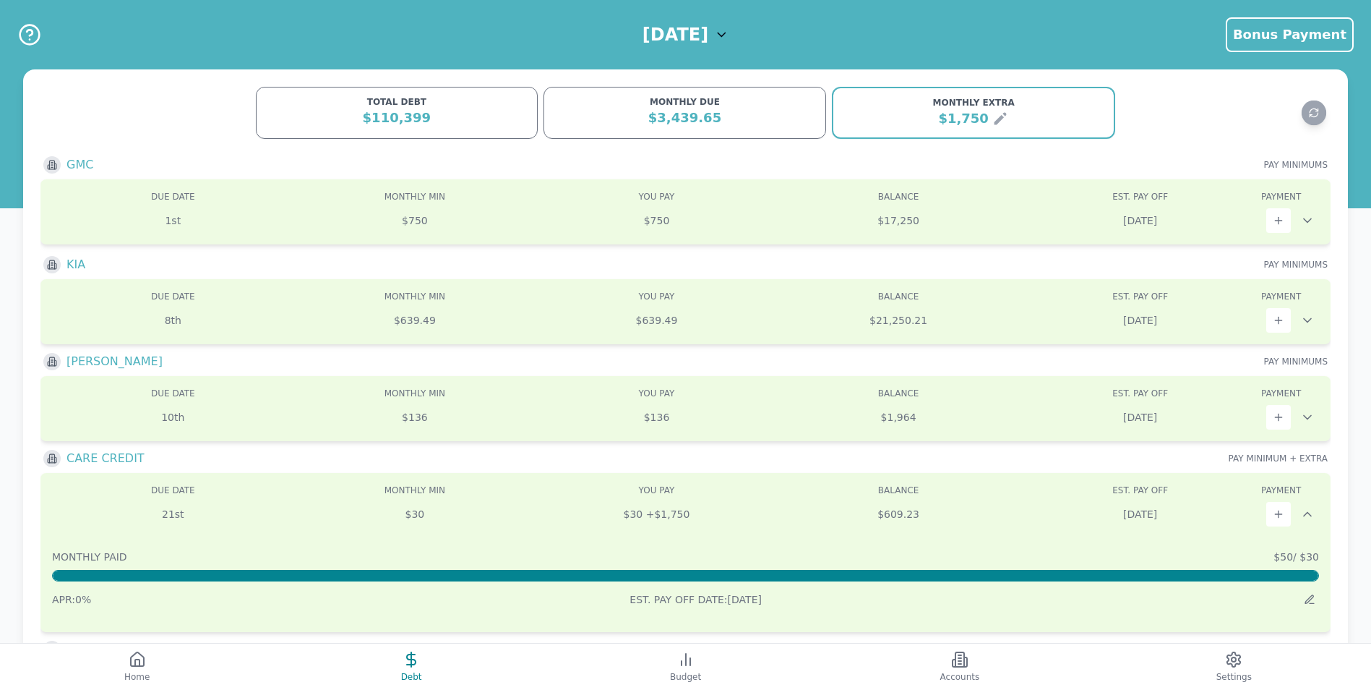
click at [1160, 125] on div at bounding box center [1223, 112] width 215 height 33
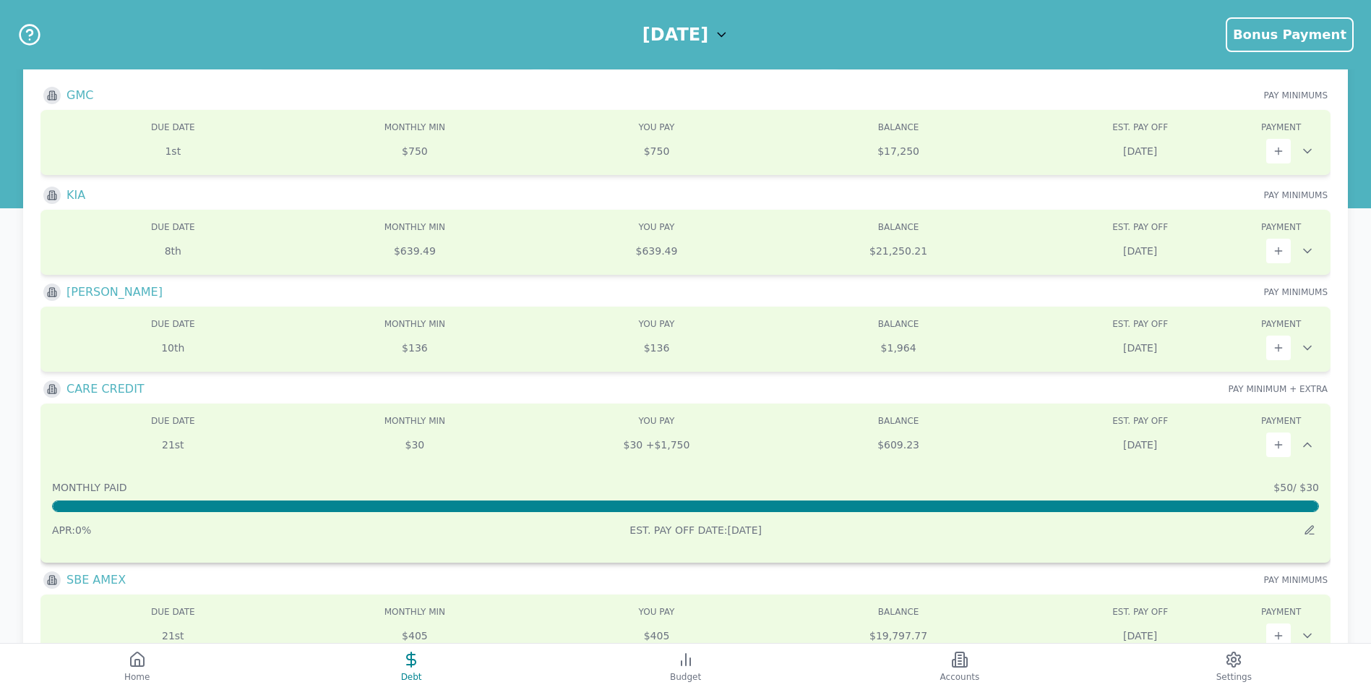
scroll to position [142, 0]
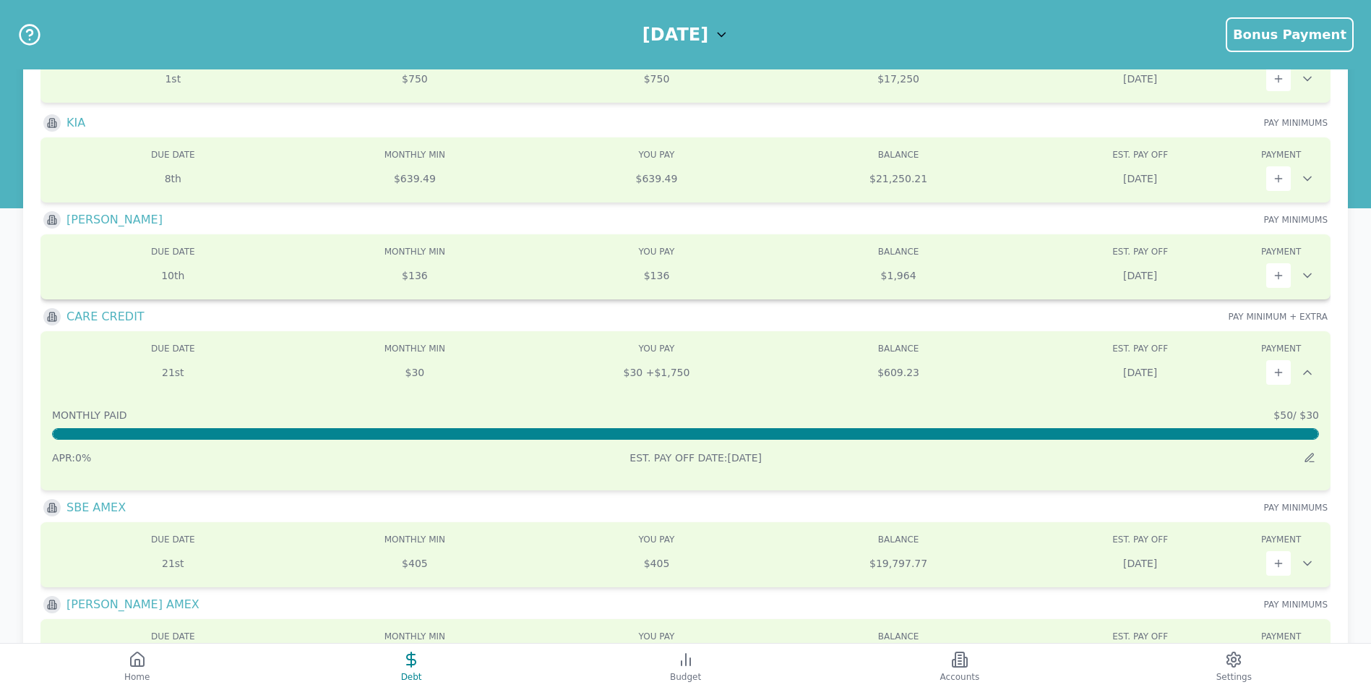
click at [1316, 276] on div at bounding box center [1307, 275] width 23 height 14
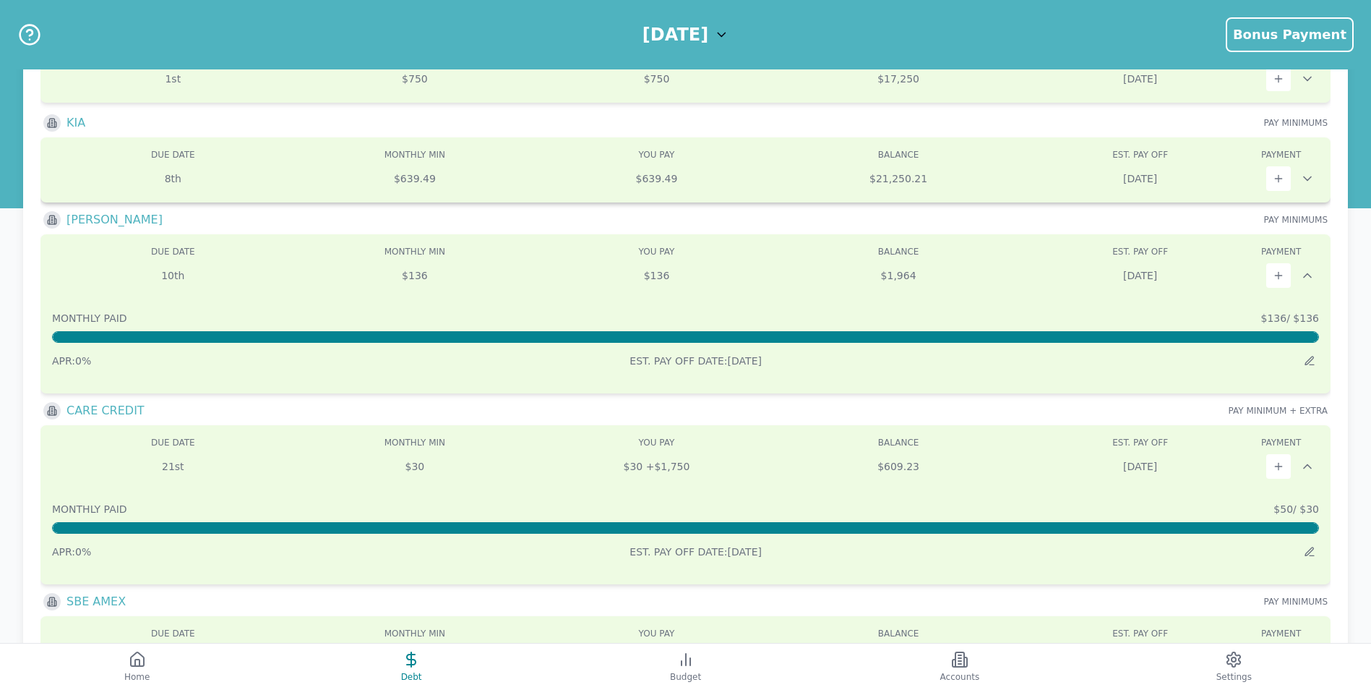
click at [1311, 177] on icon at bounding box center [1307, 179] width 7 height 4
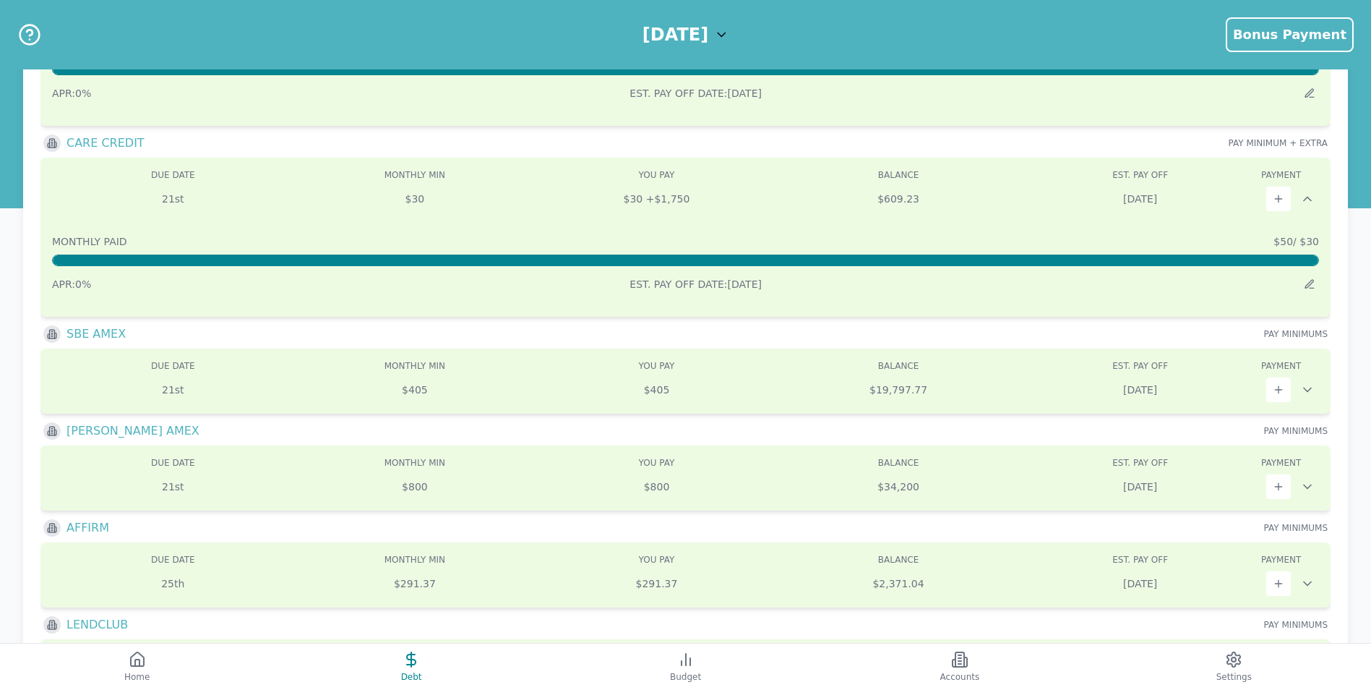
scroll to position [575, 0]
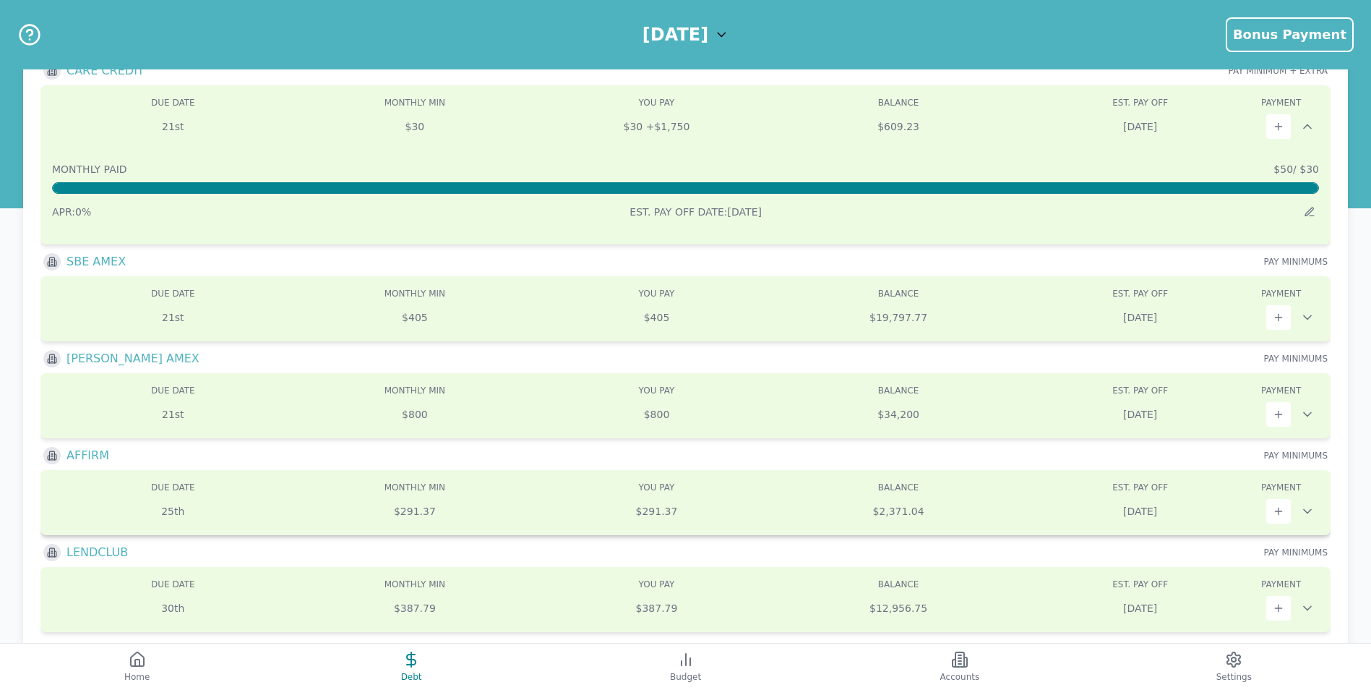
click at [1309, 513] on icon at bounding box center [1307, 512] width 7 height 4
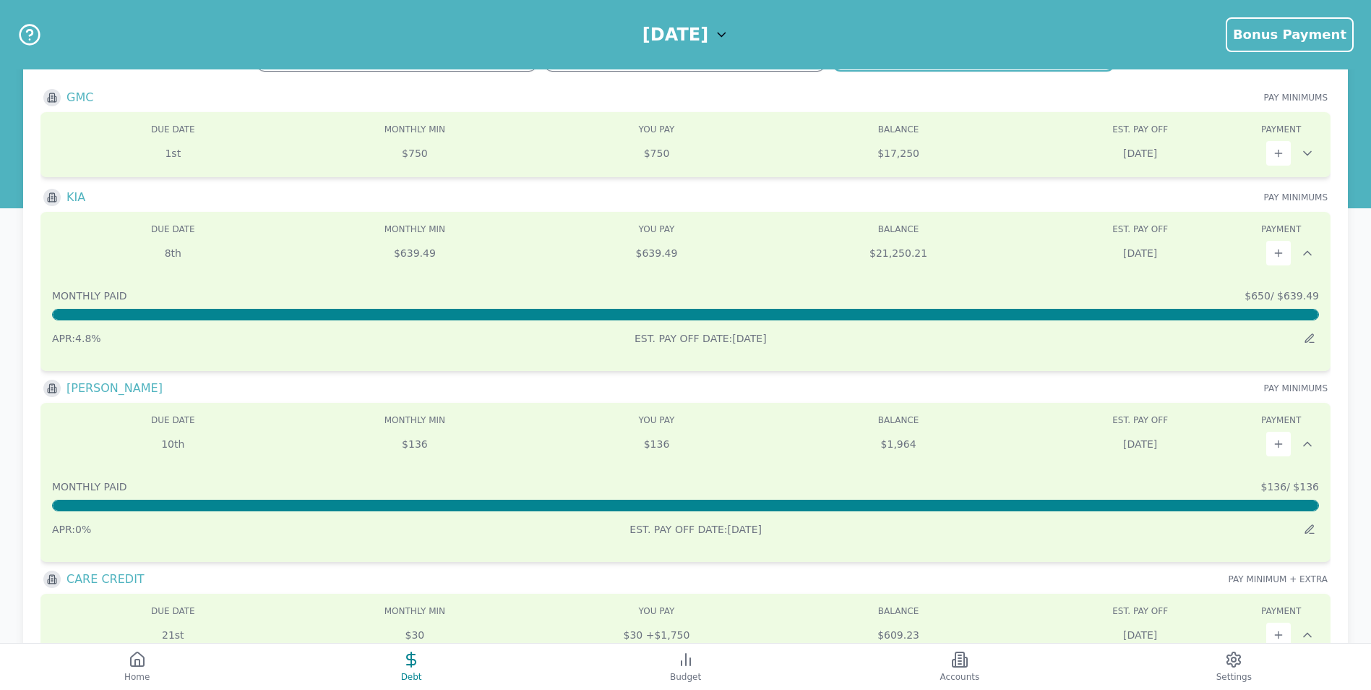
scroll to position [0, 0]
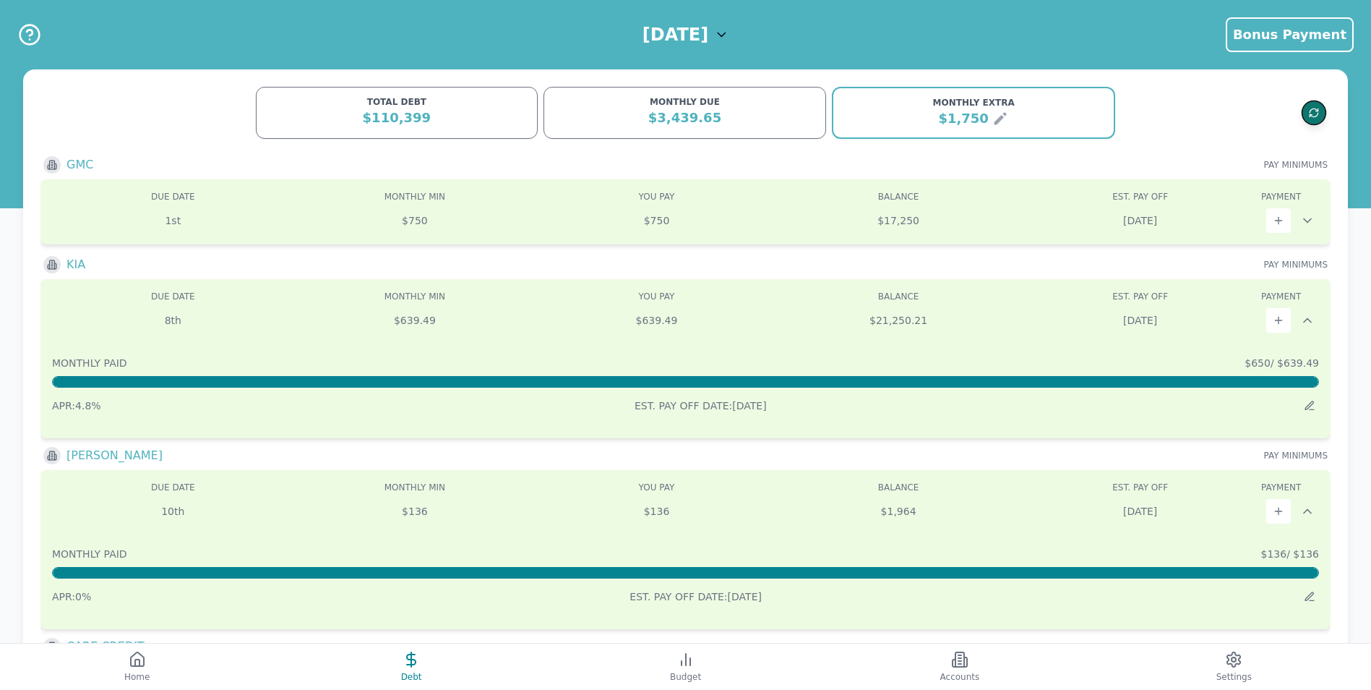
click at [1314, 108] on icon "Refresh data" at bounding box center [1314, 113] width 11 height 11
click at [1303, 39] on span "Bonus Payment" at bounding box center [1290, 34] width 114 height 15
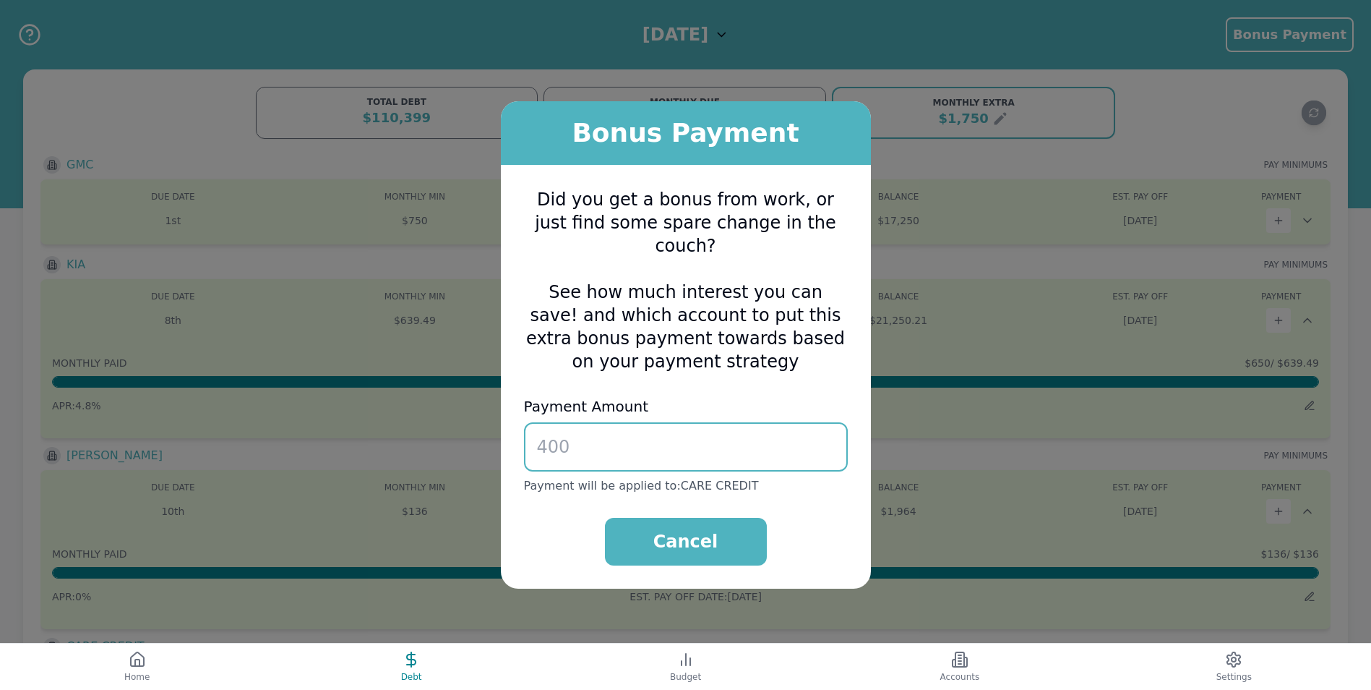
drag, startPoint x: 638, startPoint y: 437, endPoint x: 416, endPoint y: 433, distance: 222.7
click at [420, 433] on div "Bonus Payment Did you get a bonus from work, or just find some spare change in …" at bounding box center [685, 345] width 1371 height 690
drag, startPoint x: 631, startPoint y: 444, endPoint x: 446, endPoint y: 437, distance: 185.2
click at [446, 437] on div "Bonus Payment Did you get a bonus from work, or just find some spare change in …" at bounding box center [685, 345] width 1371 height 690
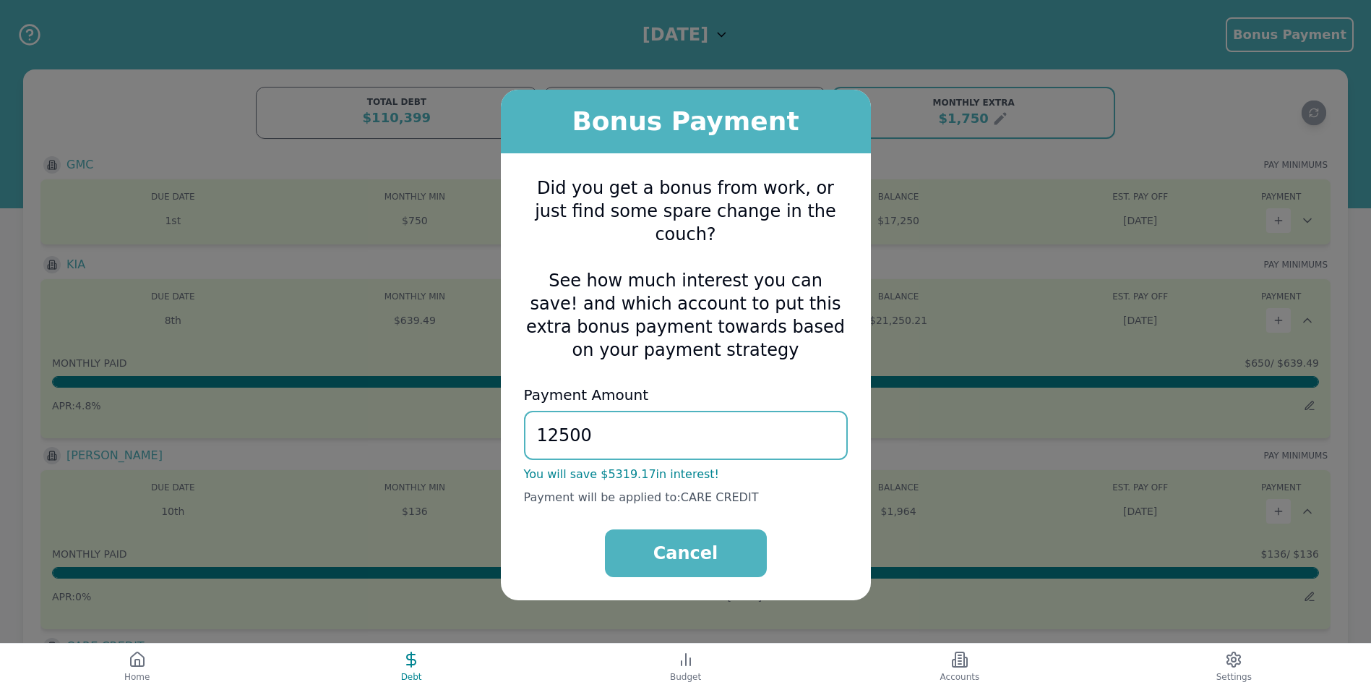
type input "12500"
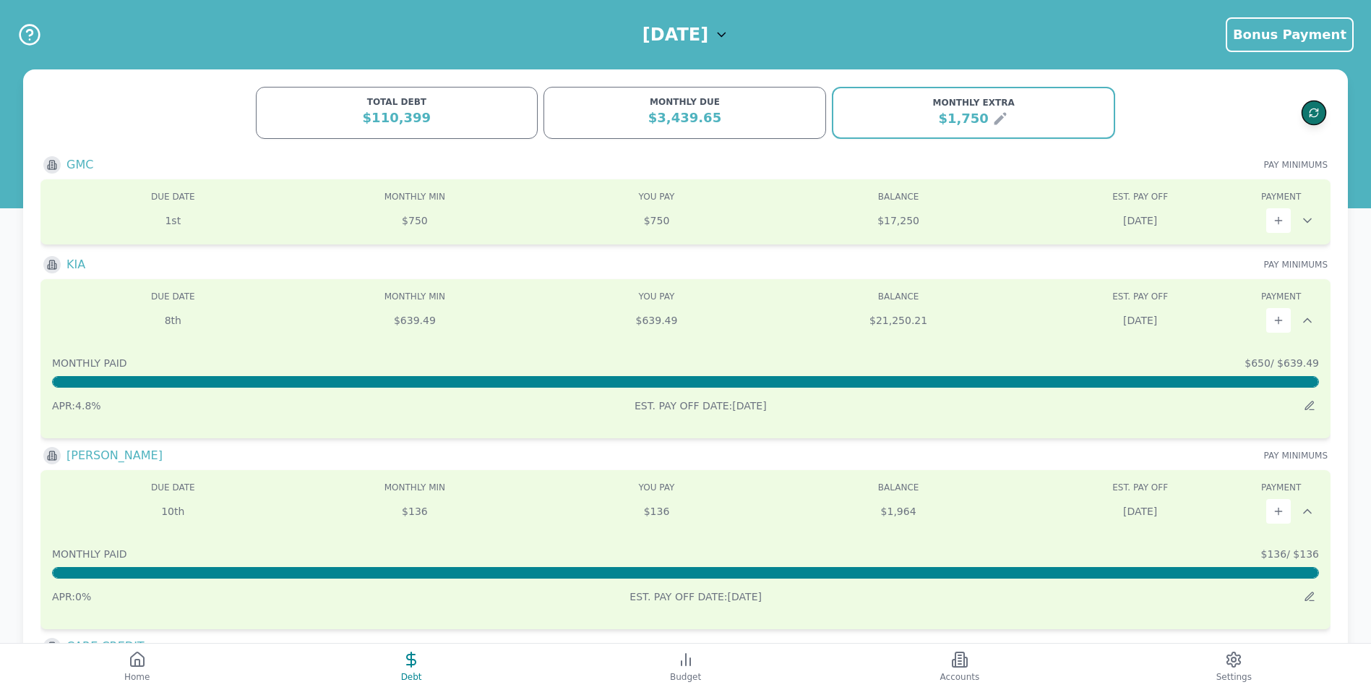
click at [1314, 116] on icon "Refresh data" at bounding box center [1314, 113] width 11 height 11
click at [476, 122] on div "$110,399" at bounding box center [397, 118] width 264 height 20
click at [992, 114] on icon at bounding box center [1000, 118] width 17 height 17
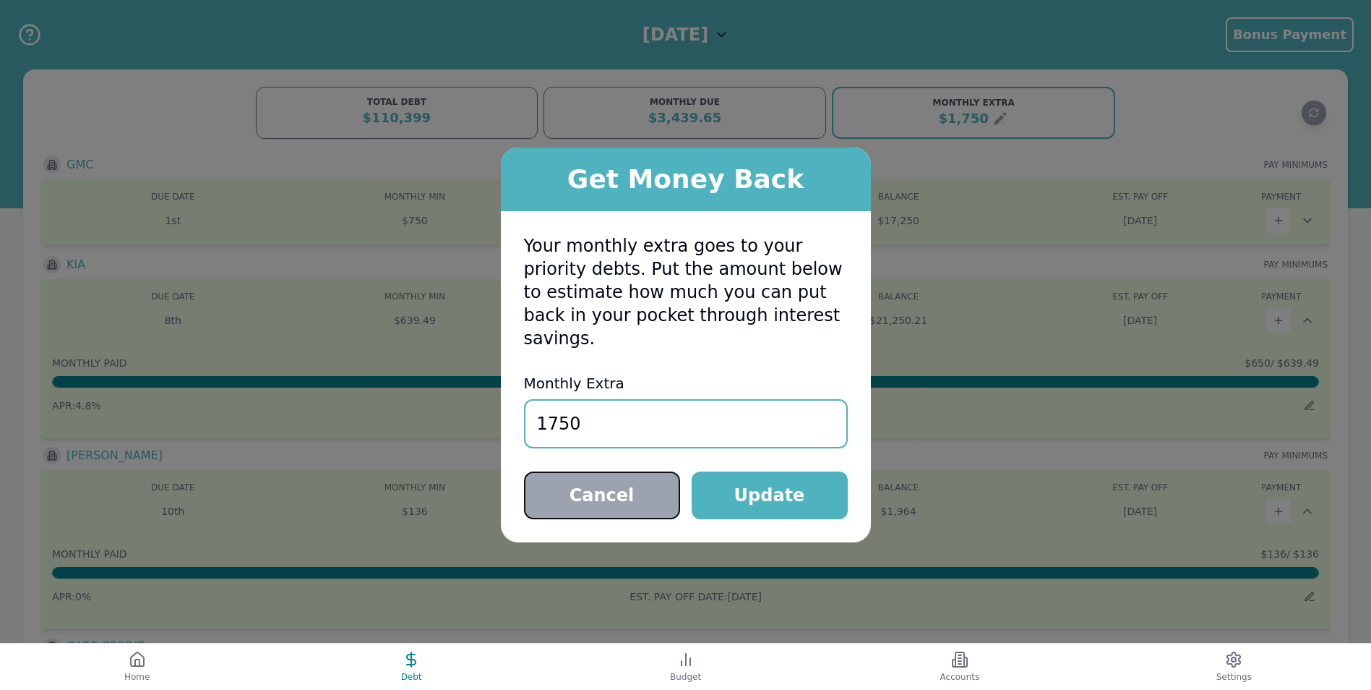
click at [577, 491] on button "Cancel" at bounding box center [602, 495] width 156 height 48
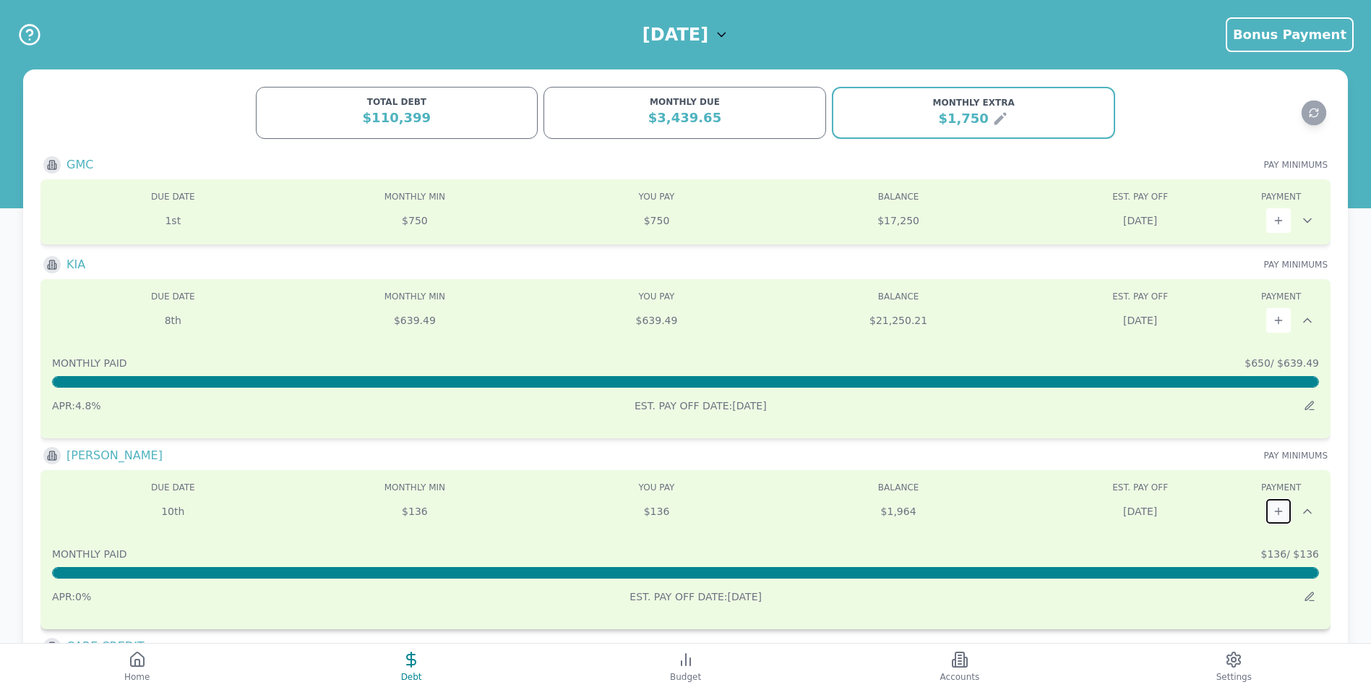
click at [1273, 505] on icon at bounding box center [1279, 511] width 12 height 12
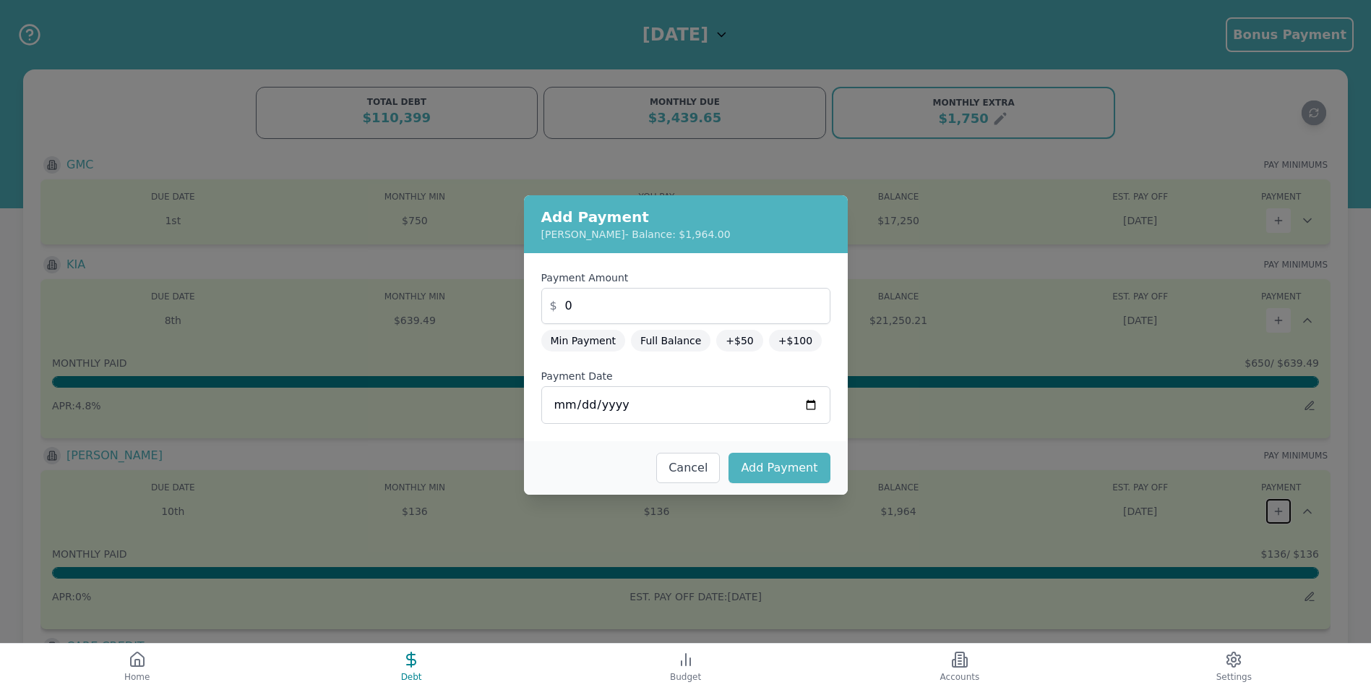
type input "136"
click at [709, 471] on button "Cancel" at bounding box center [688, 468] width 64 height 30
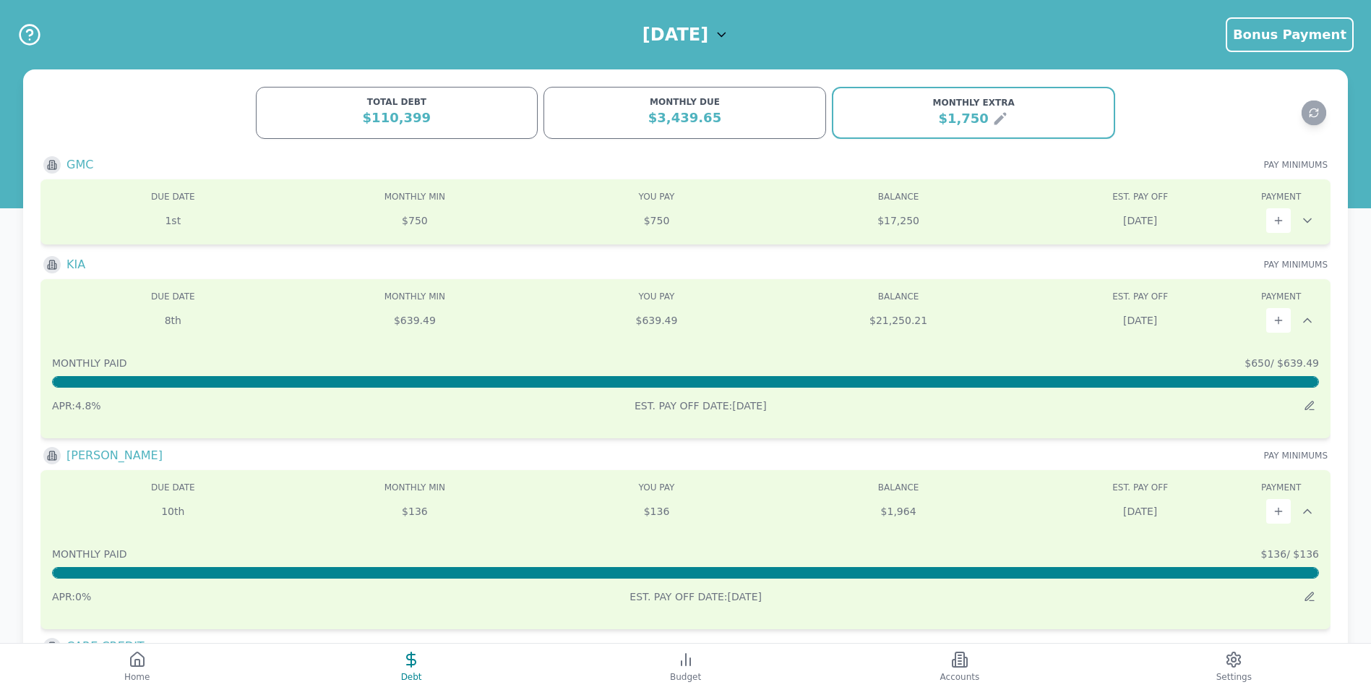
click at [406, 117] on div "$110,399" at bounding box center [397, 118] width 264 height 20
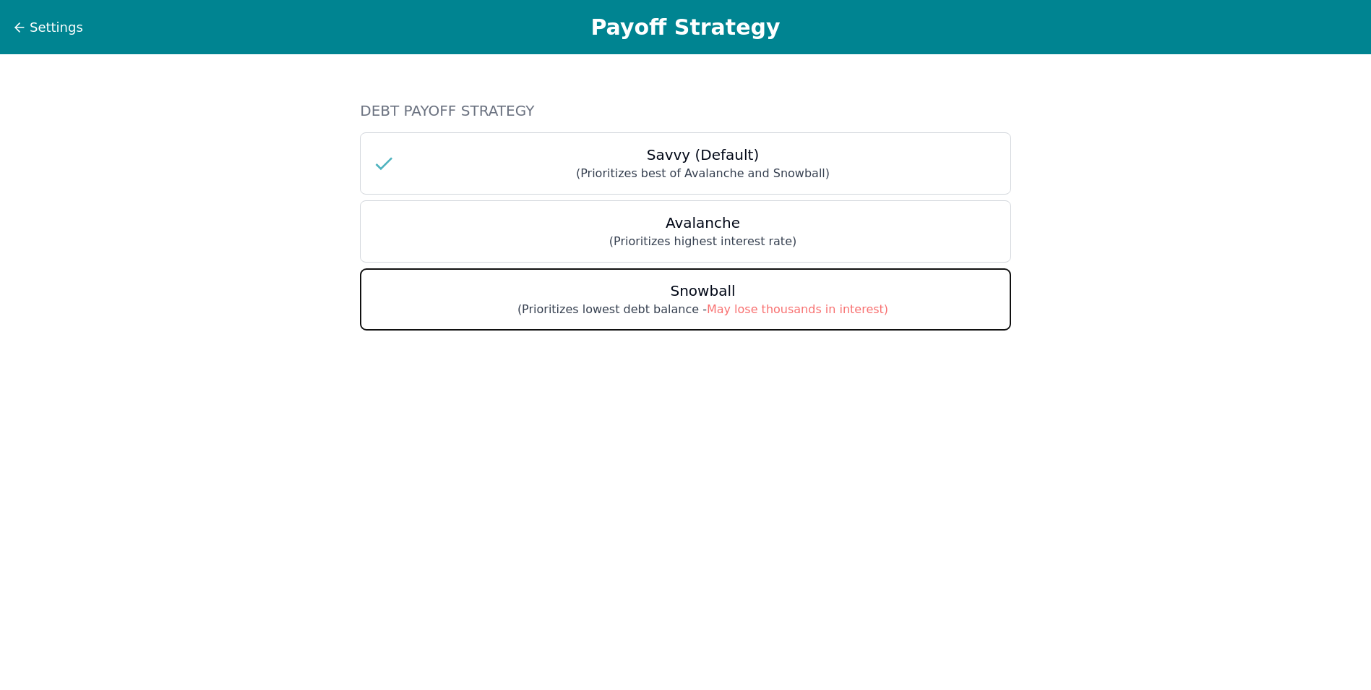
click at [808, 293] on h3 "Snowball" at bounding box center [703, 291] width 592 height 20
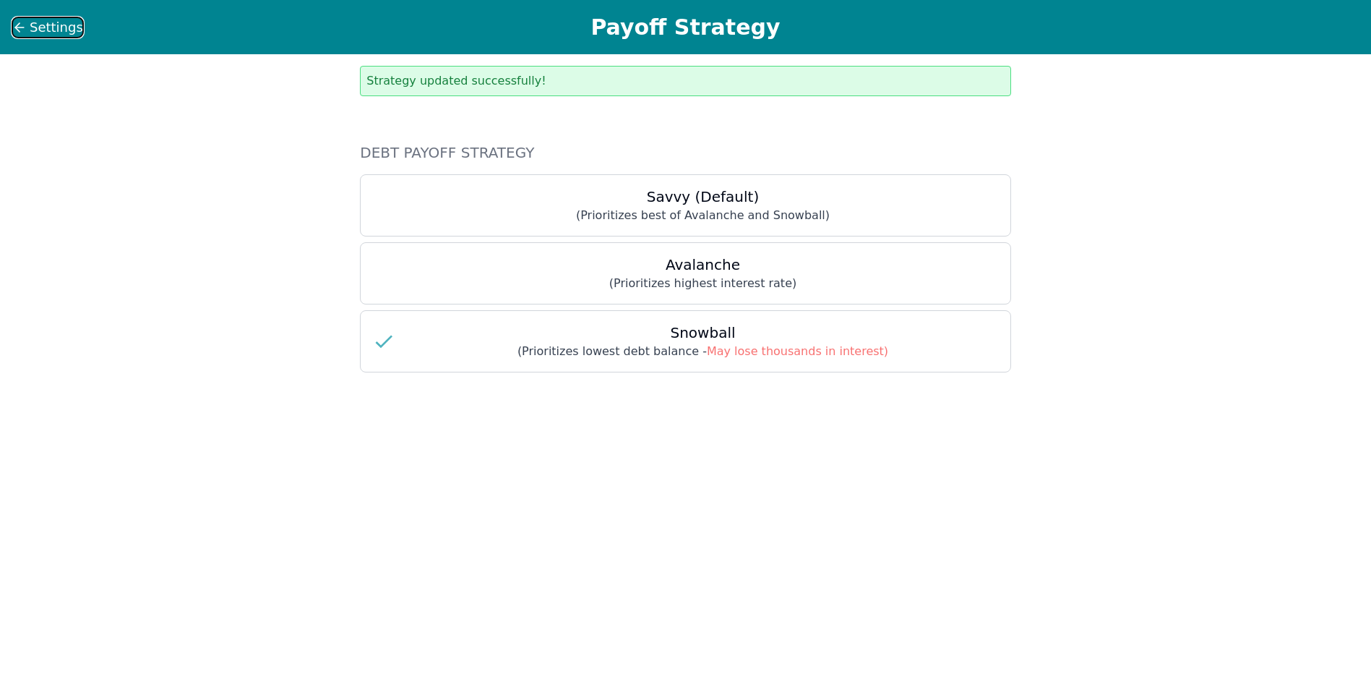
click at [61, 30] on span "Settings" at bounding box center [56, 27] width 53 height 20
